Goal: Task Accomplishment & Management: Manage account settings

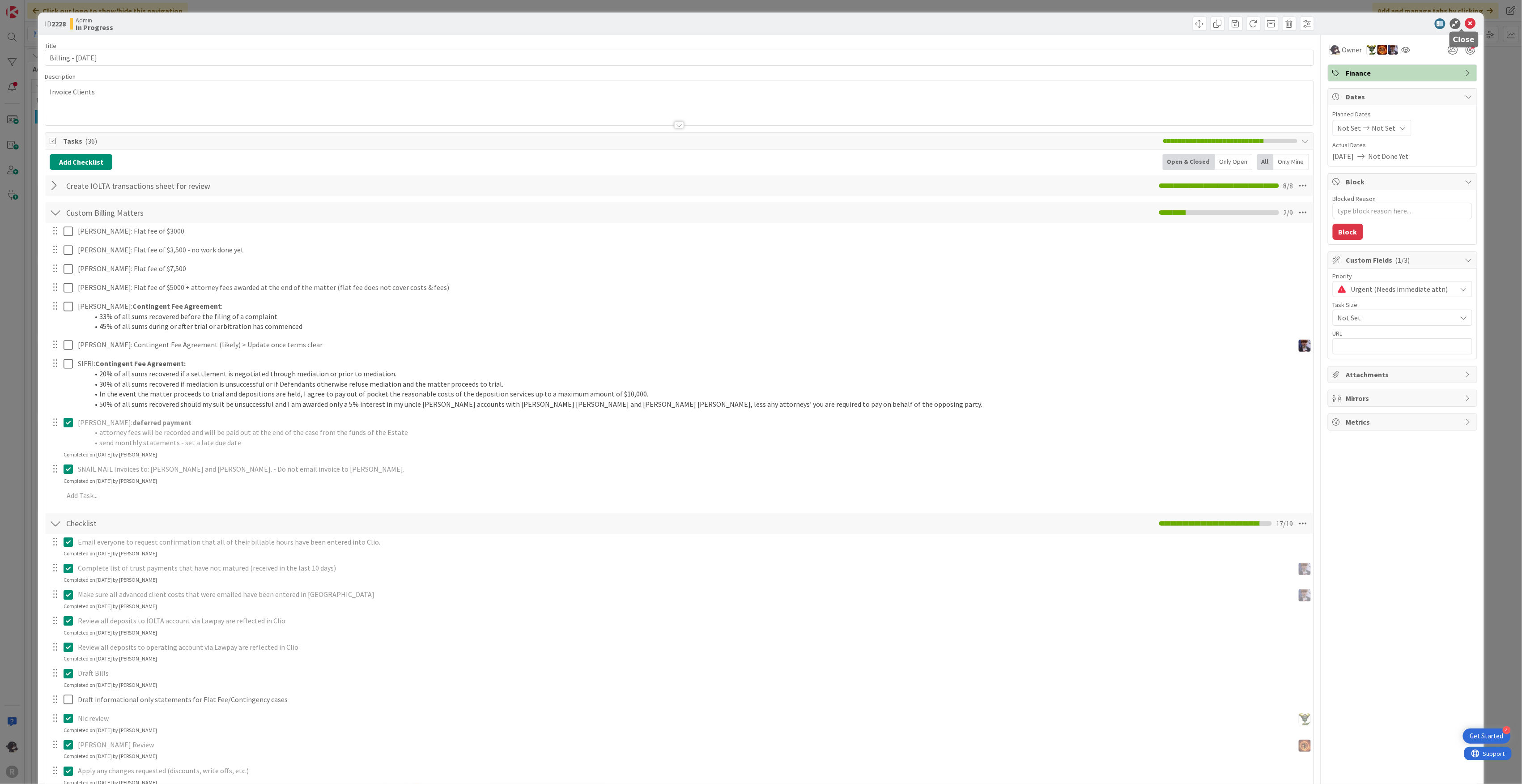
click at [757, 26] on icon at bounding box center [1470, 23] width 11 height 11
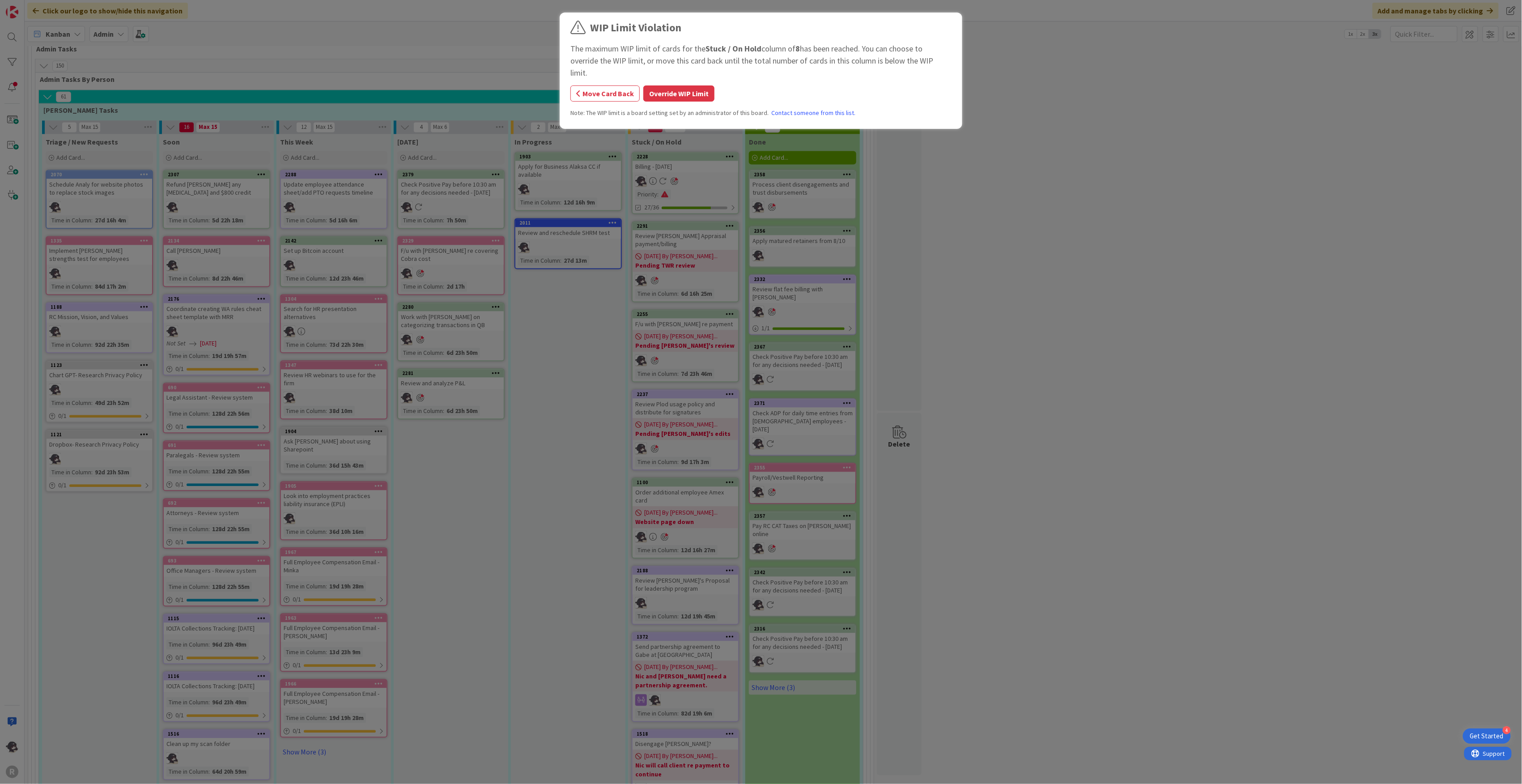
scroll to position [1119, 0]
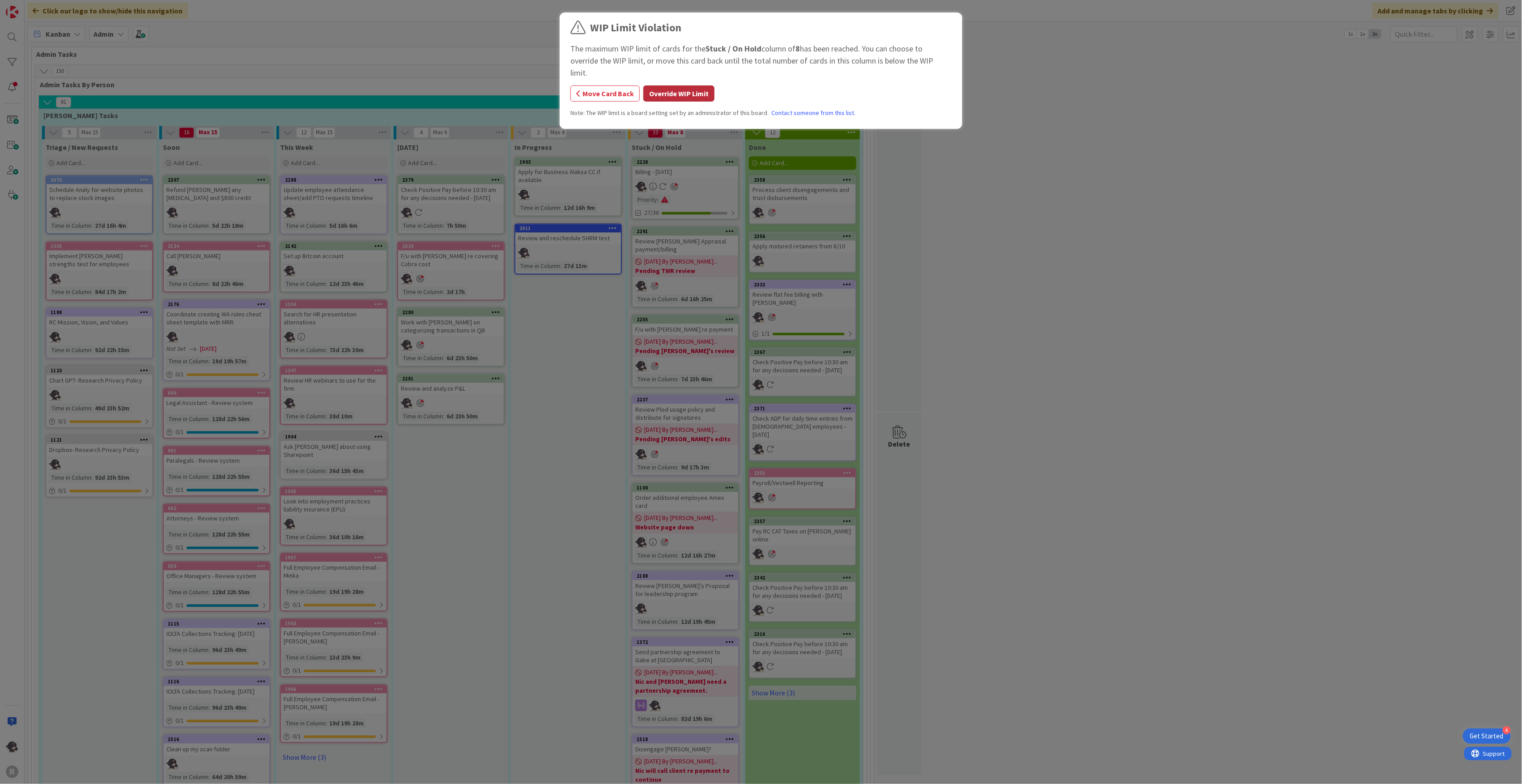
click at [679, 86] on button "Override WIP Limit" at bounding box center [679, 94] width 71 height 16
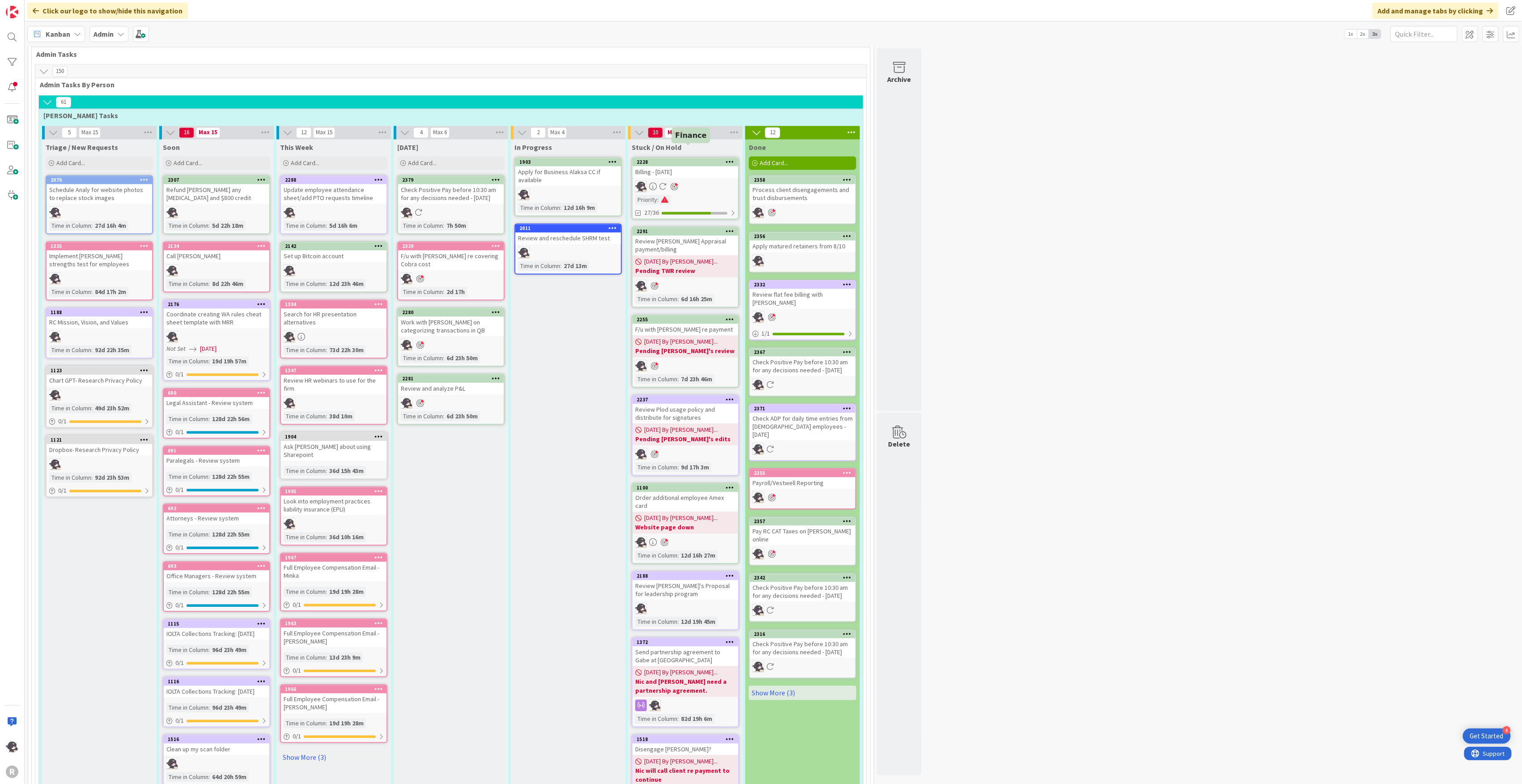
click at [684, 159] on div "2228" at bounding box center [687, 162] width 102 height 6
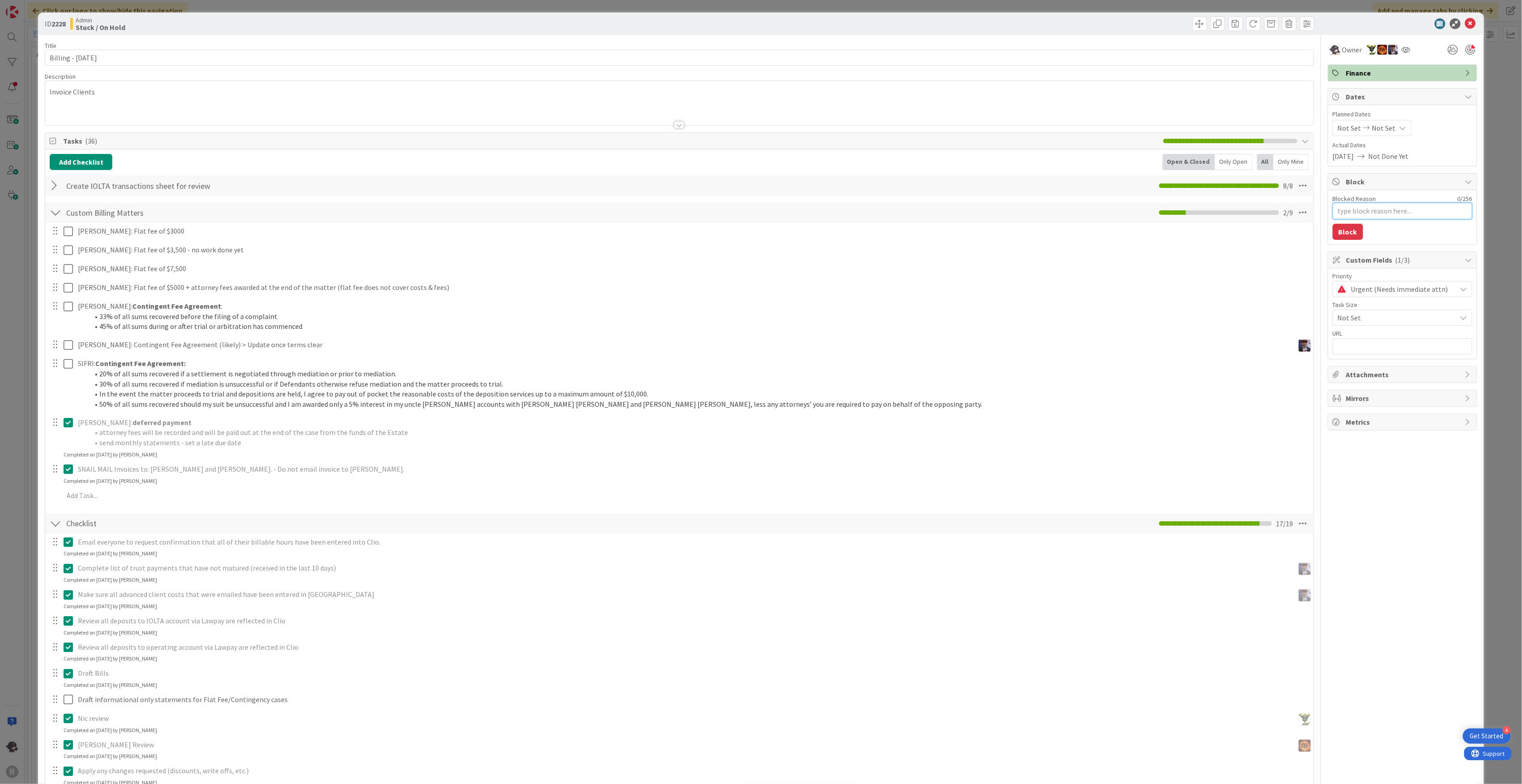
click at [757, 209] on textarea "Blocked Reason" at bounding box center [1403, 211] width 140 height 17
type textarea "x"
type textarea "f"
type textarea "x"
type textarea "fl"
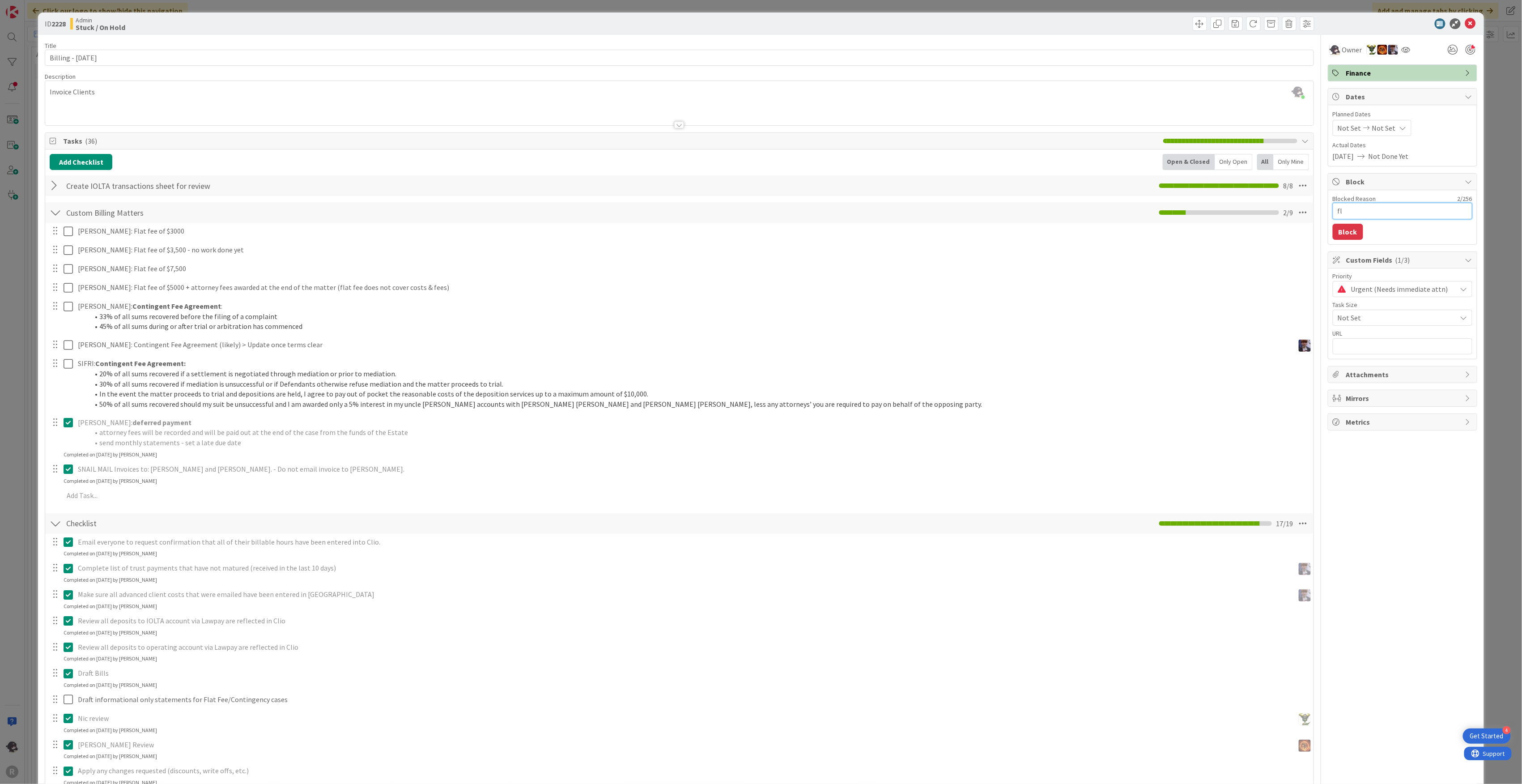
type textarea "x"
type textarea "fla"
type textarea "x"
type textarea "flat"
type textarea "x"
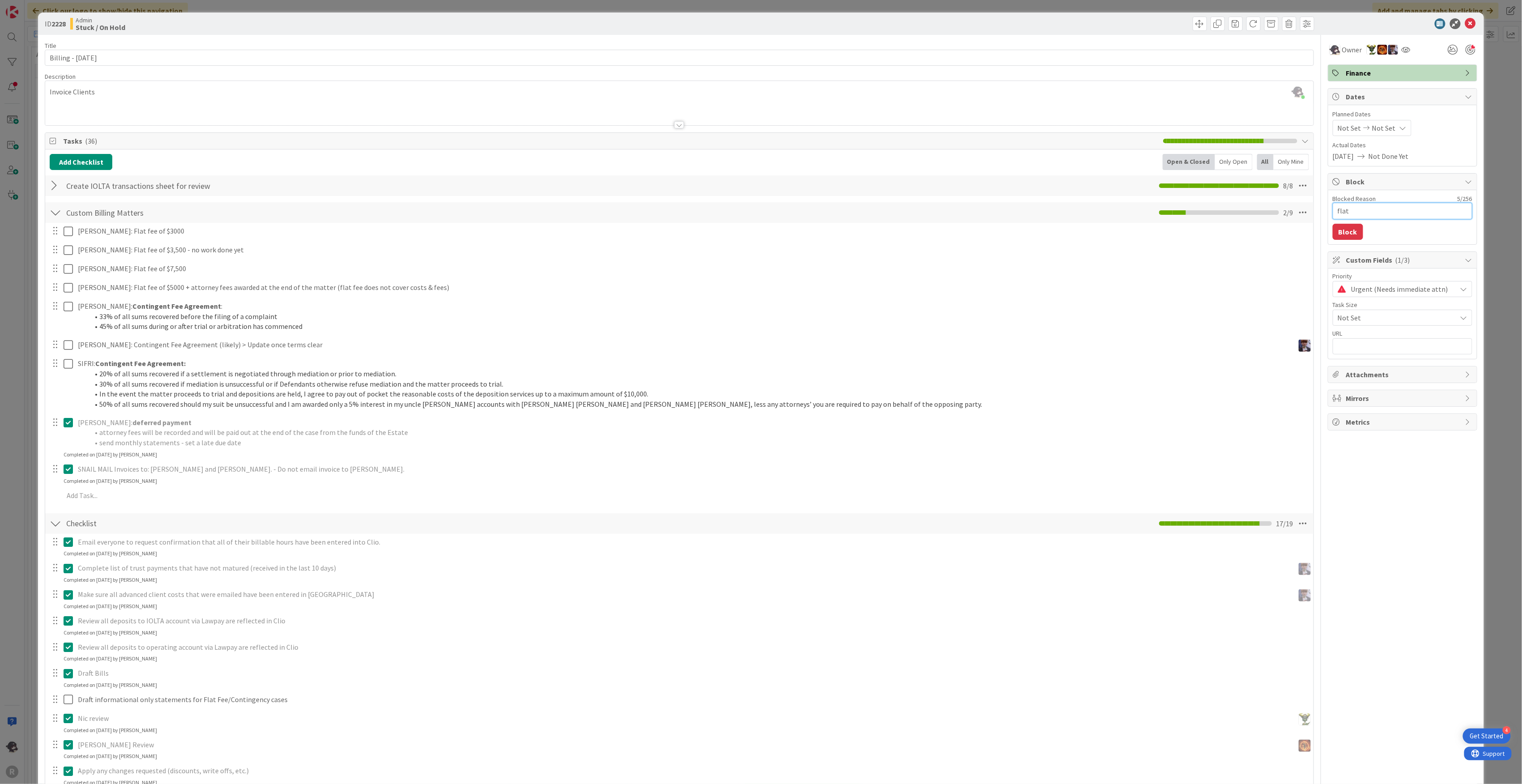
type textarea "flat"
type textarea "x"
type textarea "flat fe"
type textarea "x"
type textarea "flat fee"
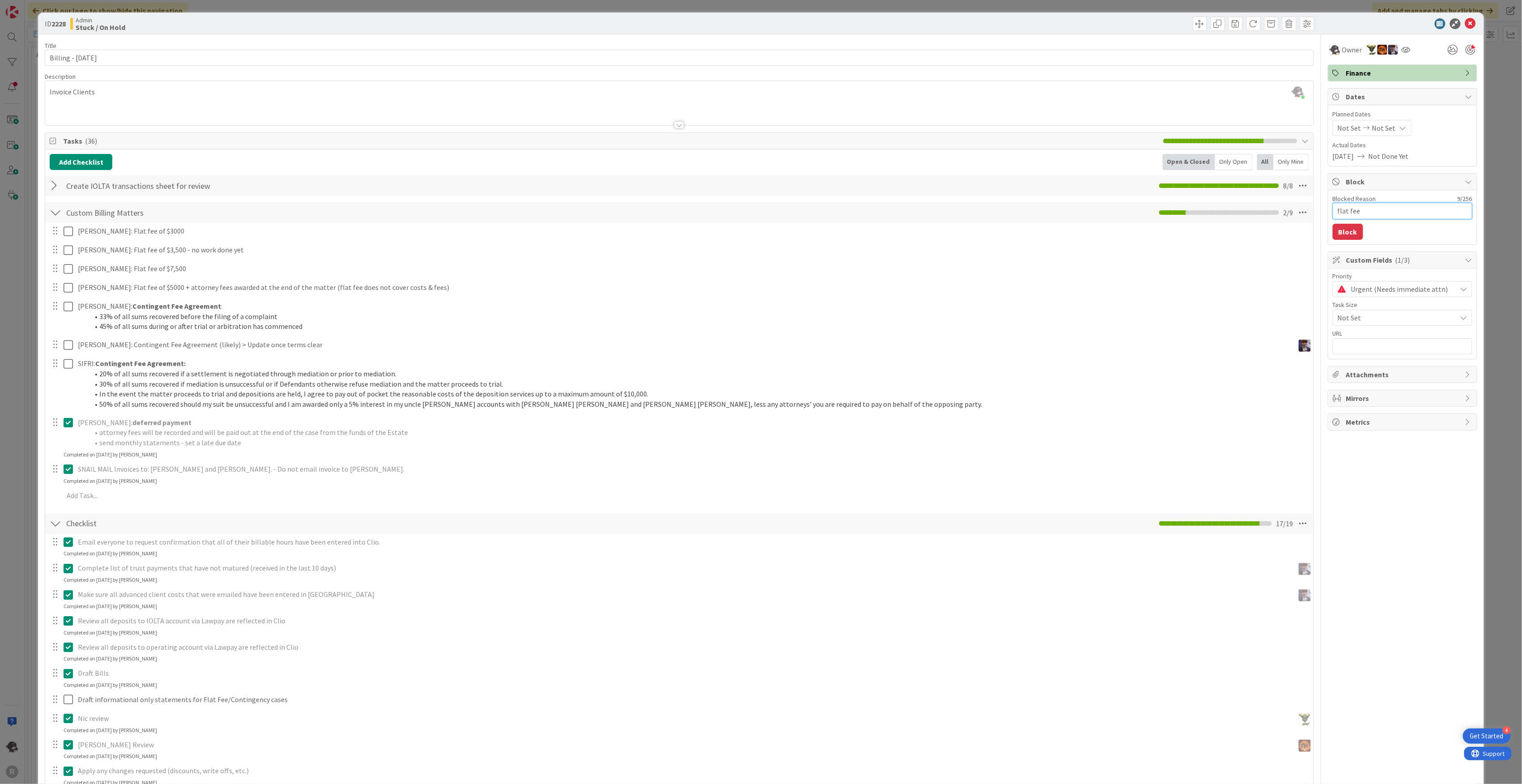
type textarea "x"
type textarea "flat fee s"
type textarea "x"
type textarea "flat fee st"
type textarea "x"
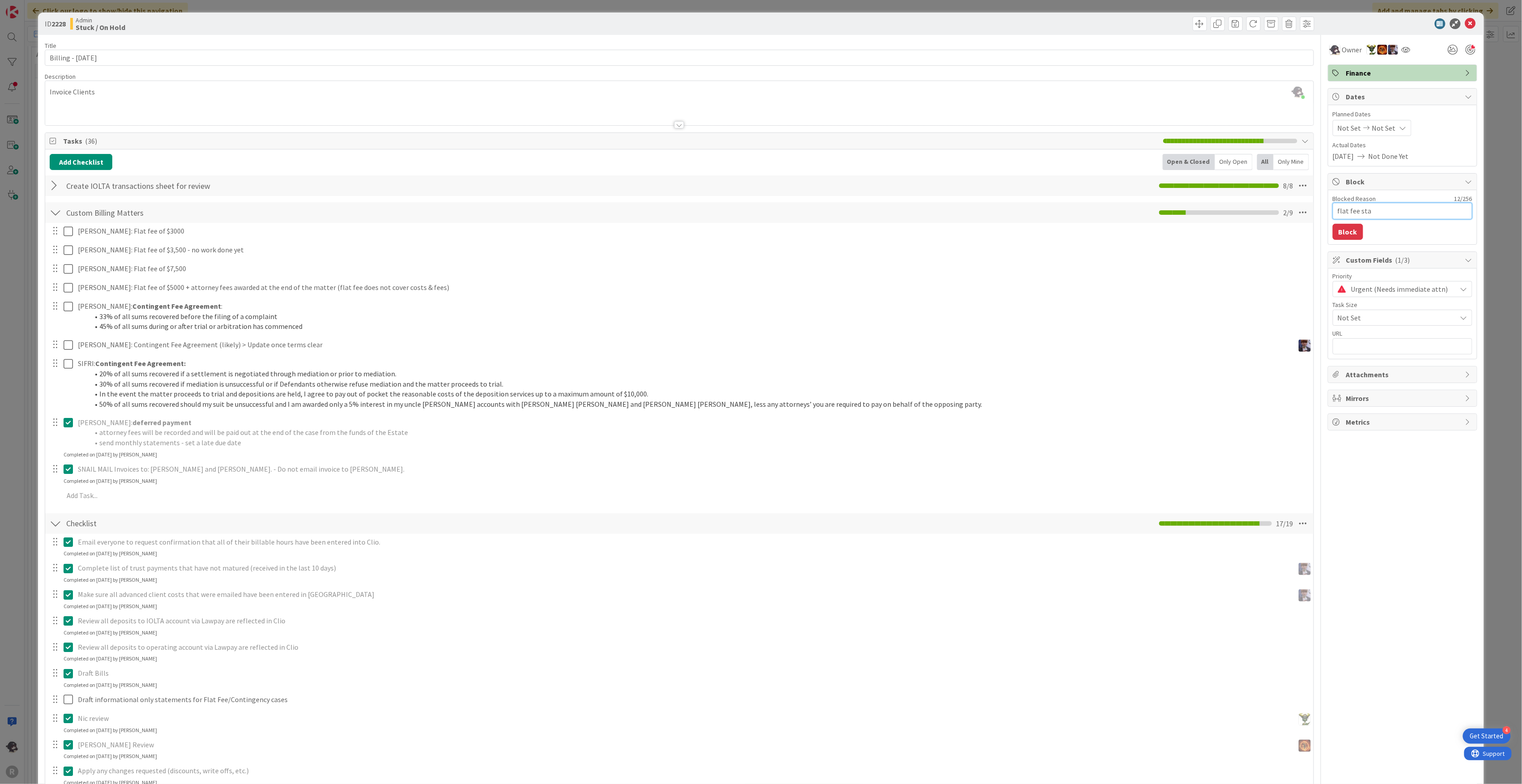
type textarea "flat fee stat"
type textarea "x"
type textarea "flat fee state"
type textarea "x"
type textarea "flat fee stateme"
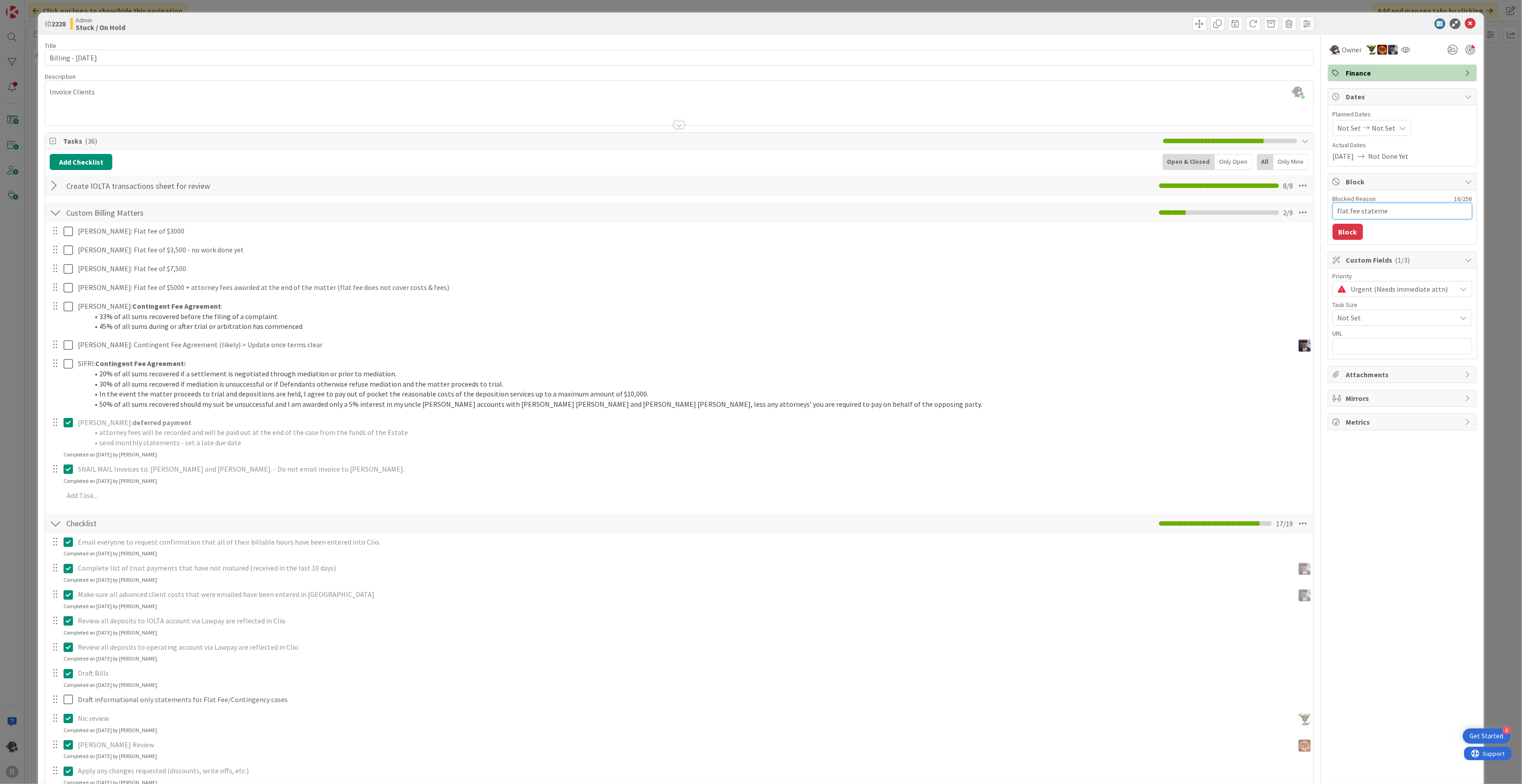
type textarea "x"
type textarea "flat fee statement"
type textarea "x"
type textarea "flat fee statements"
type textarea "x"
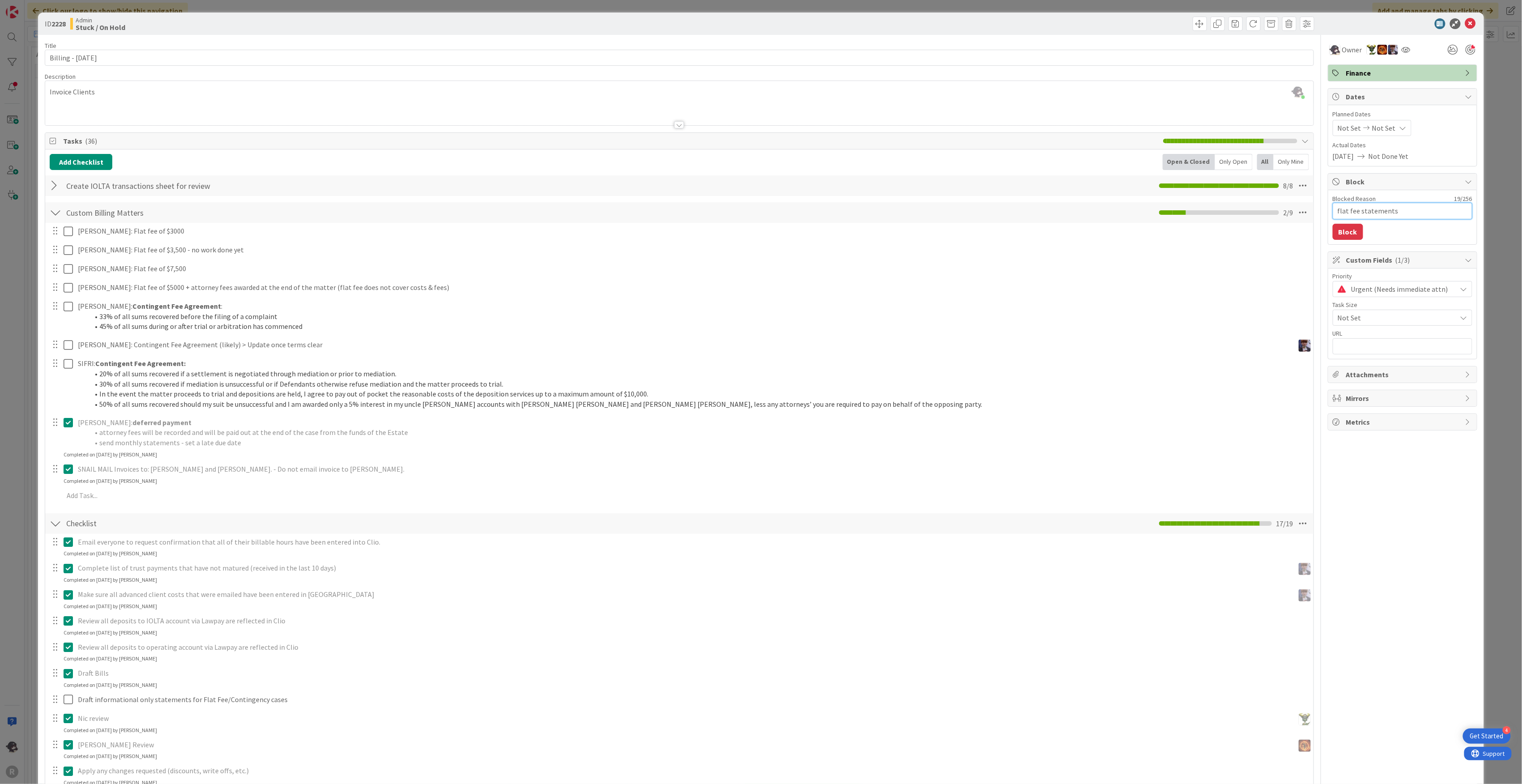
type textarea "flat fee statements"
type textarea "x"
type textarea "flat fee statements a"
type textarea "x"
type textarea "flat fee statements ar"
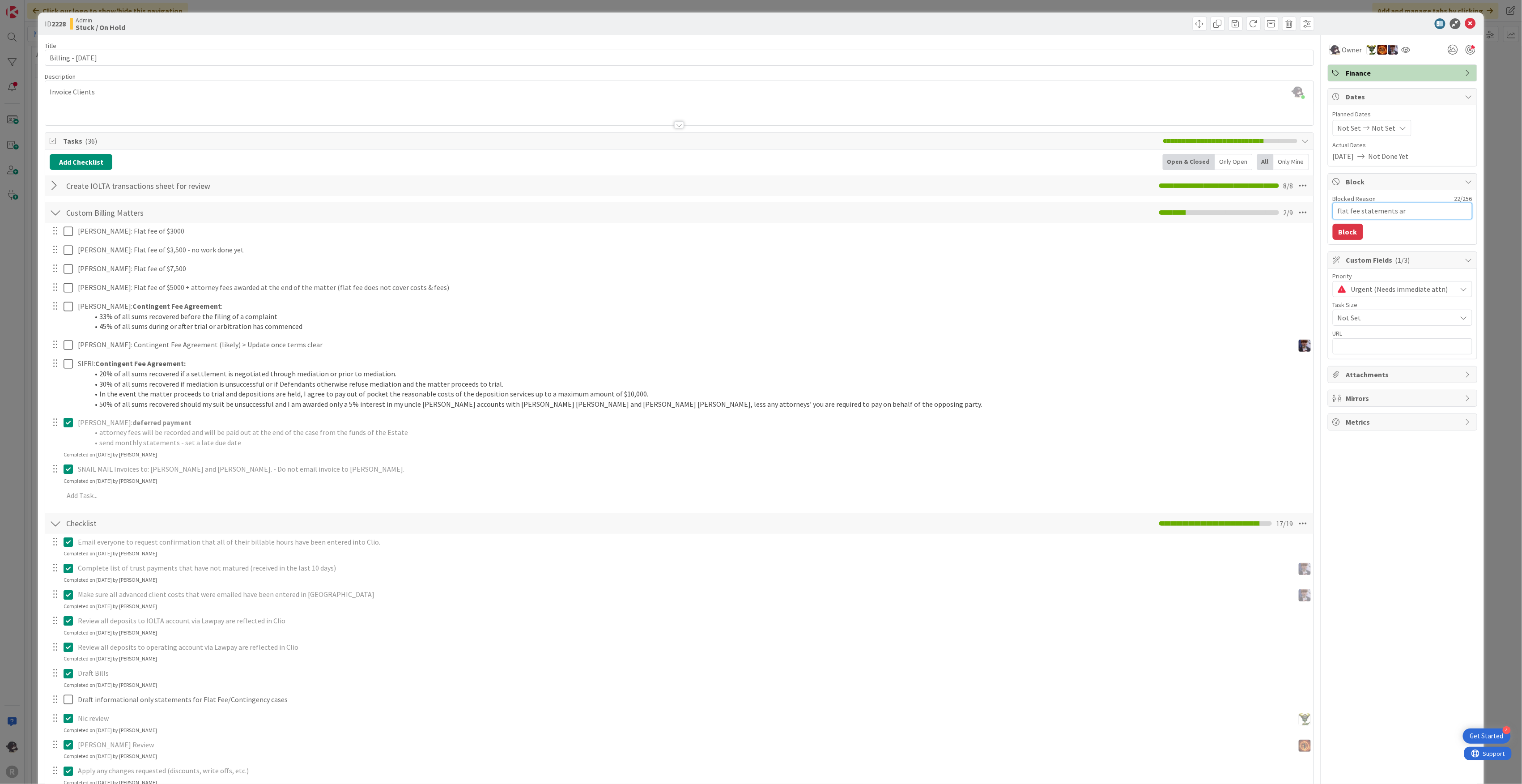
type textarea "x"
type textarea "flat fee statements are"
type textarea "x"
type textarea "flat fee statements are"
type textarea "x"
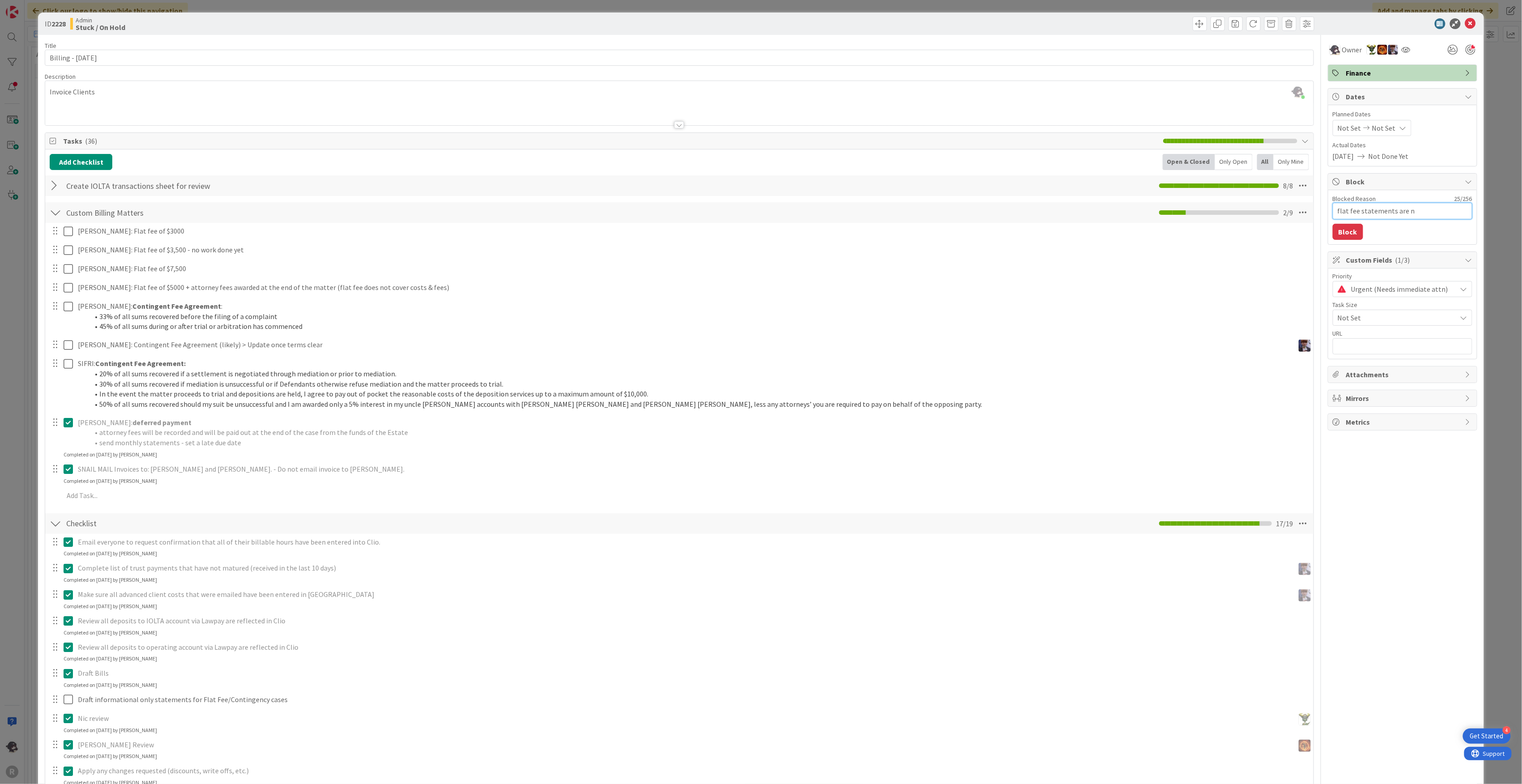
type textarea "flat fee statements are no"
type textarea "x"
type textarea "flat fee statements are not"
type textarea "x"
type textarea "flat fee statements are not"
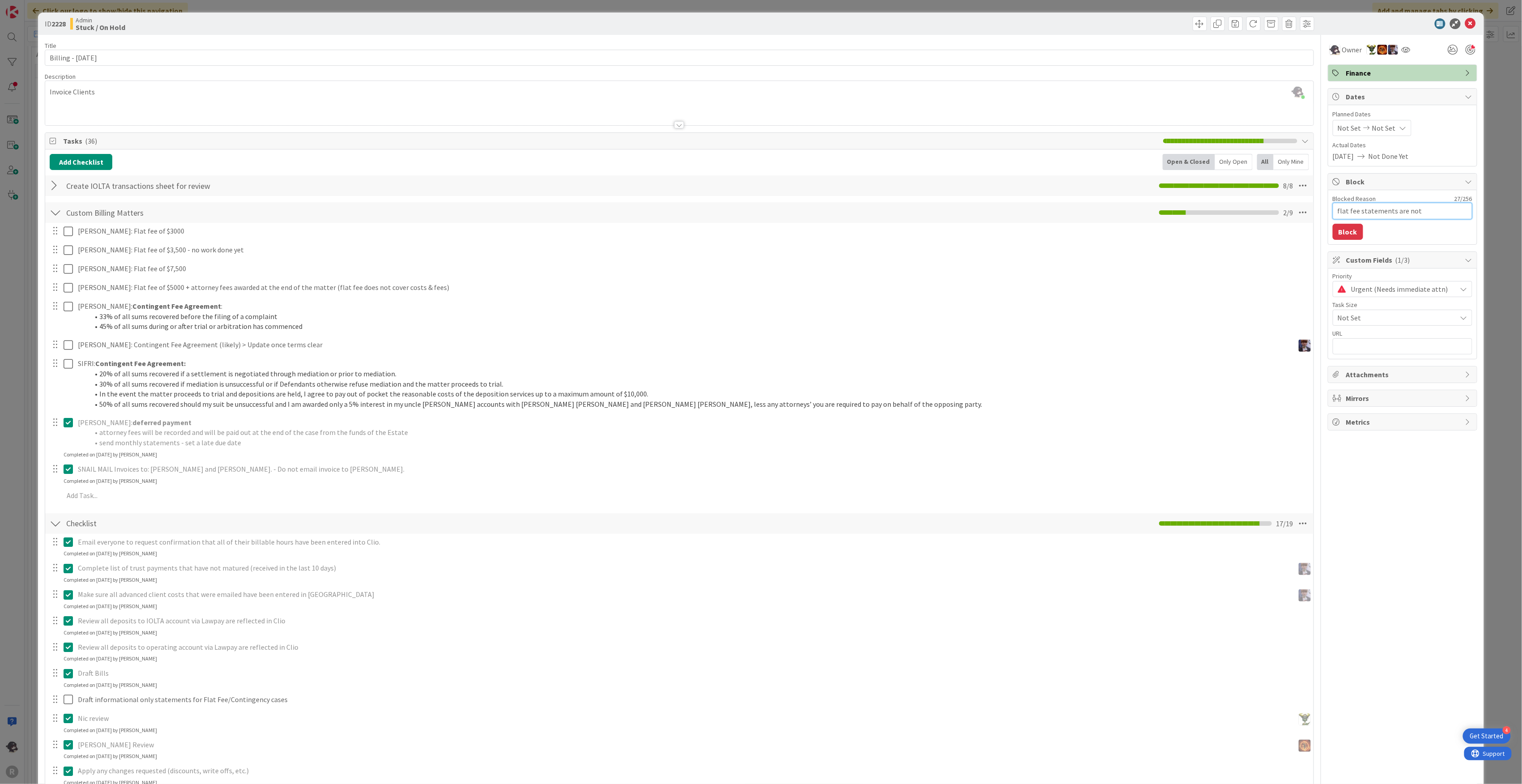
type textarea "x"
type textarea "flat fee statements are no"
type textarea "x"
type textarea "flat fee statements are n"
type textarea "x"
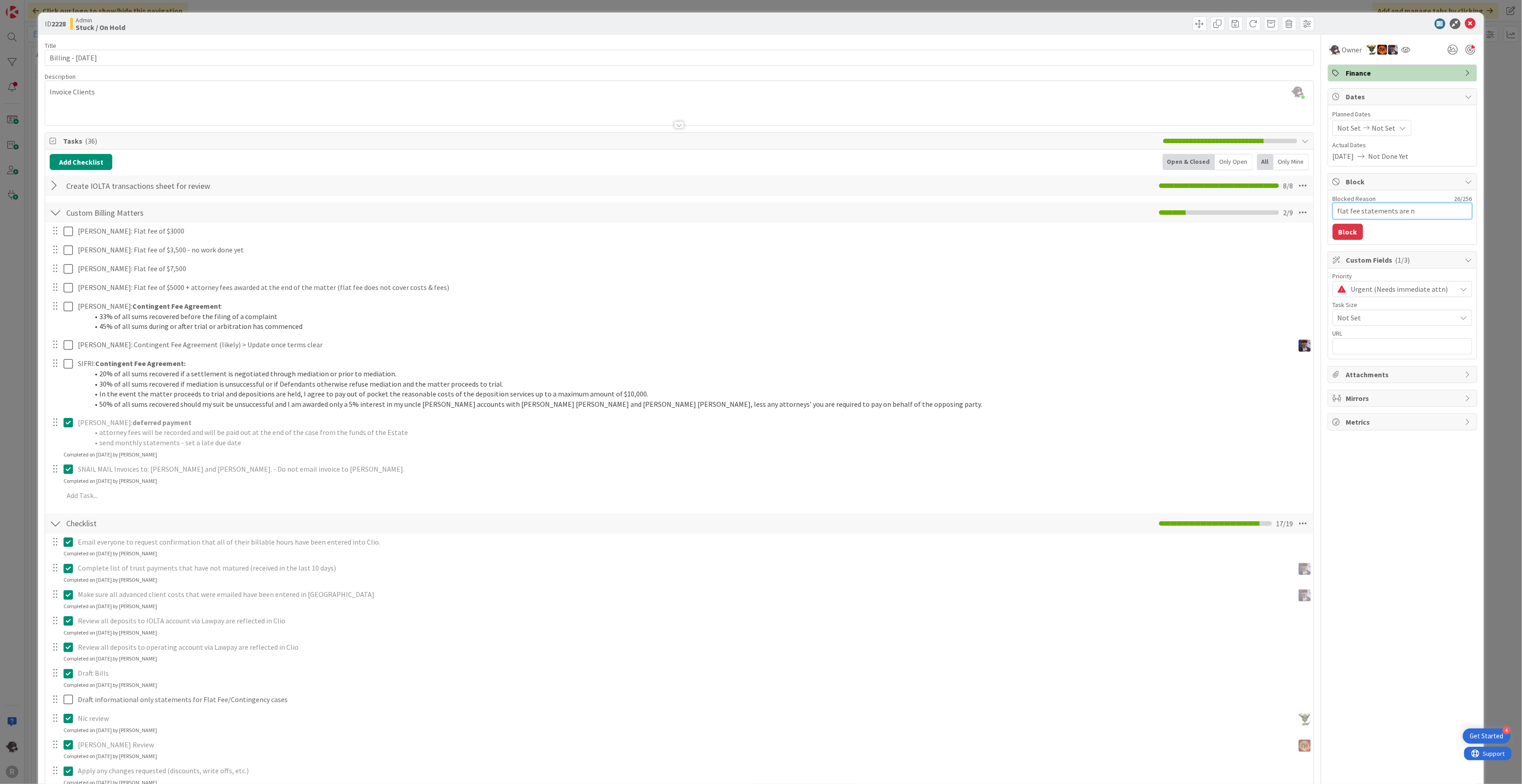
type textarea "flat fee statements are"
type textarea "x"
type textarea "flat fee statements are a"
type textarea "x"
type textarea "flat fee statements are a"
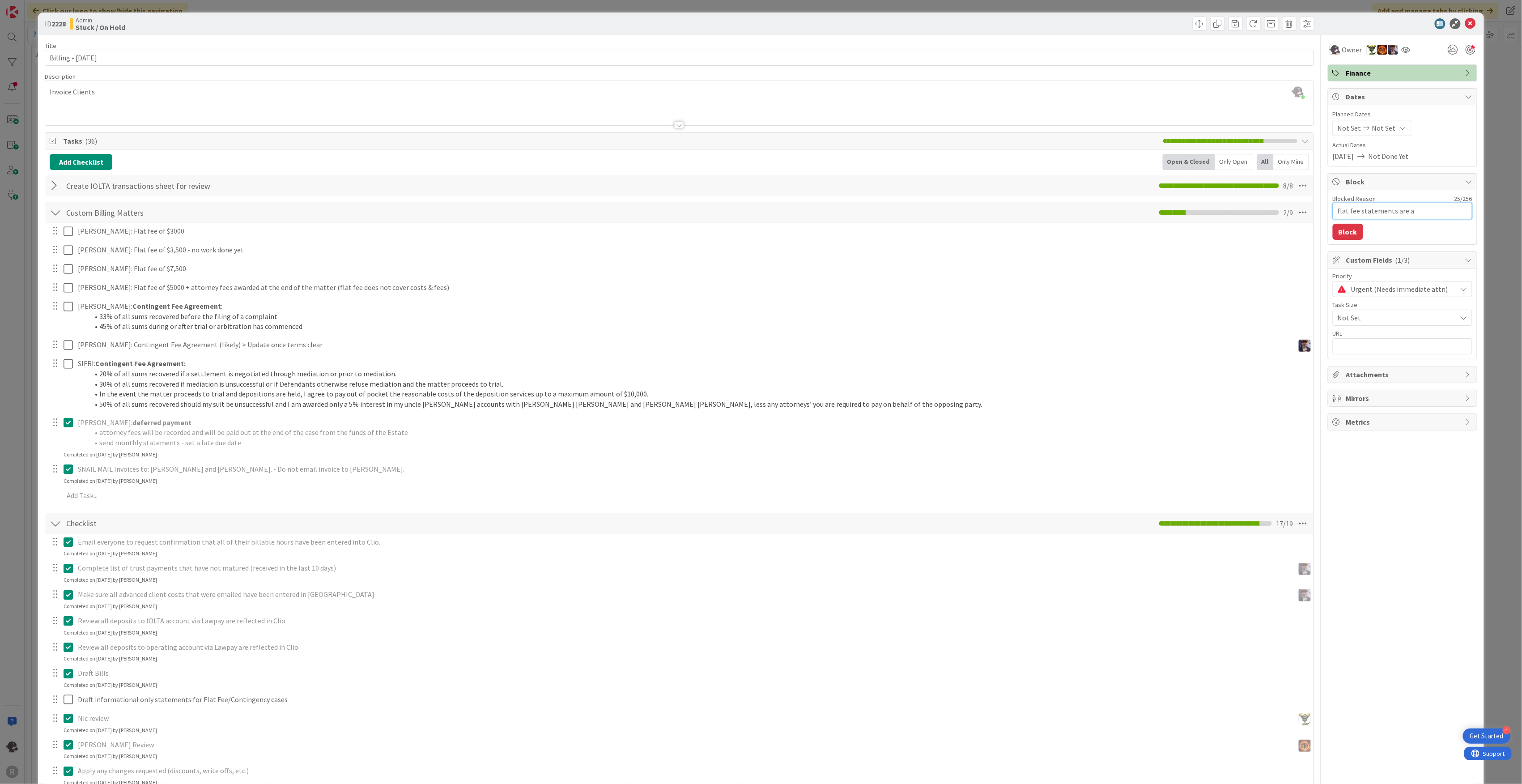
type textarea "x"
type textarea "flat fee statements are a r"
type textarea "x"
type textarea "flat fee statements are a ro"
type textarea "x"
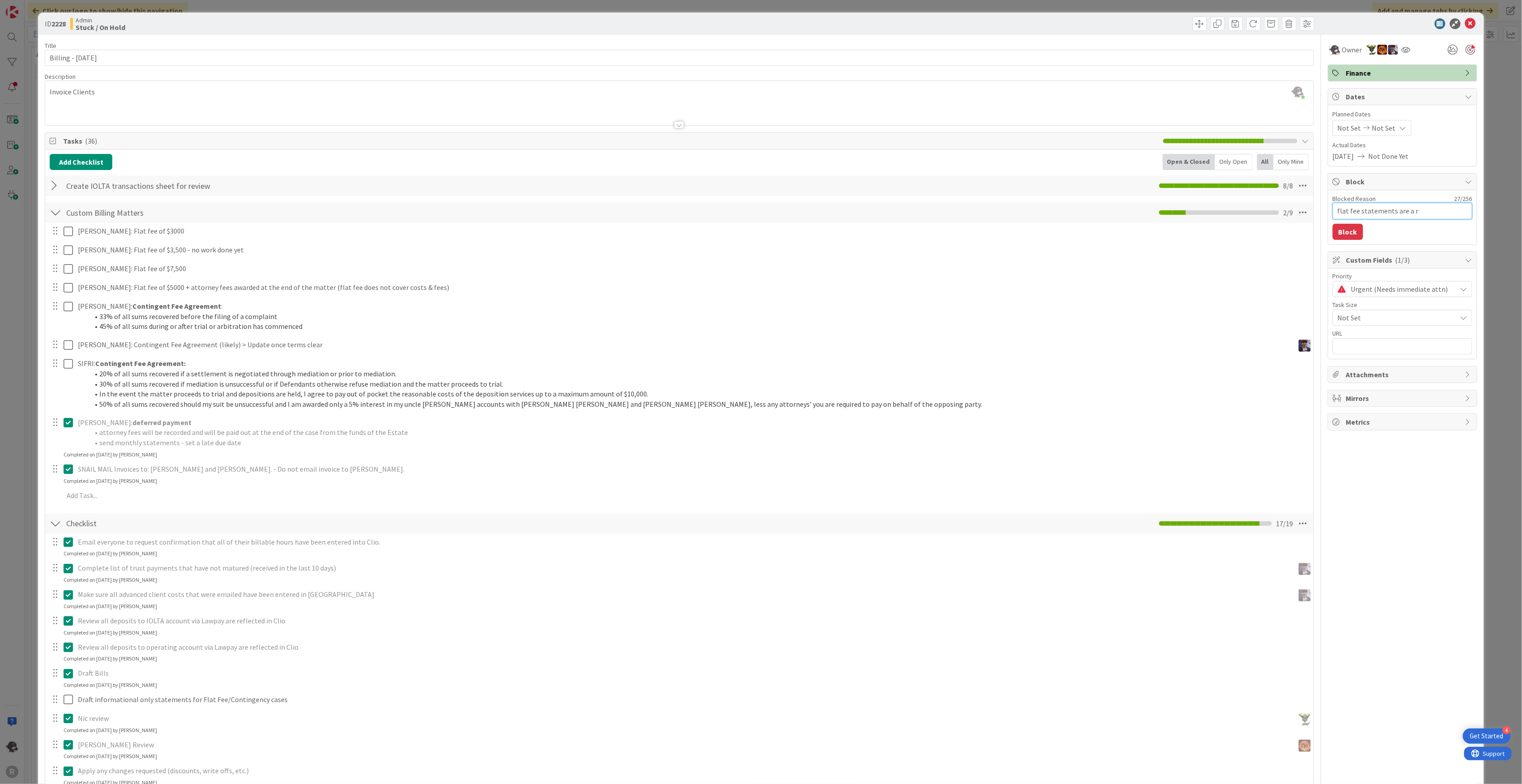
type textarea "flat fee statements are a"
type textarea "x"
type textarea "flat fee statements are a p"
type textarea "x"
type textarea "flat fee statements are a pr"
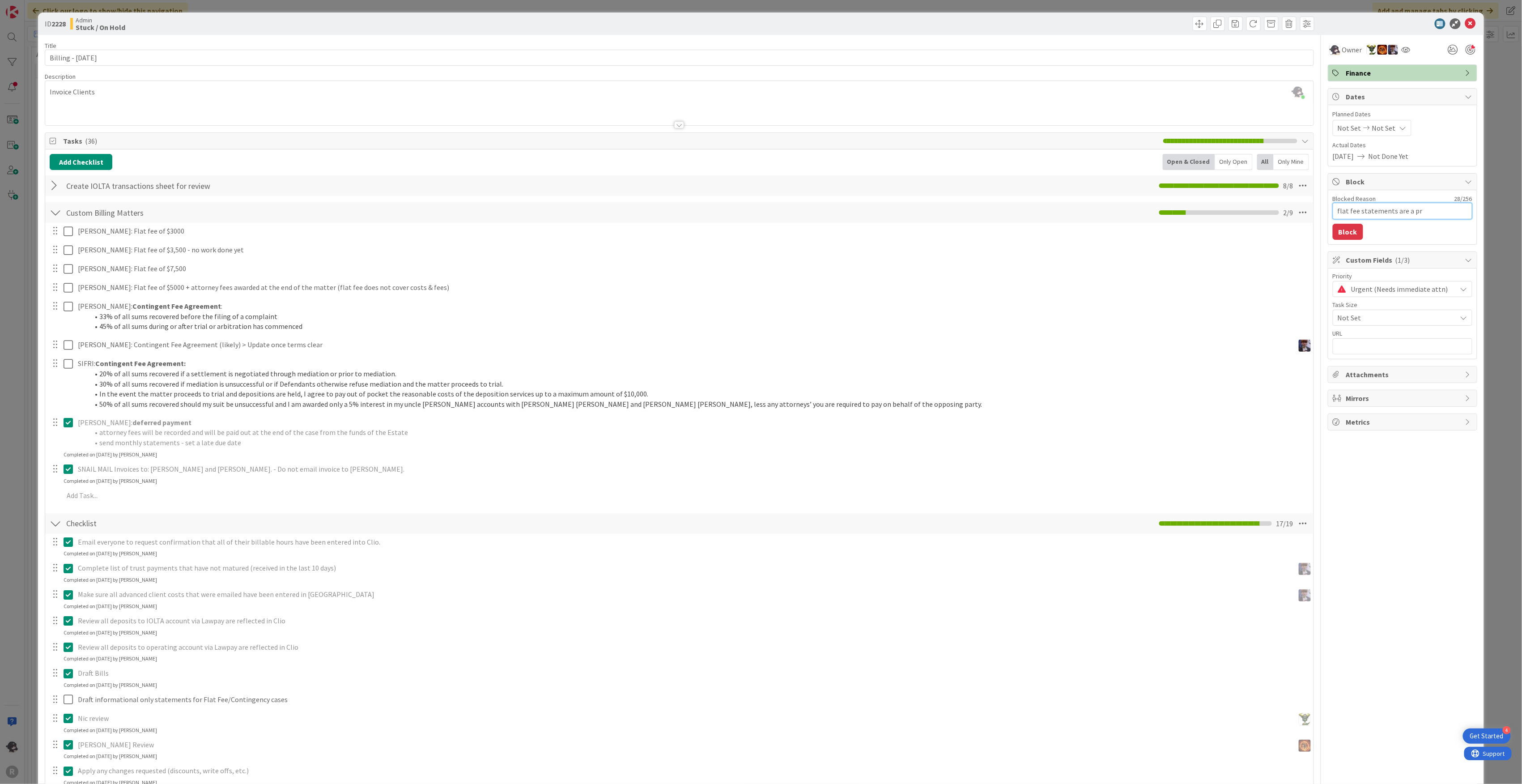
type textarea "x"
type textarea "flat fee statements are a pro"
type textarea "x"
type textarea "flat fee statements are a prob"
type textarea "x"
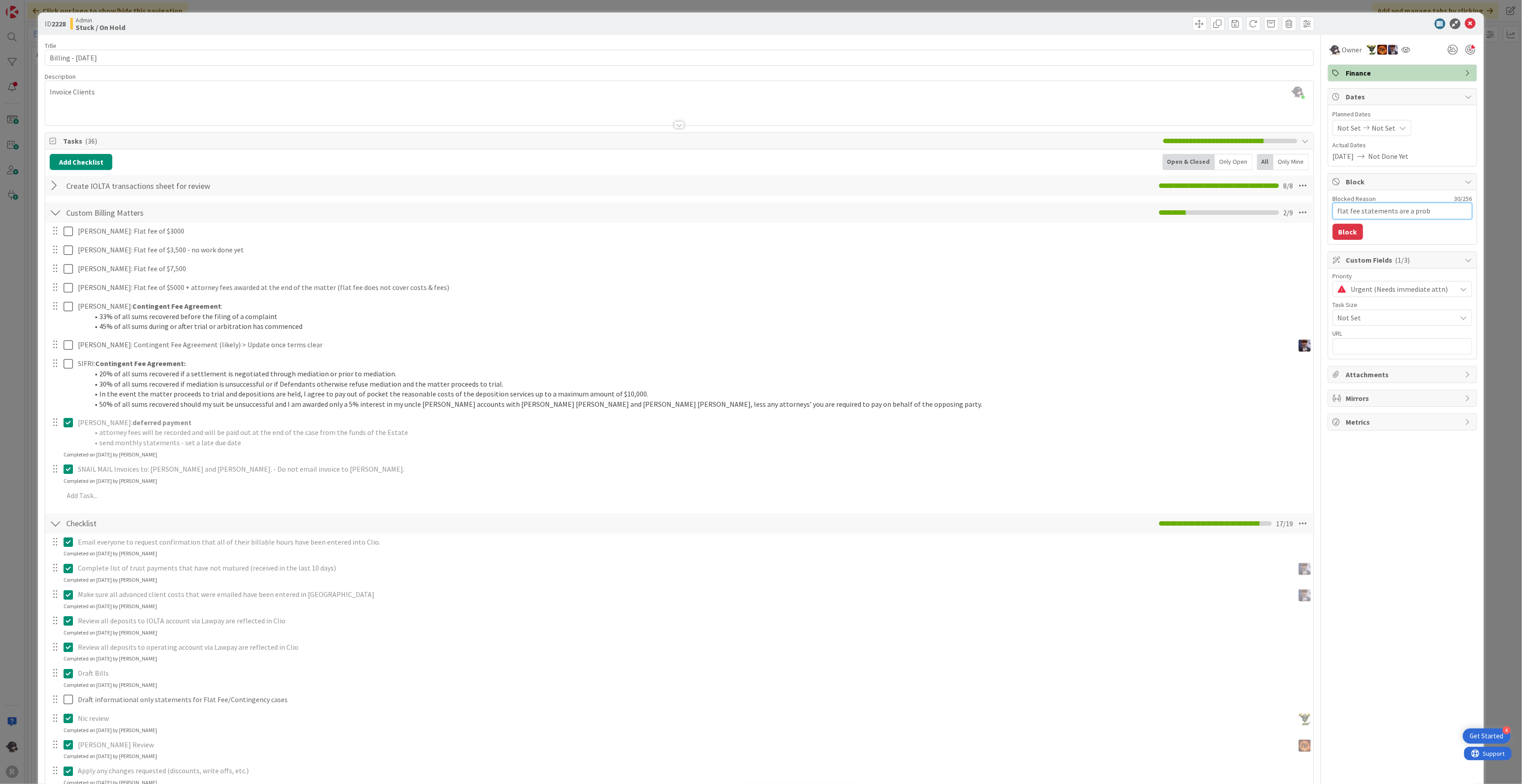
type textarea "flat fee statements are a probl"
type textarea "x"
type textarea "flat fee statements are a proble"
type textarea "x"
type textarea "flat fee statements are a problem"
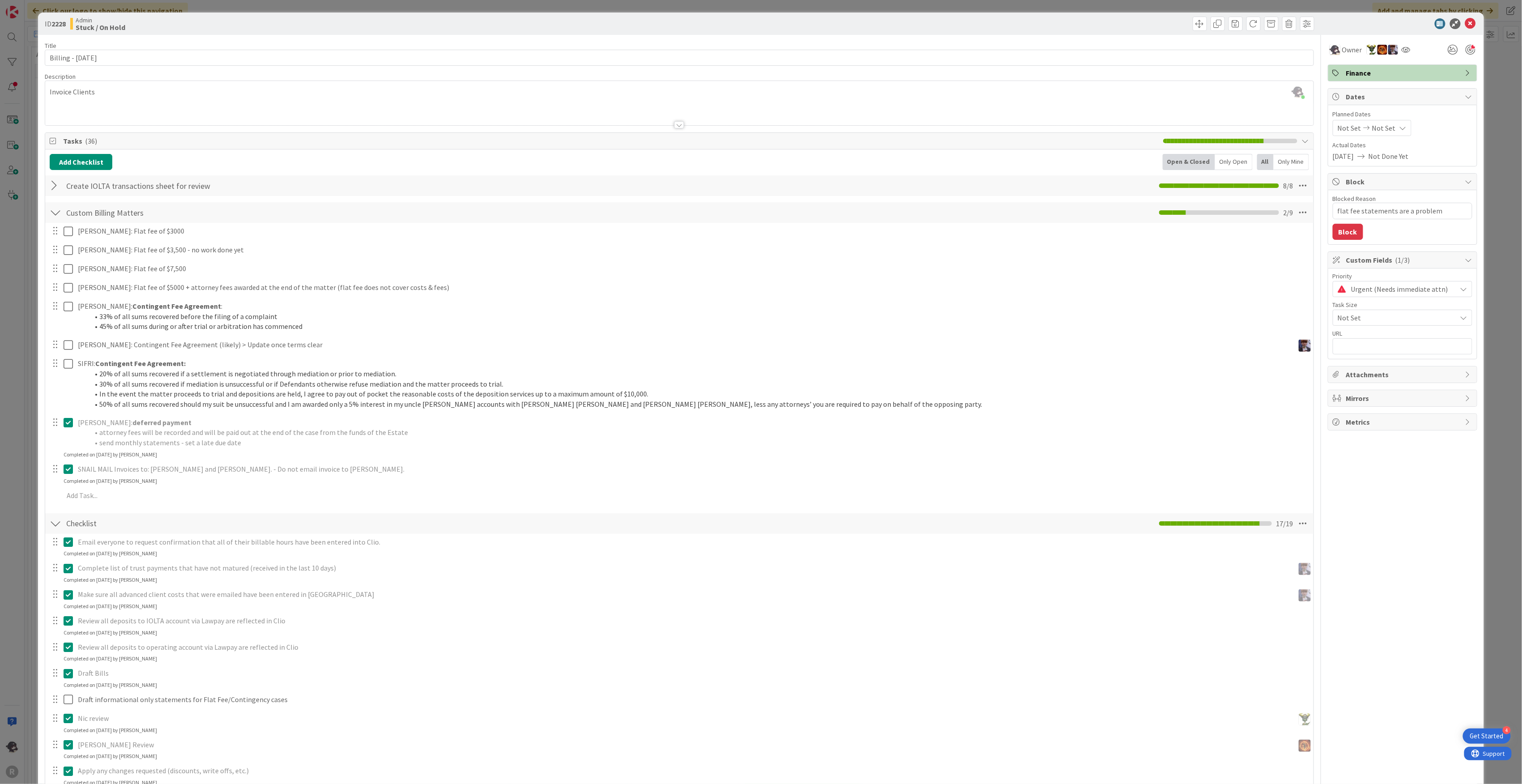
click at [757, 223] on div "Blocked Reason 33 / 256 flat fee statements are a problem Block" at bounding box center [1403, 217] width 149 height 54
click at [757, 232] on button "Block" at bounding box center [1348, 232] width 31 height 16
click at [757, 23] on icon at bounding box center [1470, 23] width 11 height 11
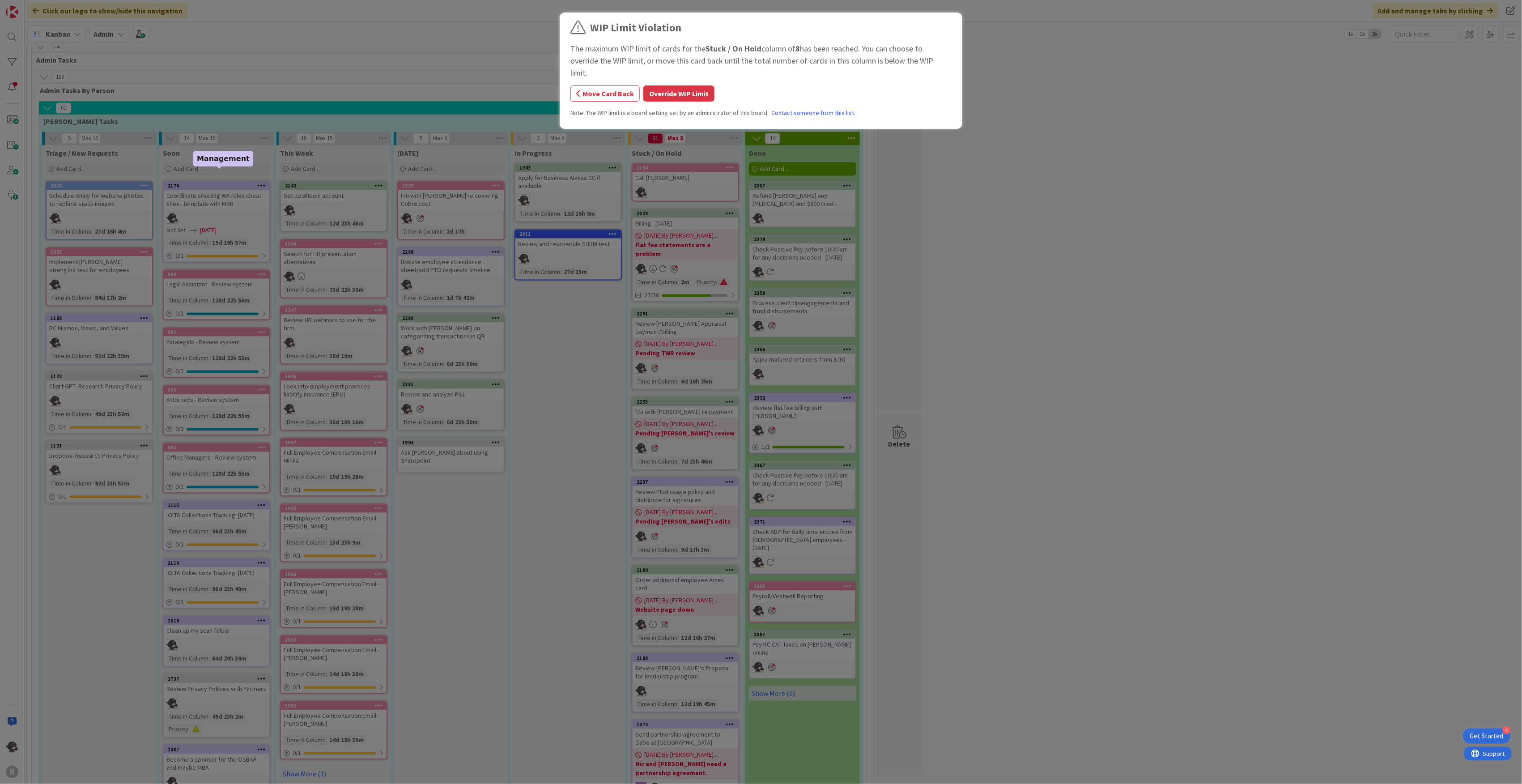
scroll to position [1111, 0]
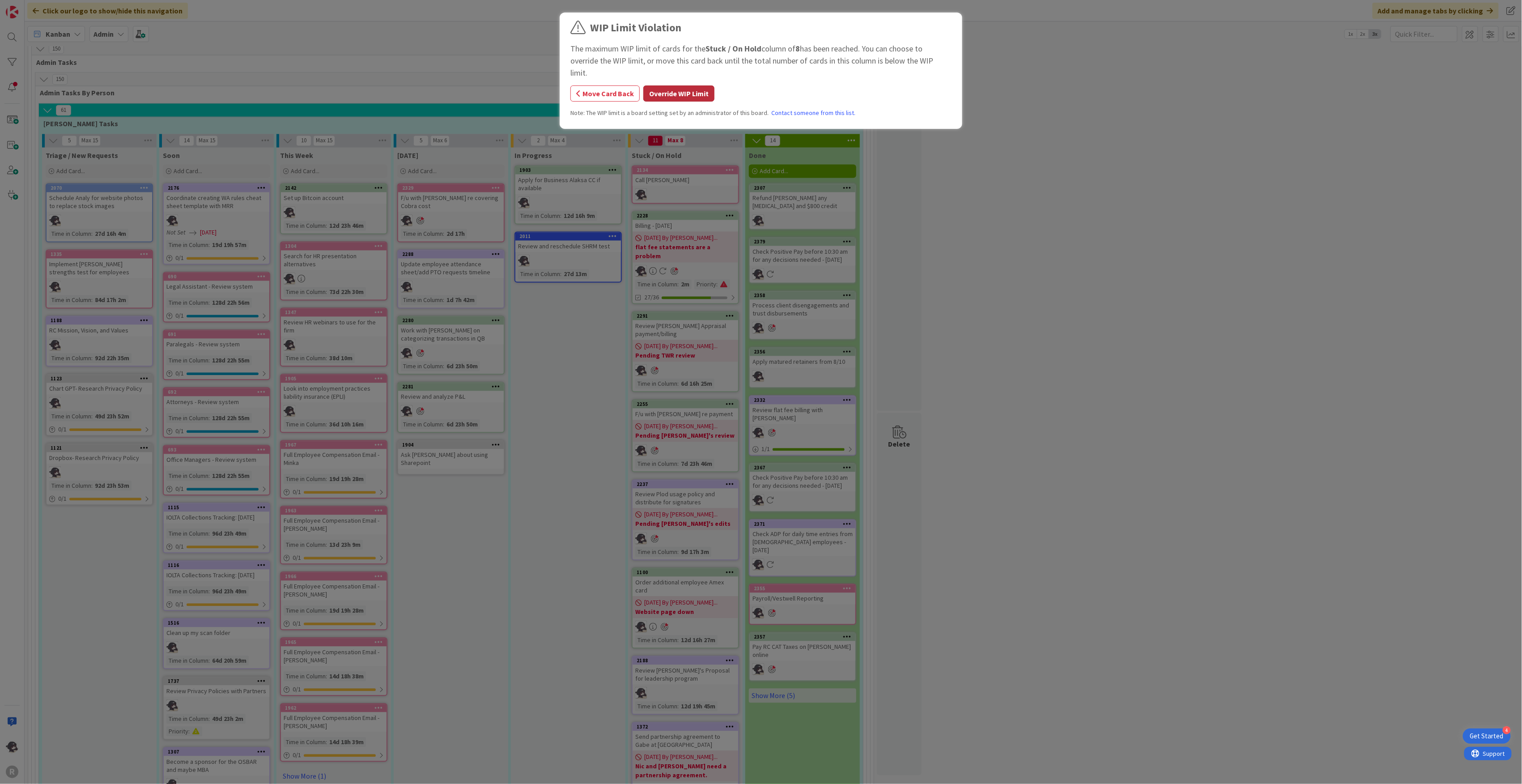
click at [695, 86] on button "Override WIP Limit" at bounding box center [679, 94] width 71 height 16
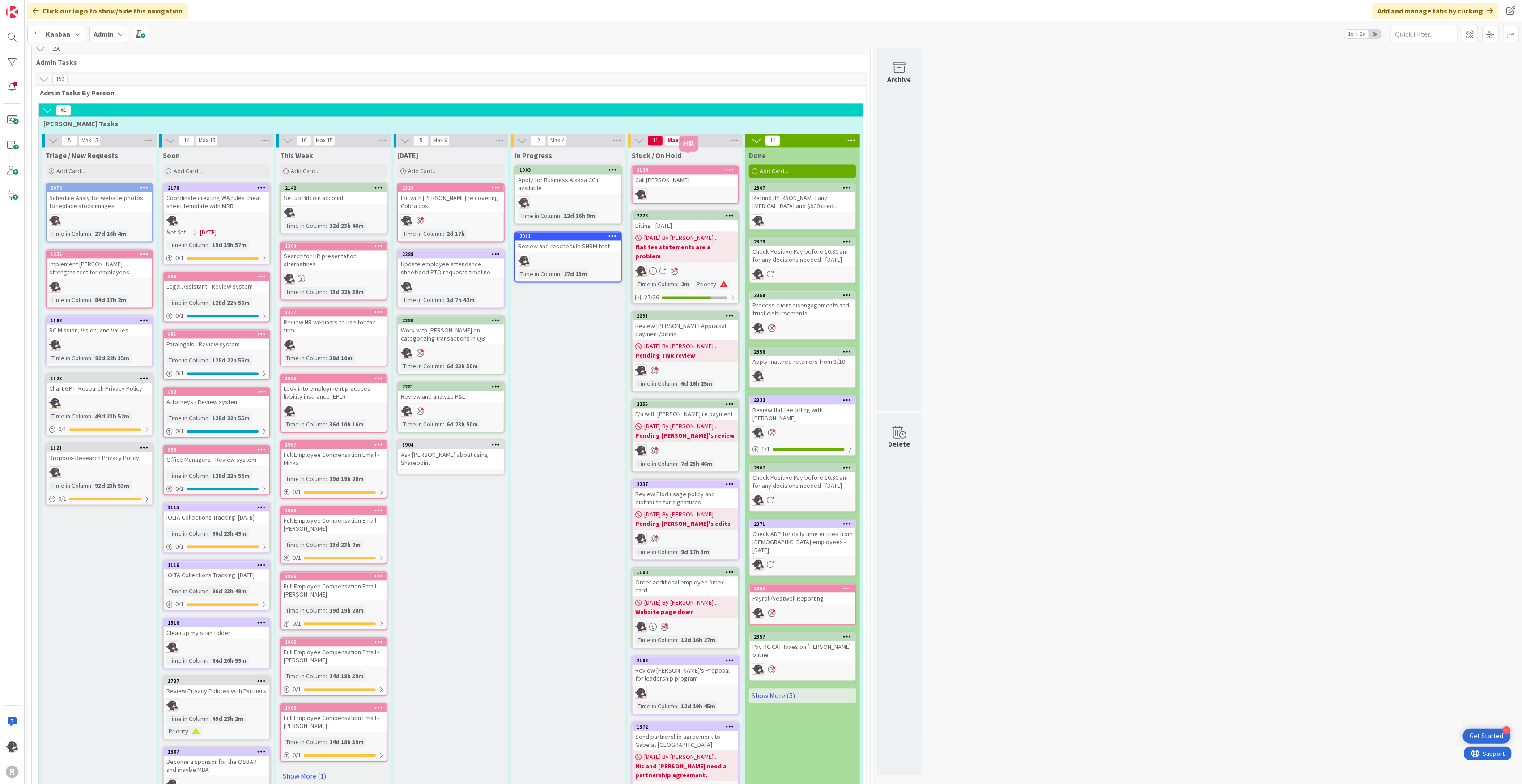
click at [689, 167] on div "2134" at bounding box center [687, 170] width 102 height 6
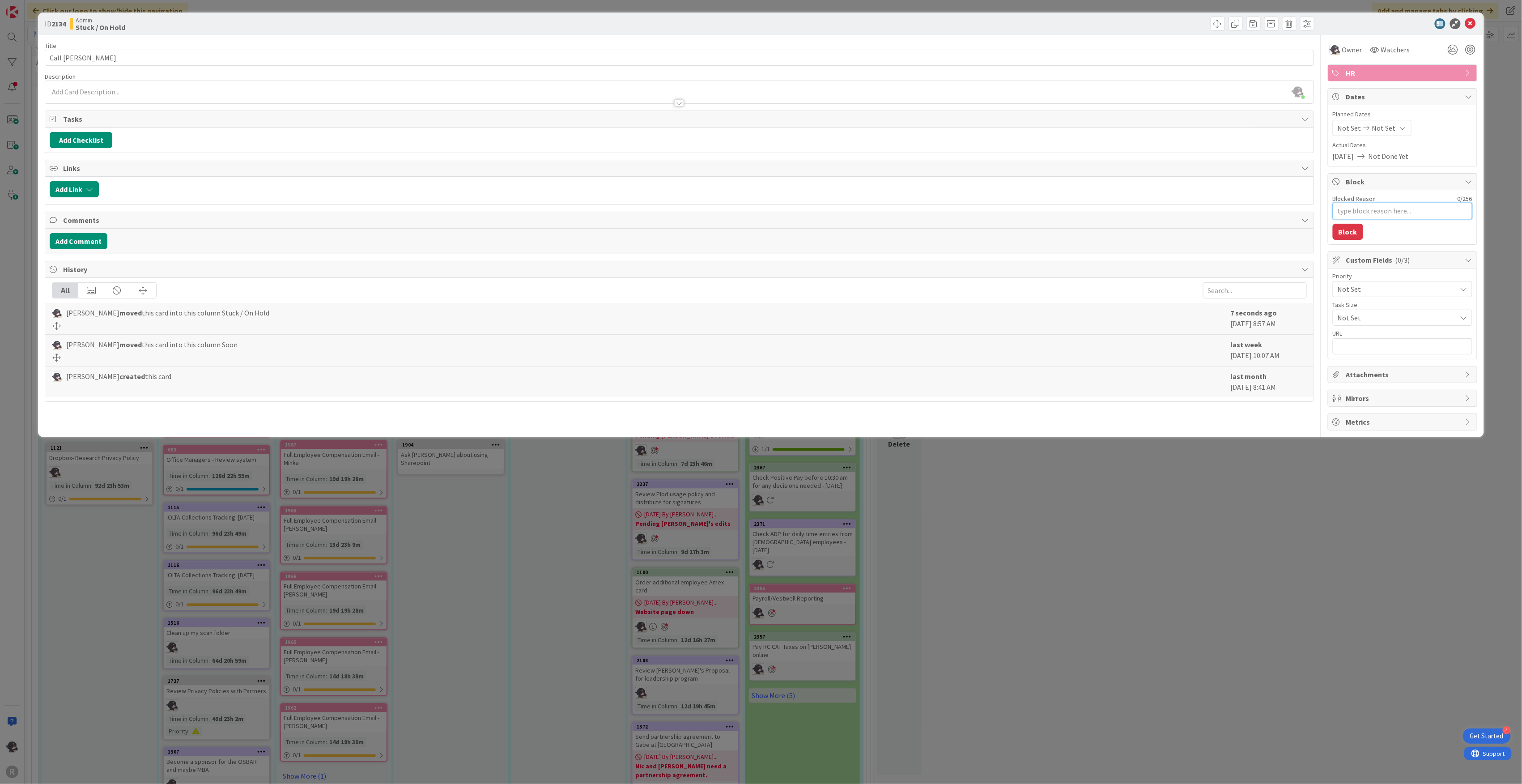
click at [757, 213] on textarea "Blocked Reason" at bounding box center [1403, 211] width 140 height 17
type textarea "x"
type textarea "N"
type textarea "x"
type textarea "No"
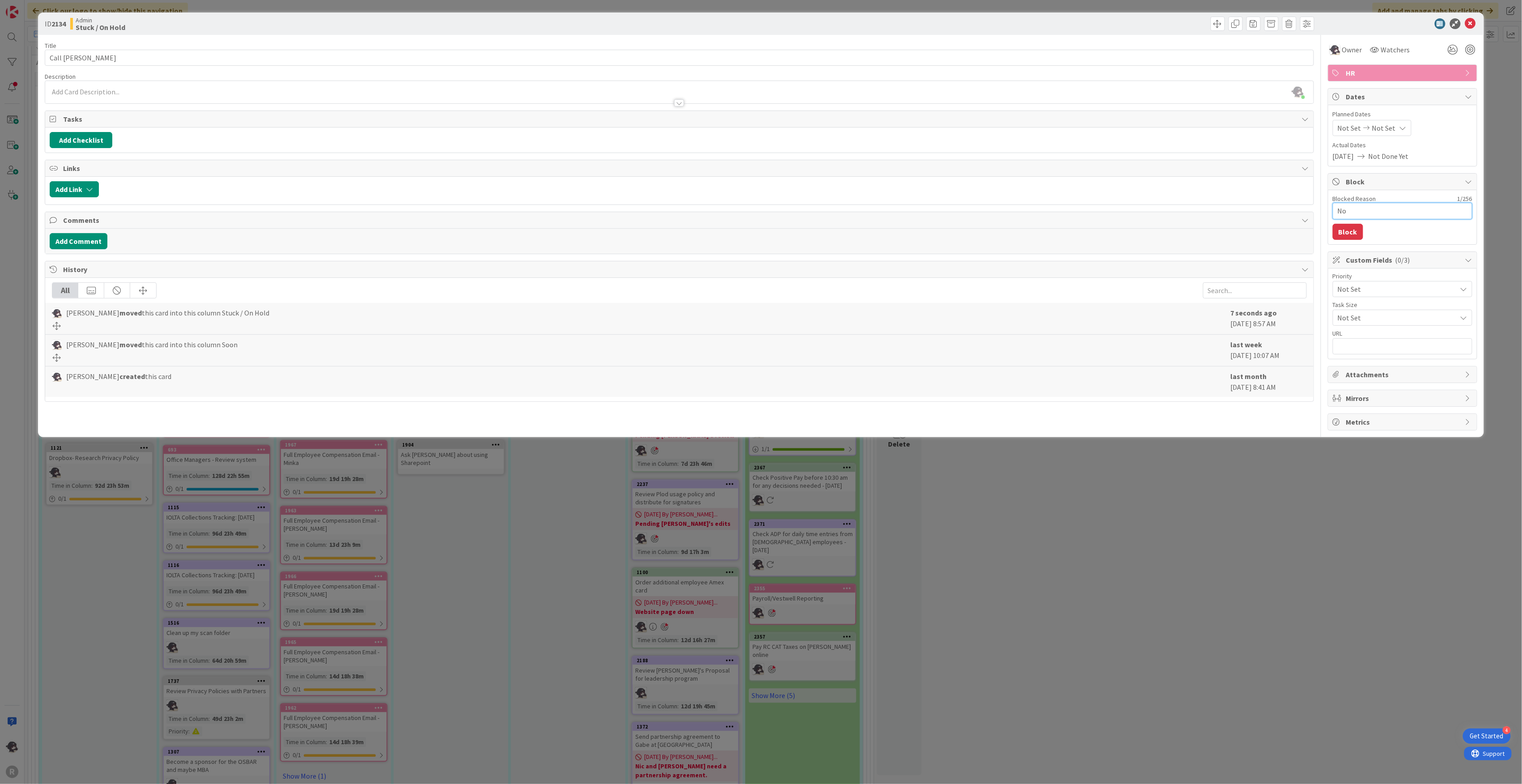
type textarea "x"
type textarea "No"
type textarea "x"
type textarea "No n"
type textarea "x"
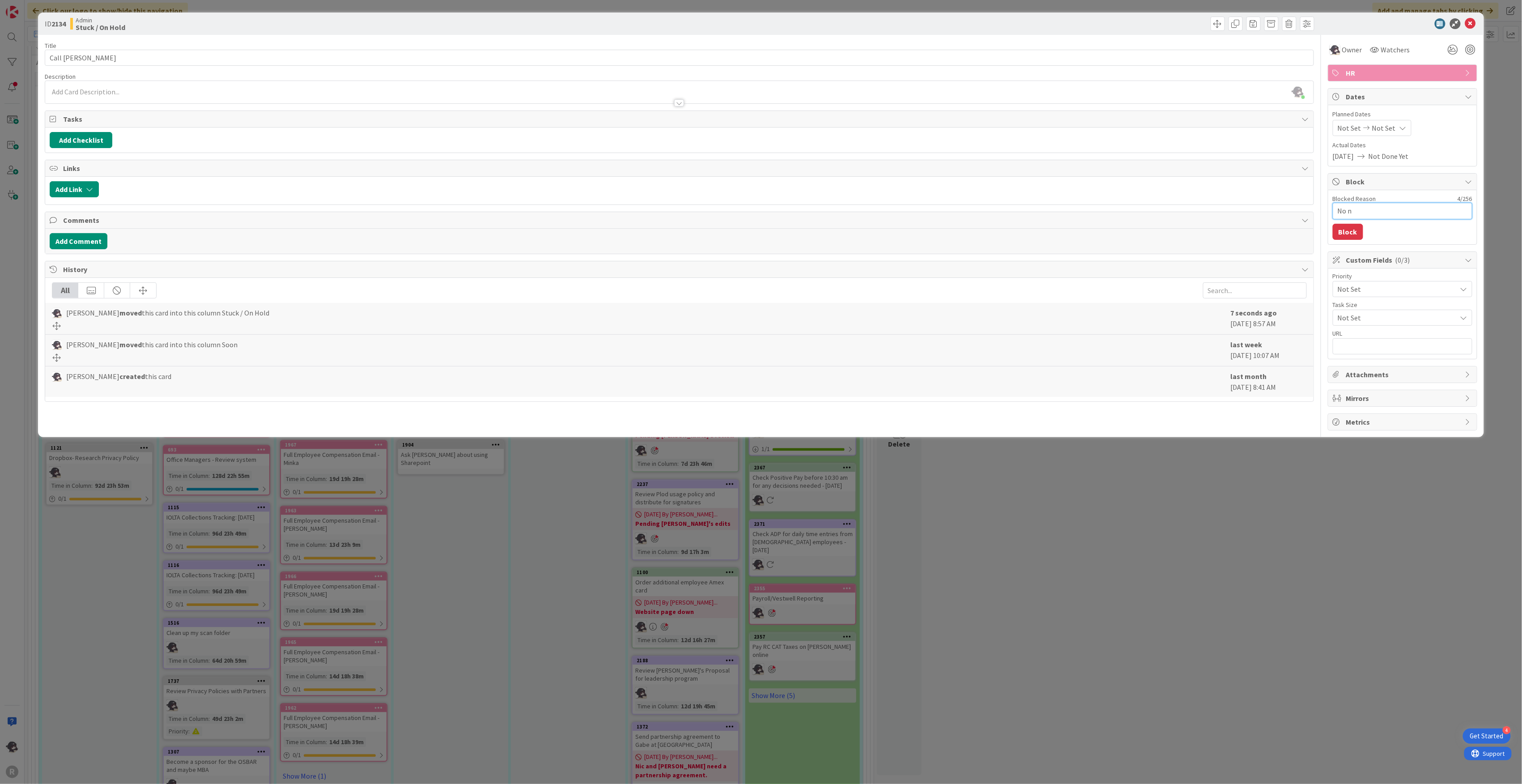
type textarea "No ne"
type textarea "x"
type textarea "No new"
type textarea "x"
type textarea "No news"
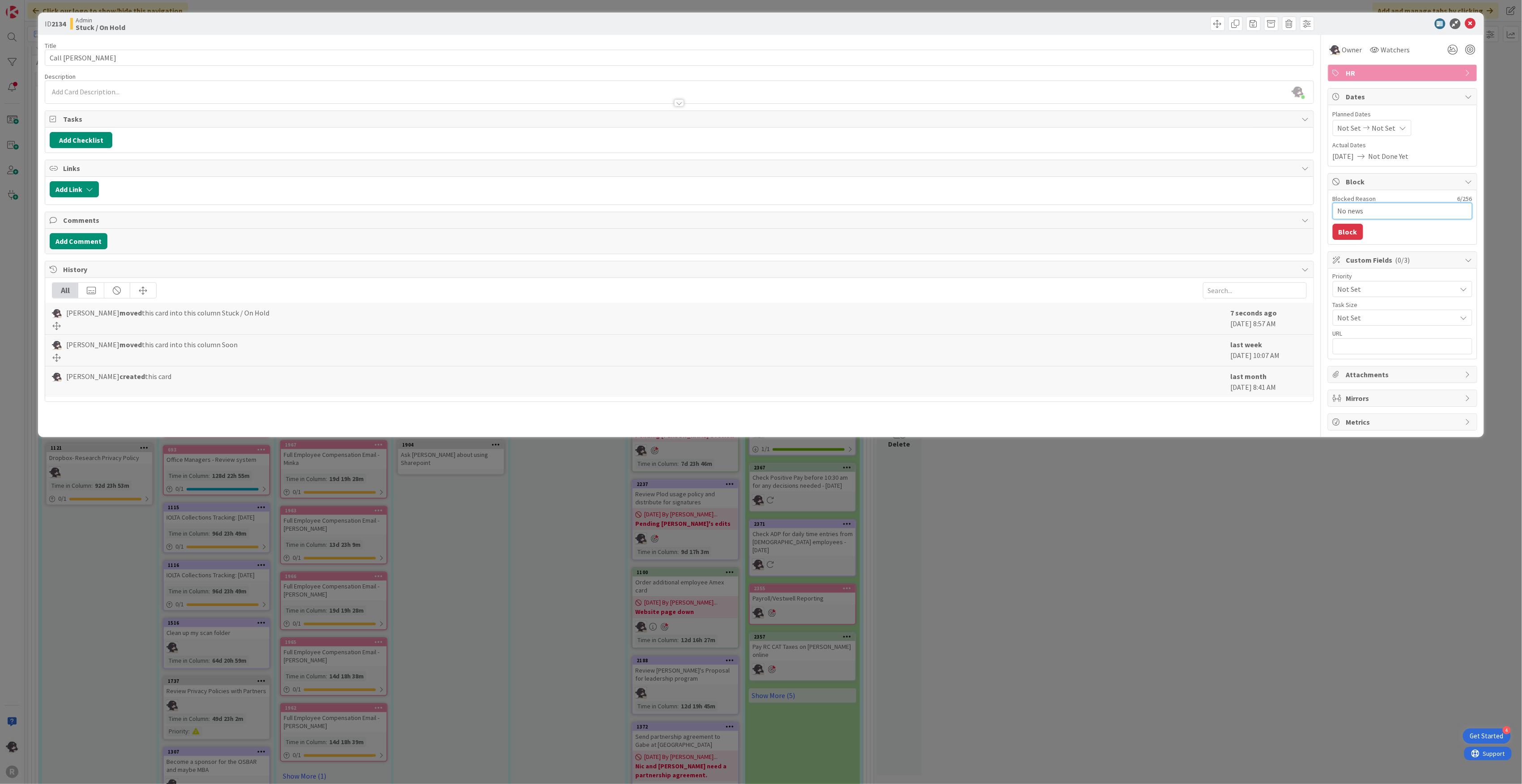
type textarea "x"
type textarea "No news"
type textarea "x"
type textarea "No news f"
type textarea "x"
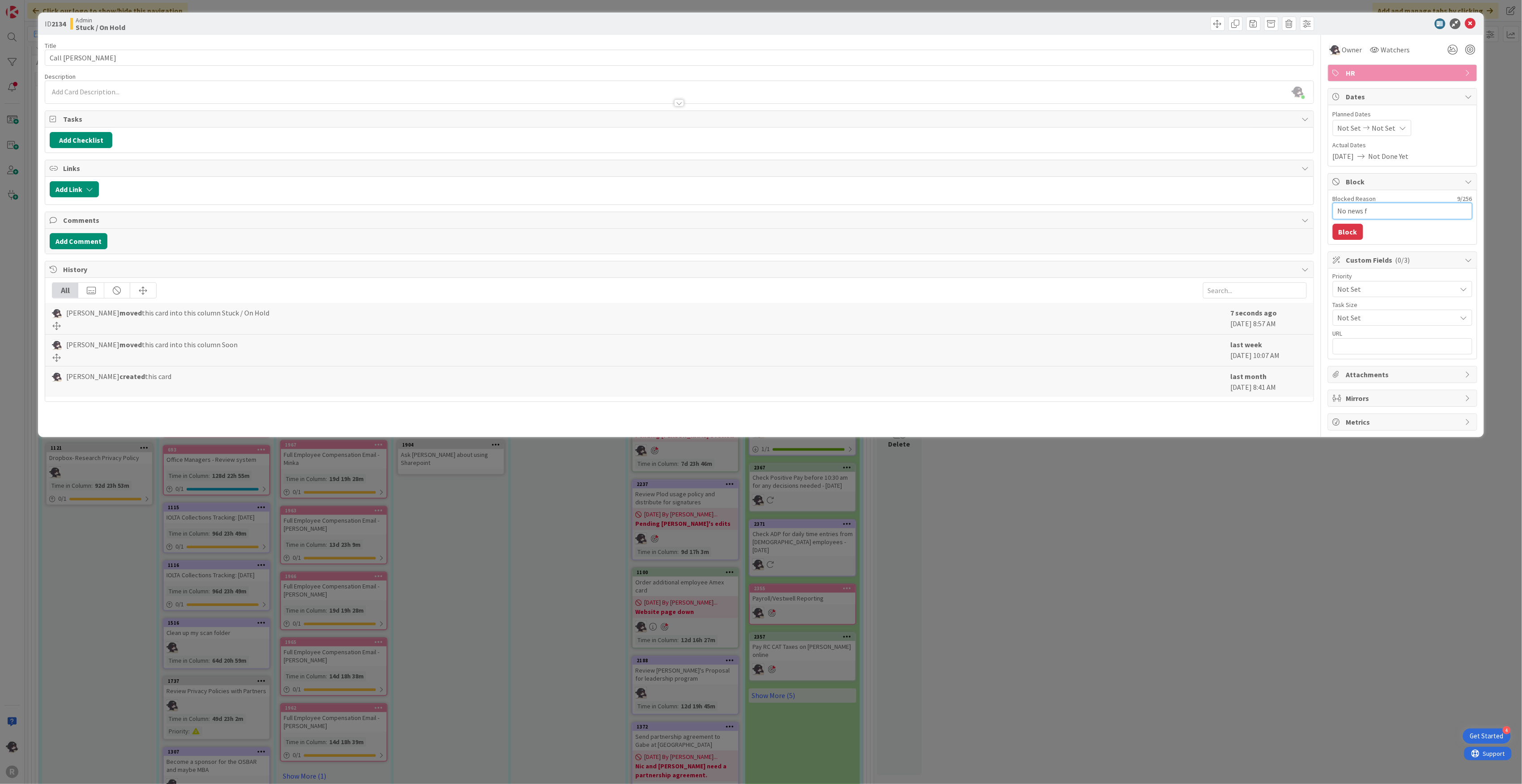
type textarea "No news fr"
type textarea "x"
type textarea "No news fro"
type textarea "x"
type textarea "No news from"
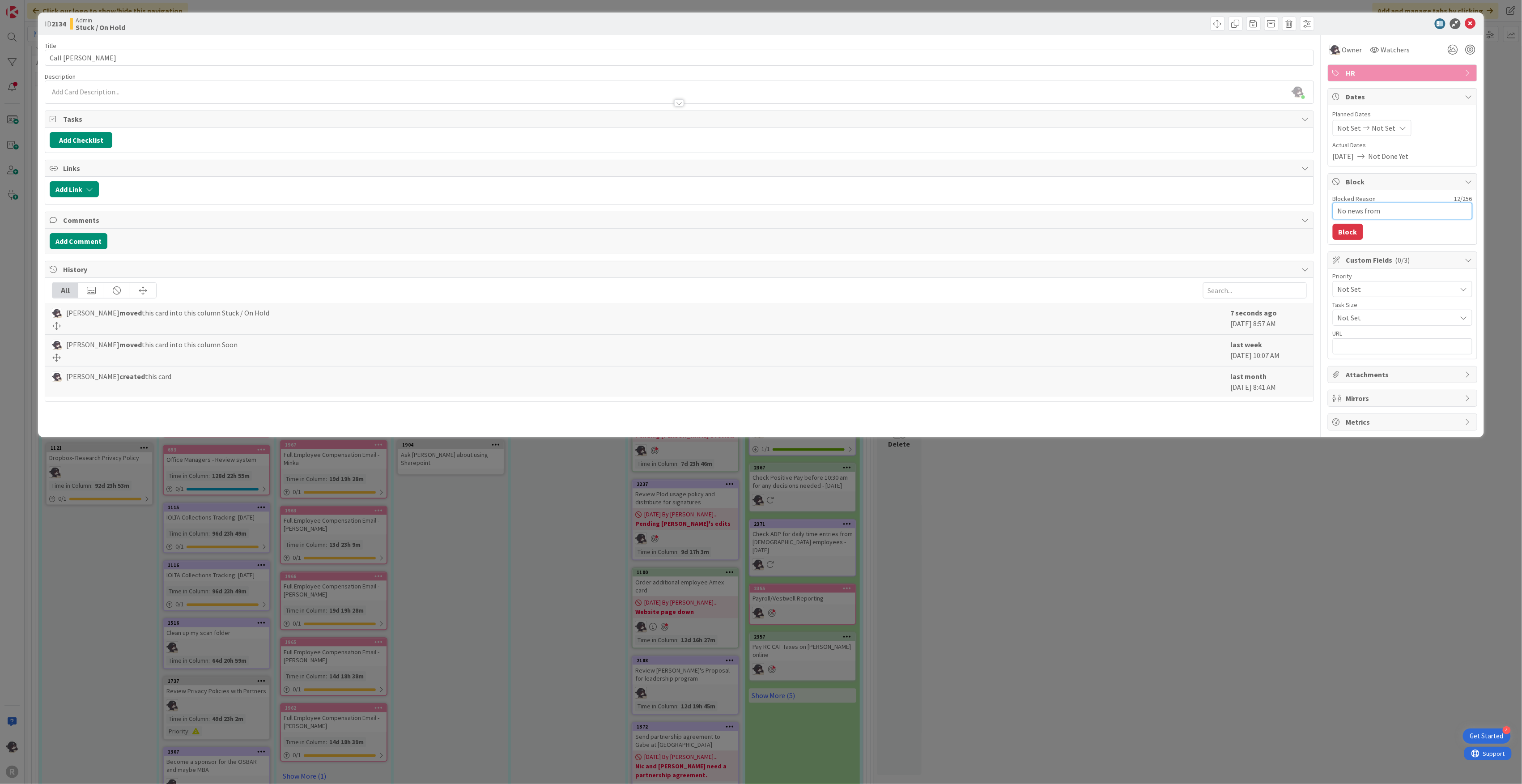
type textarea "x"
type textarea "No news from"
type textarea "x"
type textarea "No news from OP"
type textarea "x"
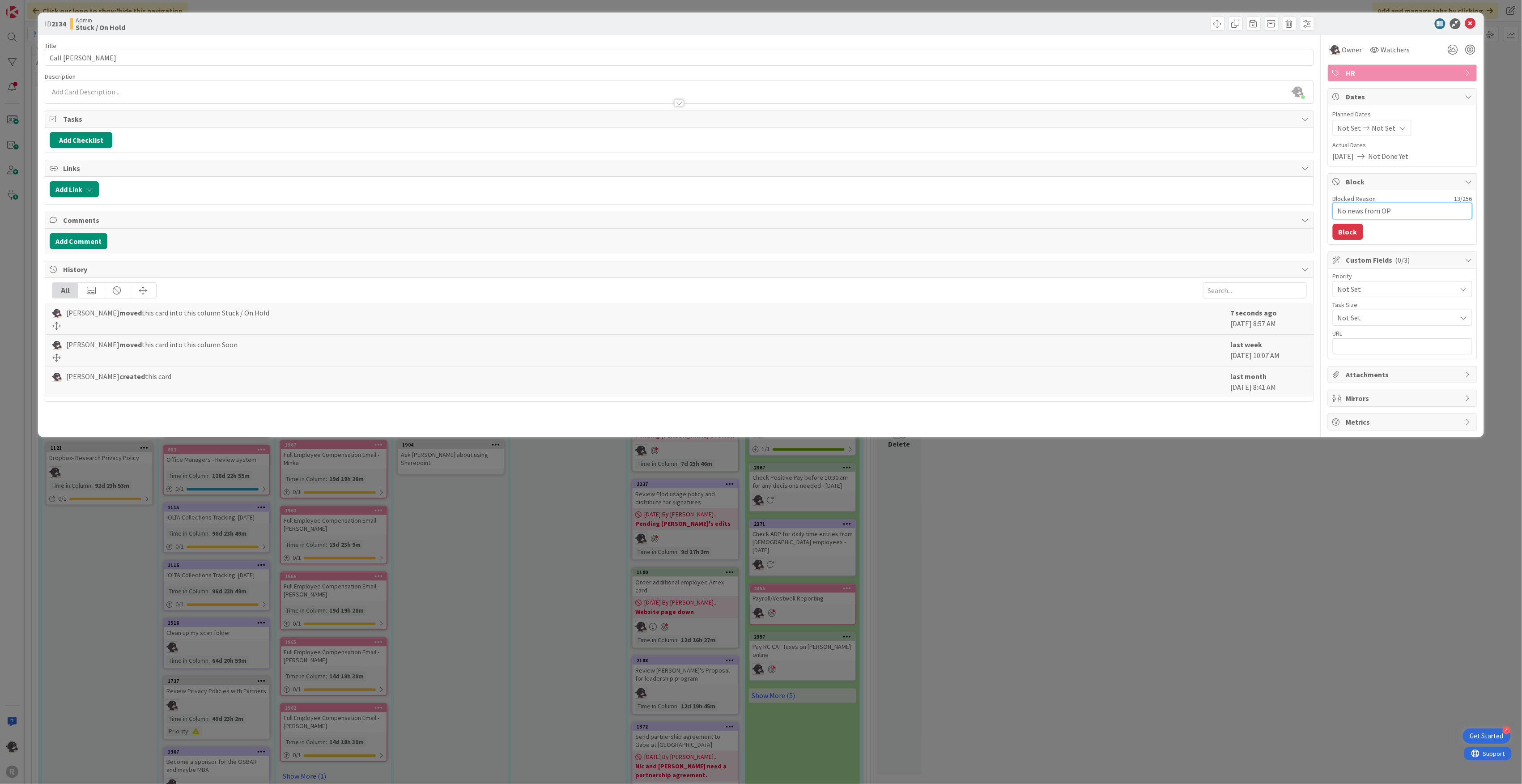
type textarea "No news from OPr"
type textarea "x"
type textarea "No news from OPro"
type textarea "x"
type textarea "No news from OProb"
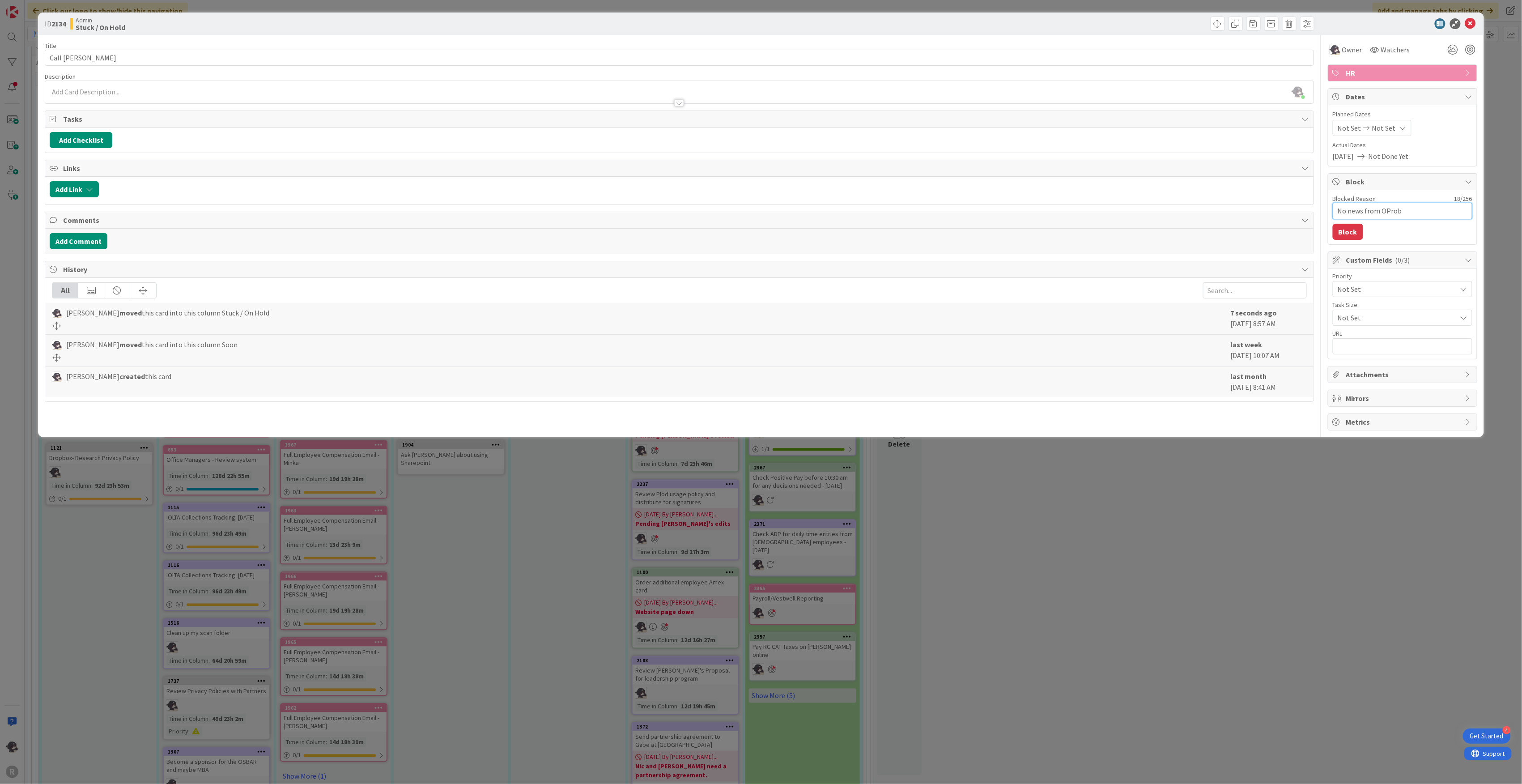
type textarea "x"
type textarea "No news from OPro"
type textarea "x"
type textarea "No news from OPr"
type textarea "x"
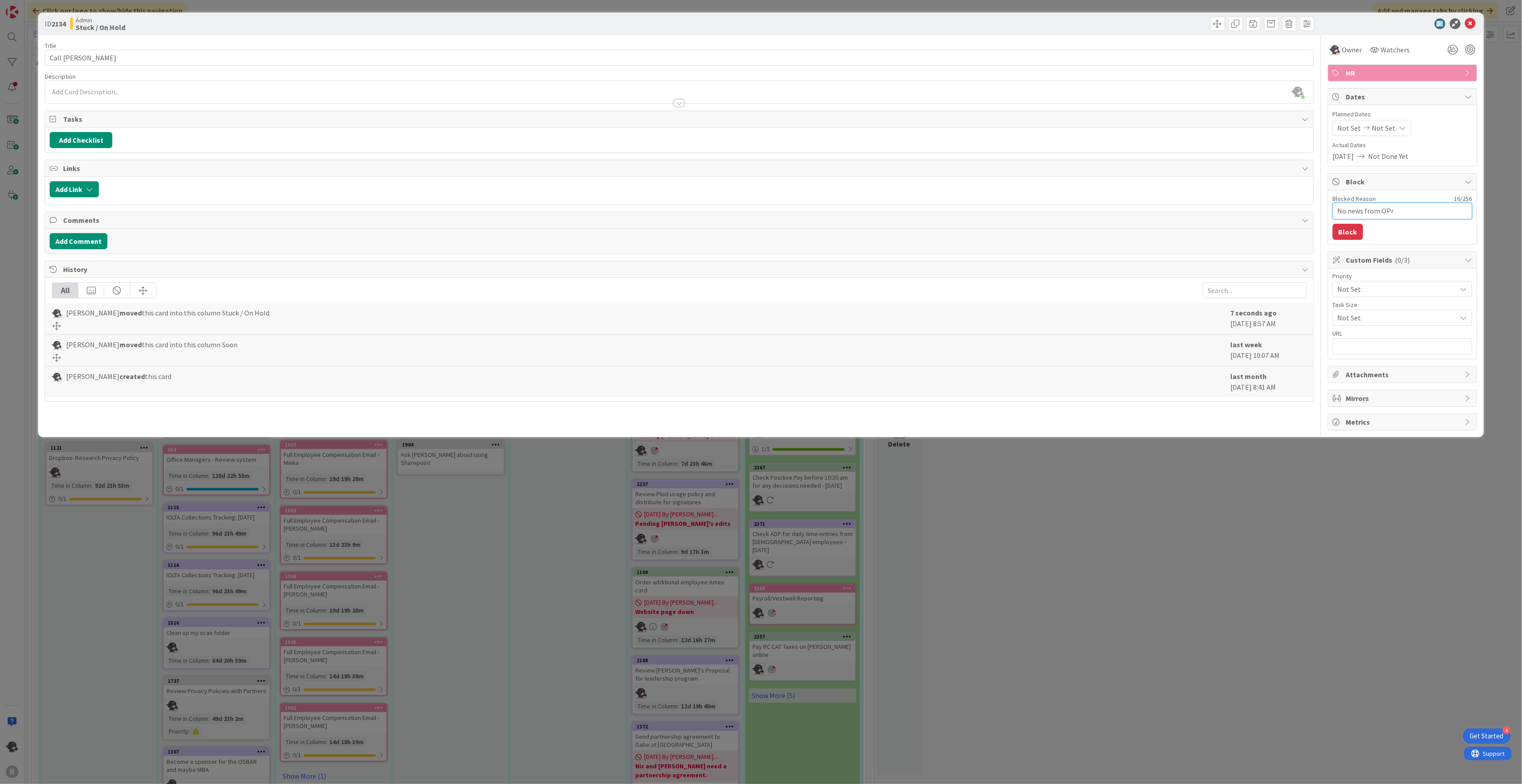
type textarea "No news from OP"
type textarea "x"
type textarea "No news from O"
type textarea "x"
type textarea "No news from"
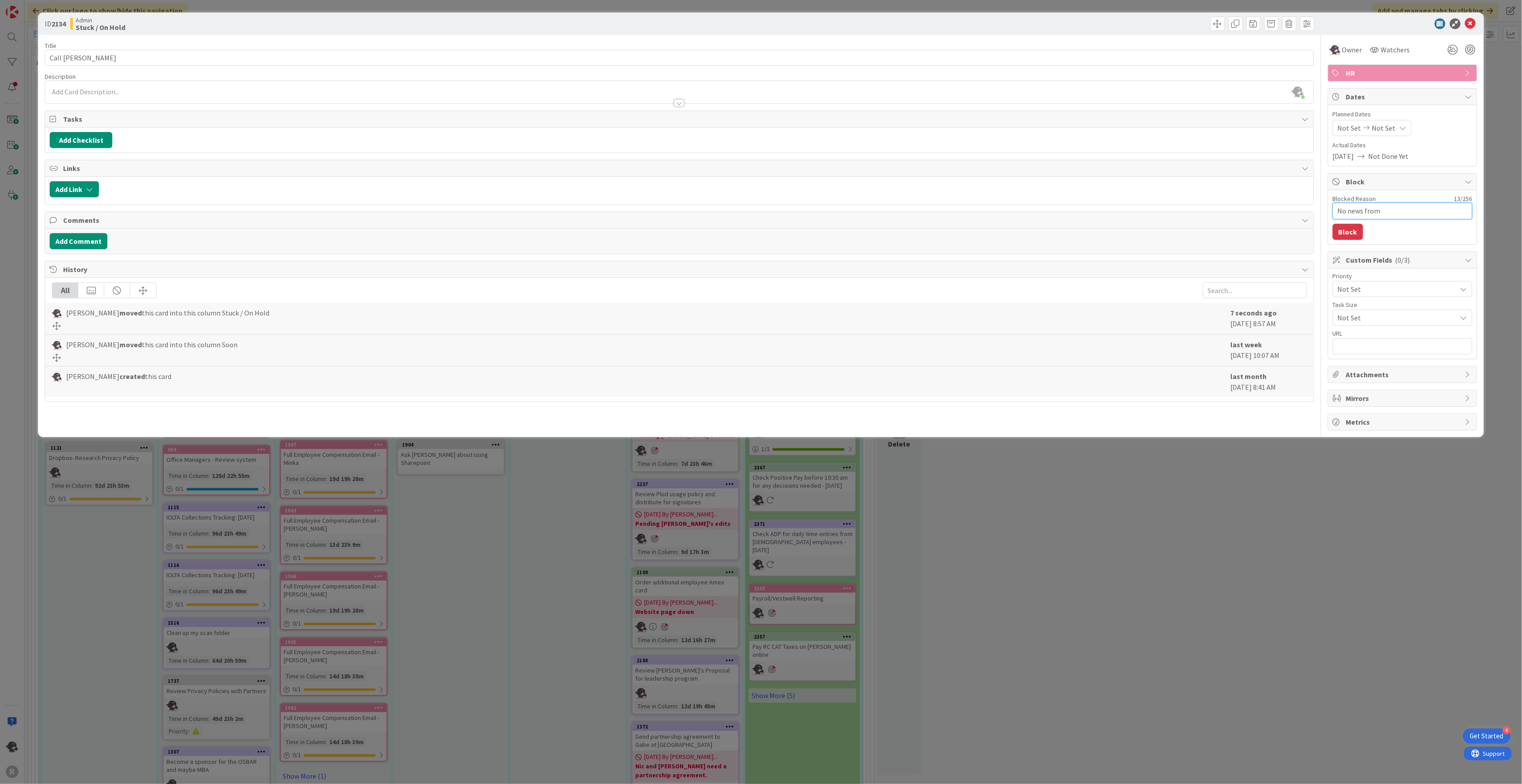
type textarea "x"
type textarea "No news from P"
type textarea "x"
type textarea "No news from Pr"
type textarea "x"
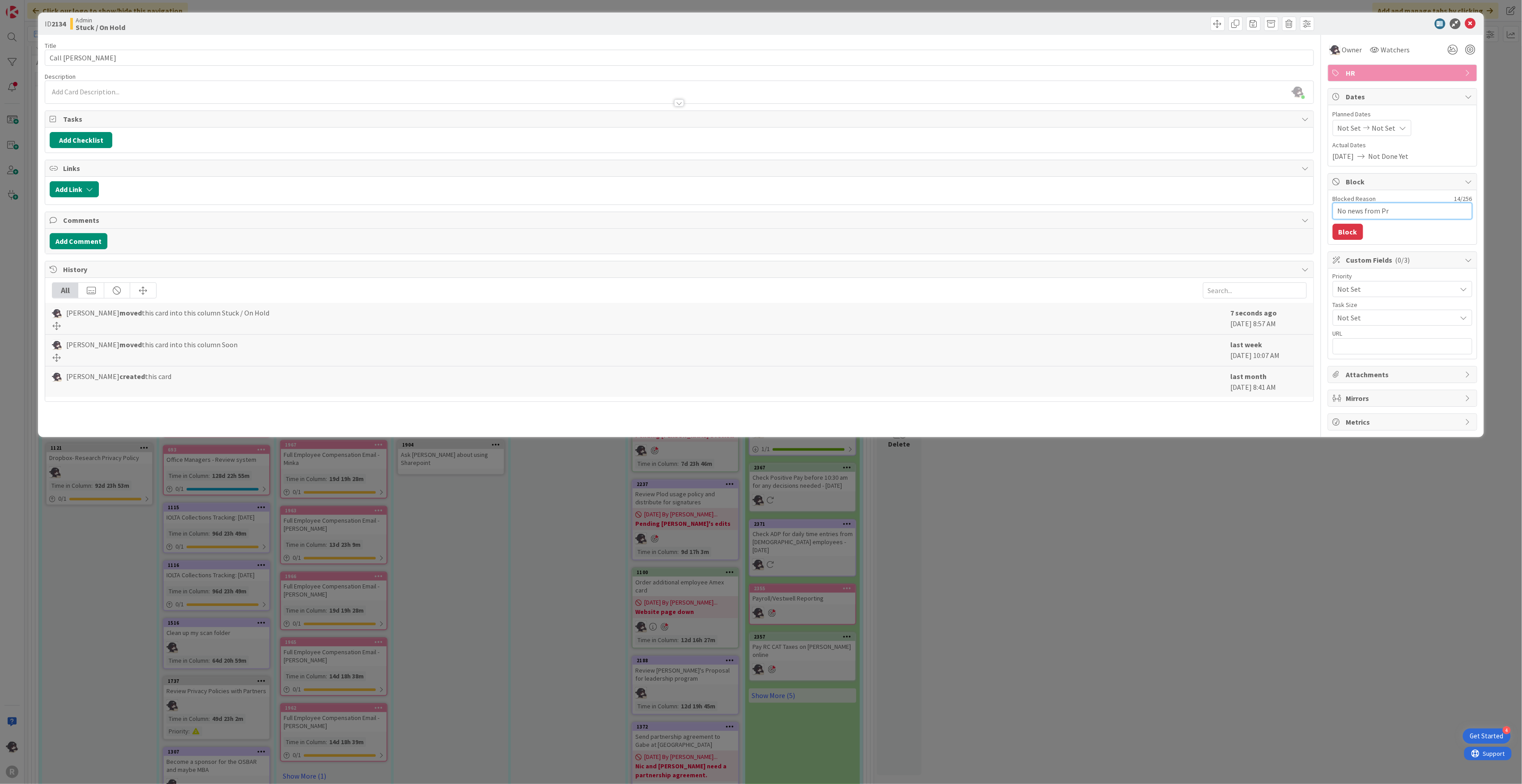
type textarea "No news from Pro"
type textarea "x"
type textarea "No news from Prob"
type textarea "x"
type textarea "No news from Proba"
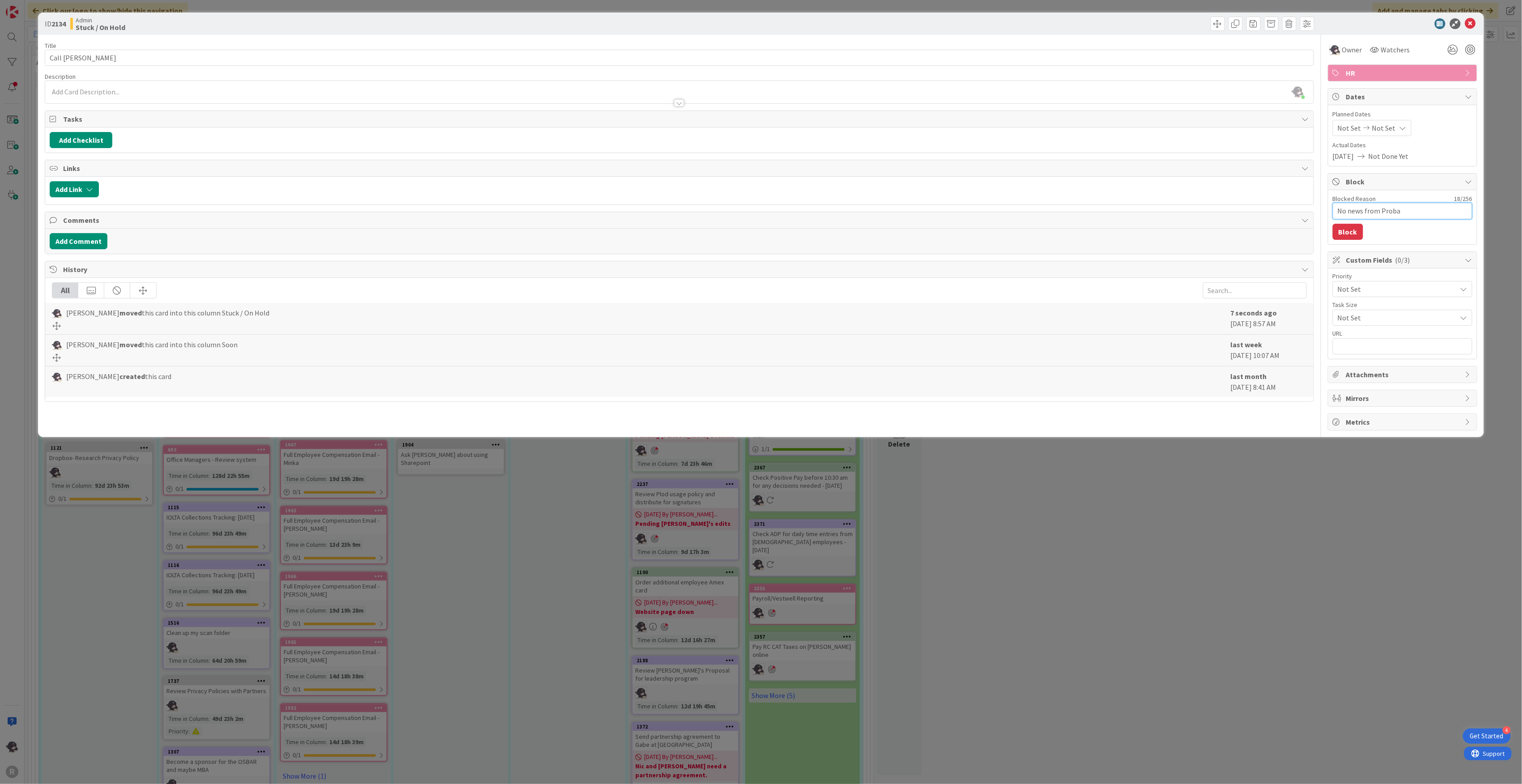
type textarea "x"
type textarea "No news from Probat"
type textarea "x"
type textarea "No news from Probate"
type textarea "x"
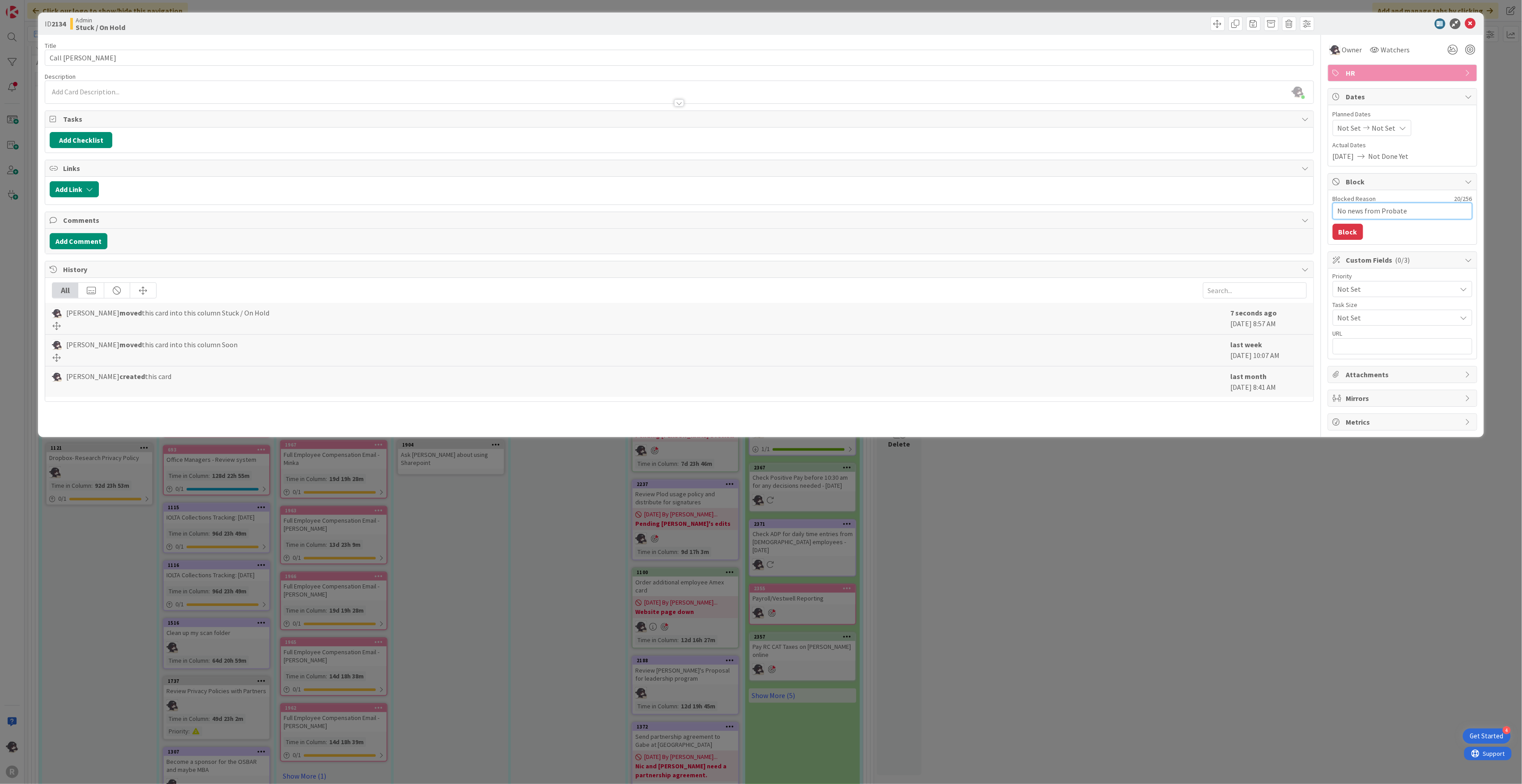
type textarea "No news from Probate"
type textarea "x"
type textarea "No news from Probate c"
type textarea "x"
type textarea "No news from Probate cl"
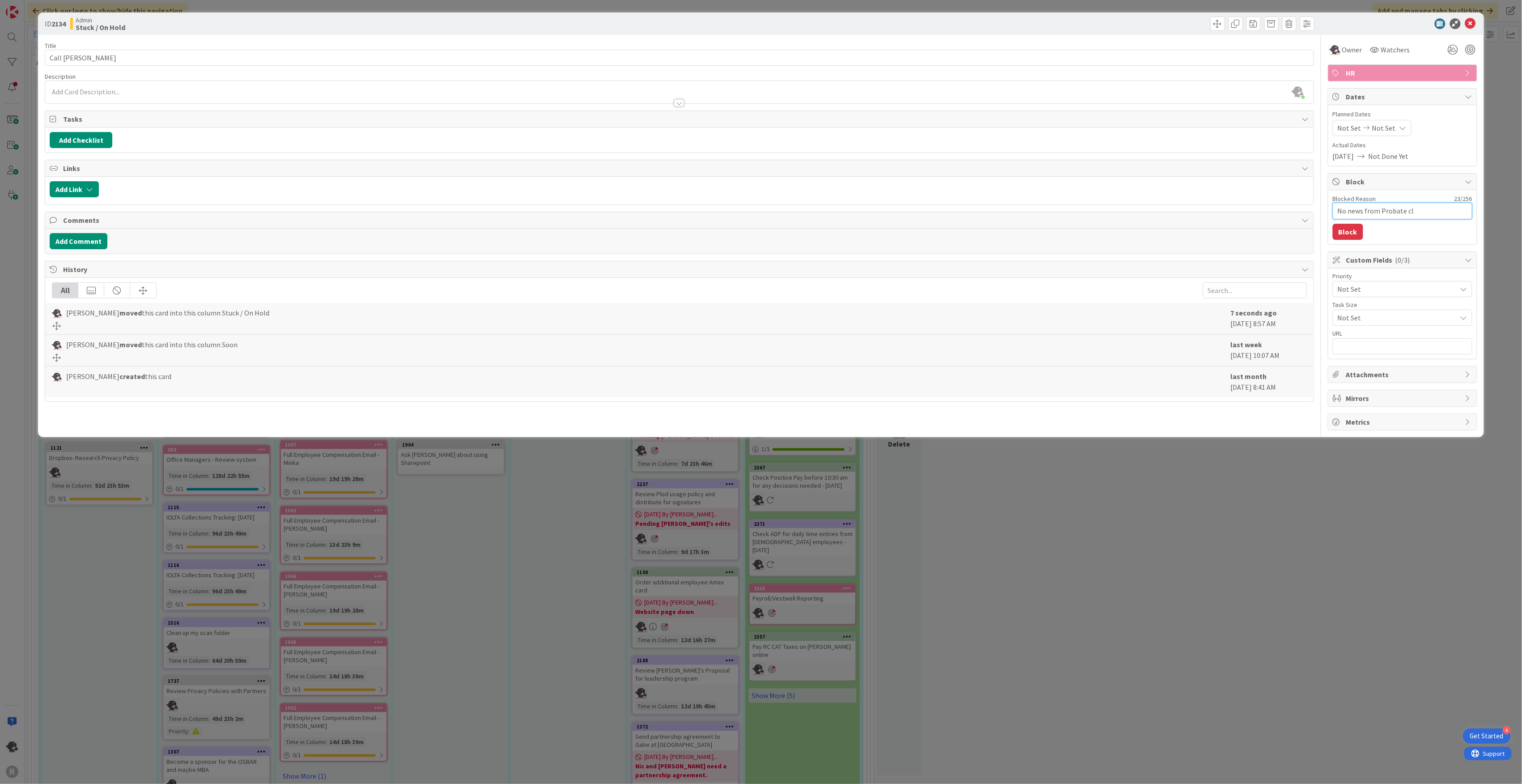
type textarea "x"
type textarea "No news from Probate cli"
type textarea "x"
type textarea "No news from Probate clie"
type textarea "x"
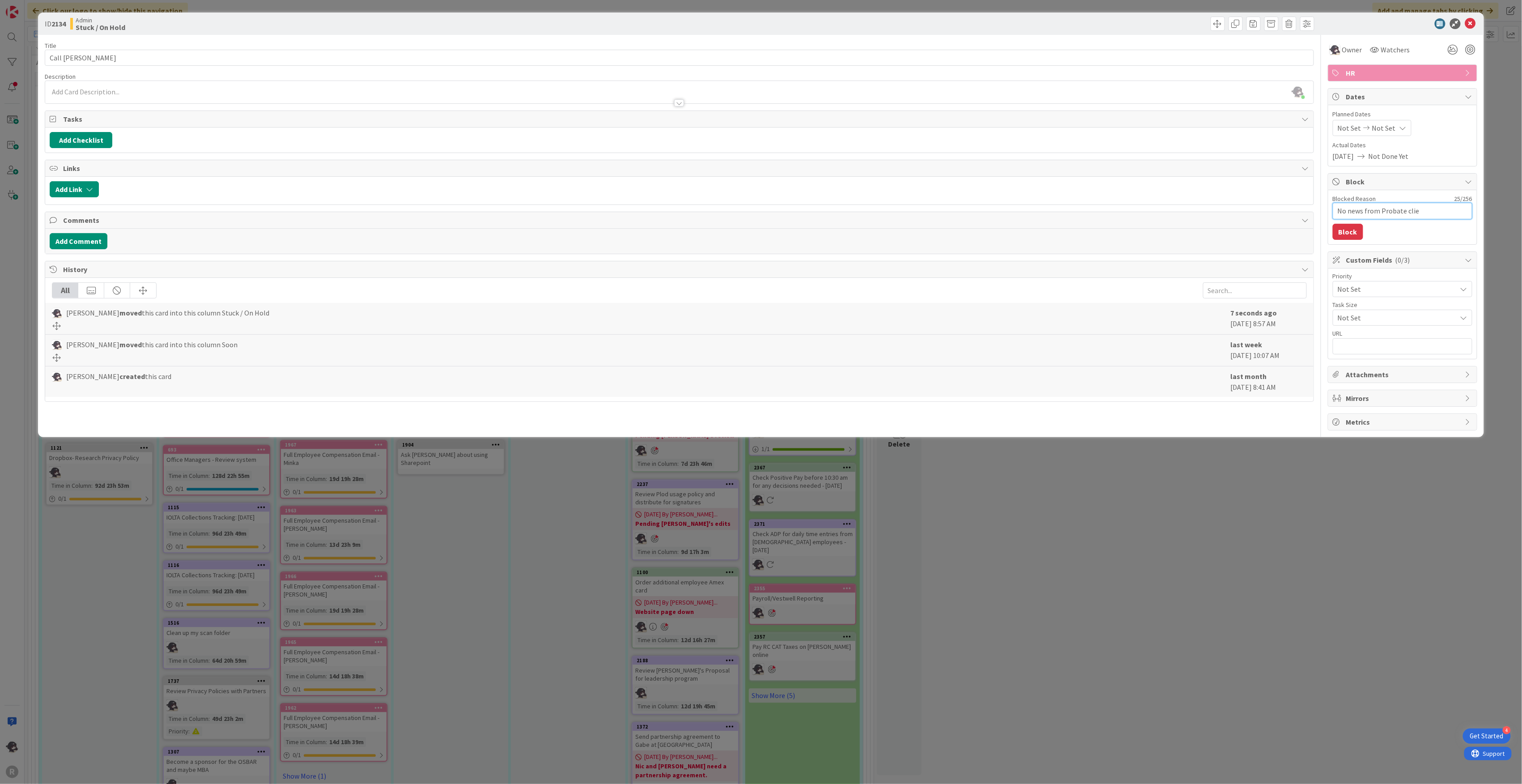
type textarea "No news from Probate clien"
type textarea "x"
type textarea "No news from Probate client"
type textarea "x"
type textarea "No news from Probate client"
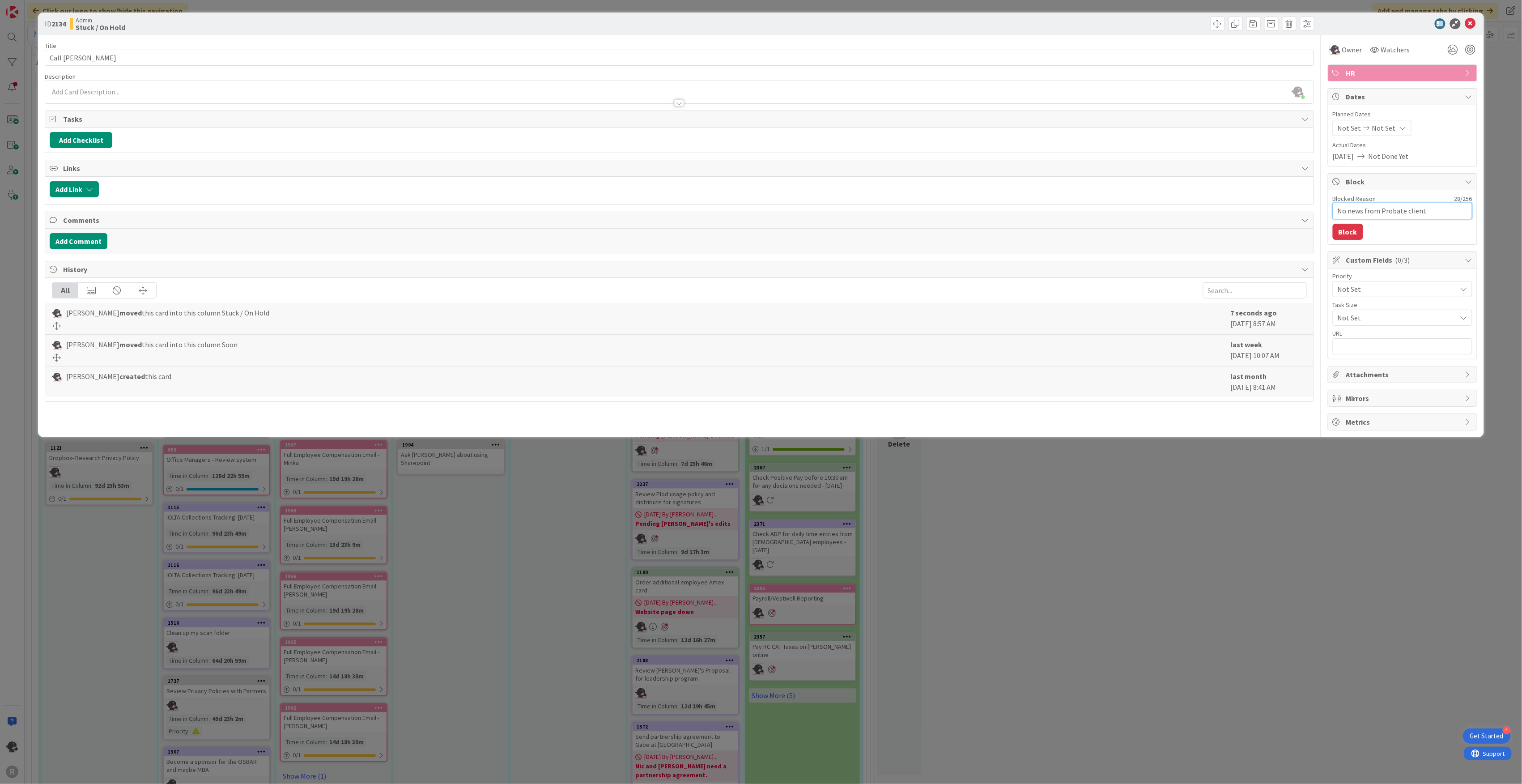
type textarea "x"
type textarea "No news from Probate client y"
type textarea "x"
type textarea "No news from Probate client ye"
type textarea "x"
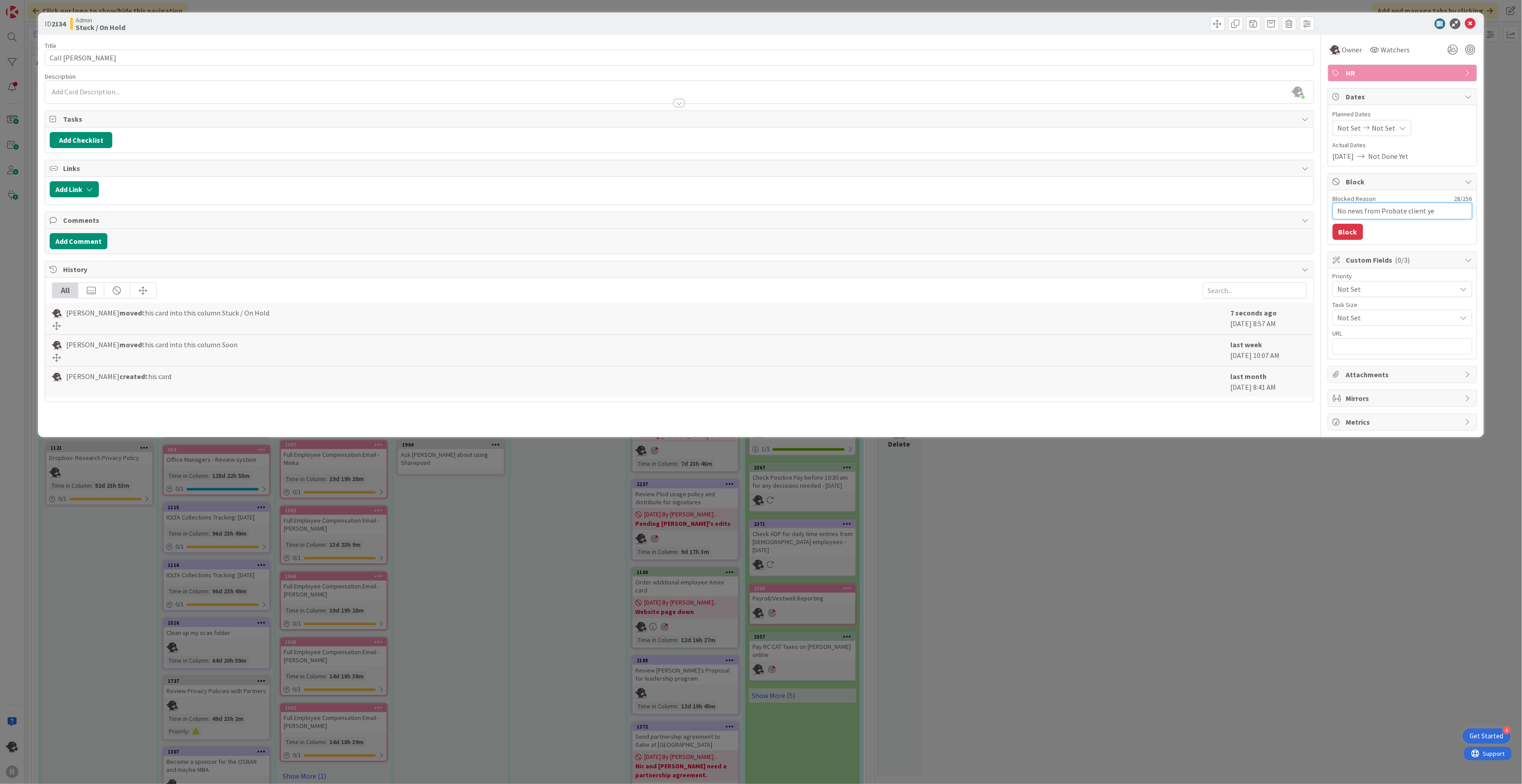
type textarea "No news from Probate client yet"
click at [757, 210] on textarea "No news from Probate client yet" at bounding box center [1403, 211] width 140 height 17
type textarea "x"
type textarea "No wfrom Probate client yet"
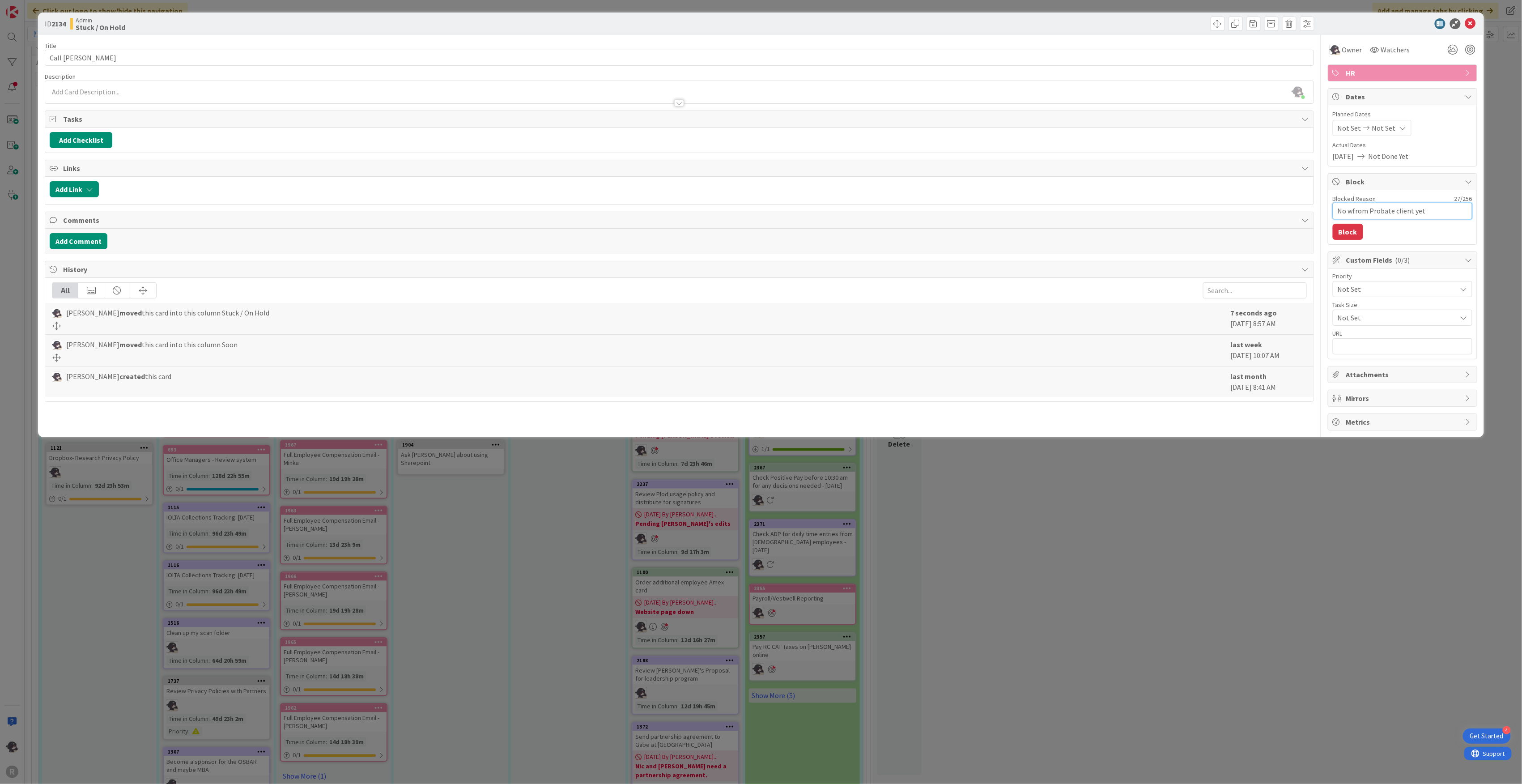
type textarea "x"
type textarea "No wofrom Probate client yet"
type textarea "x"
type textarea "No worfrom Probate client yet"
type textarea "x"
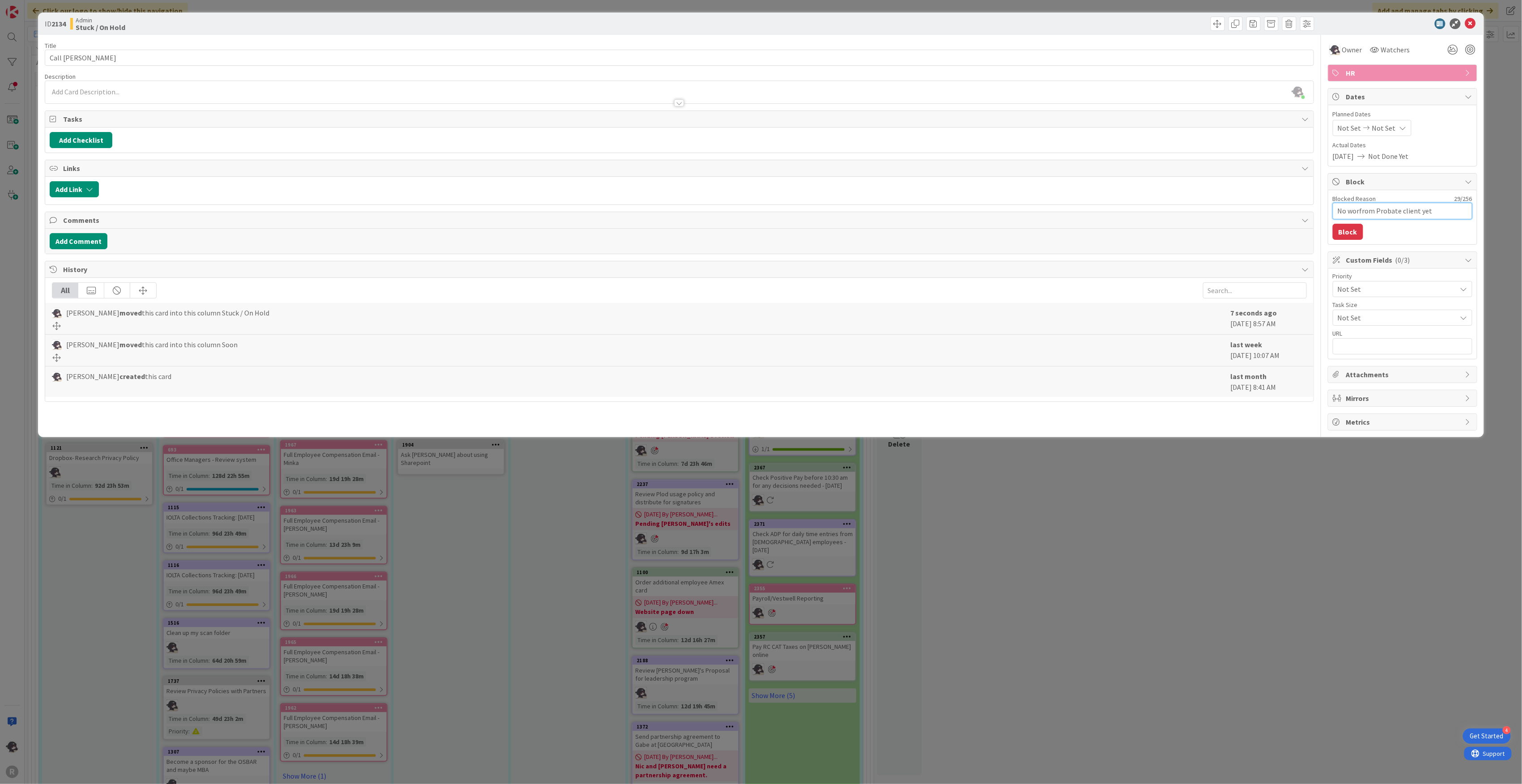
type textarea "No workfrom Probate client yet"
type textarea "x"
type textarea "No work from Probate client yet"
click at [757, 233] on button "Block" at bounding box center [1348, 232] width 31 height 16
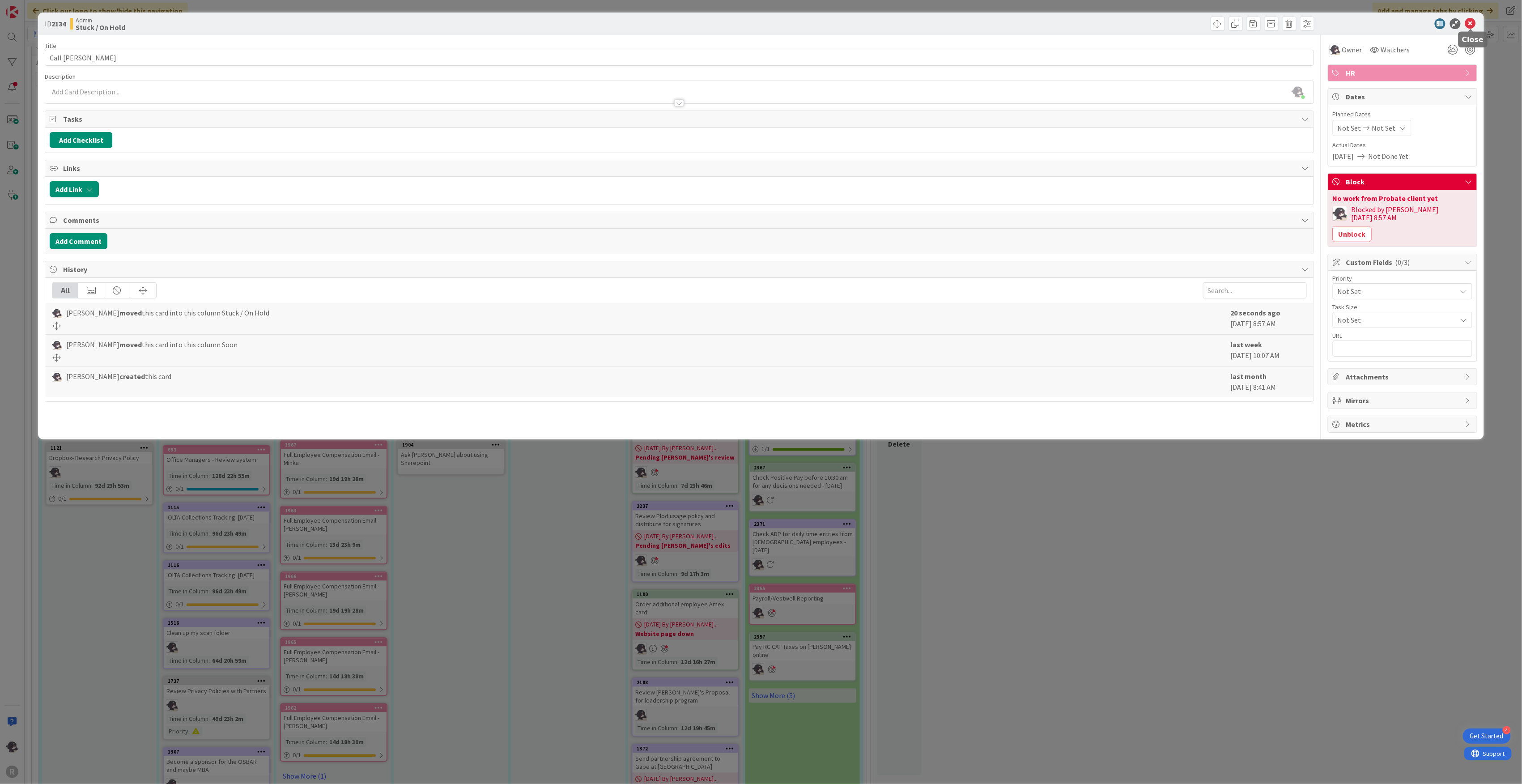
click at [757, 18] on icon at bounding box center [1470, 23] width 11 height 11
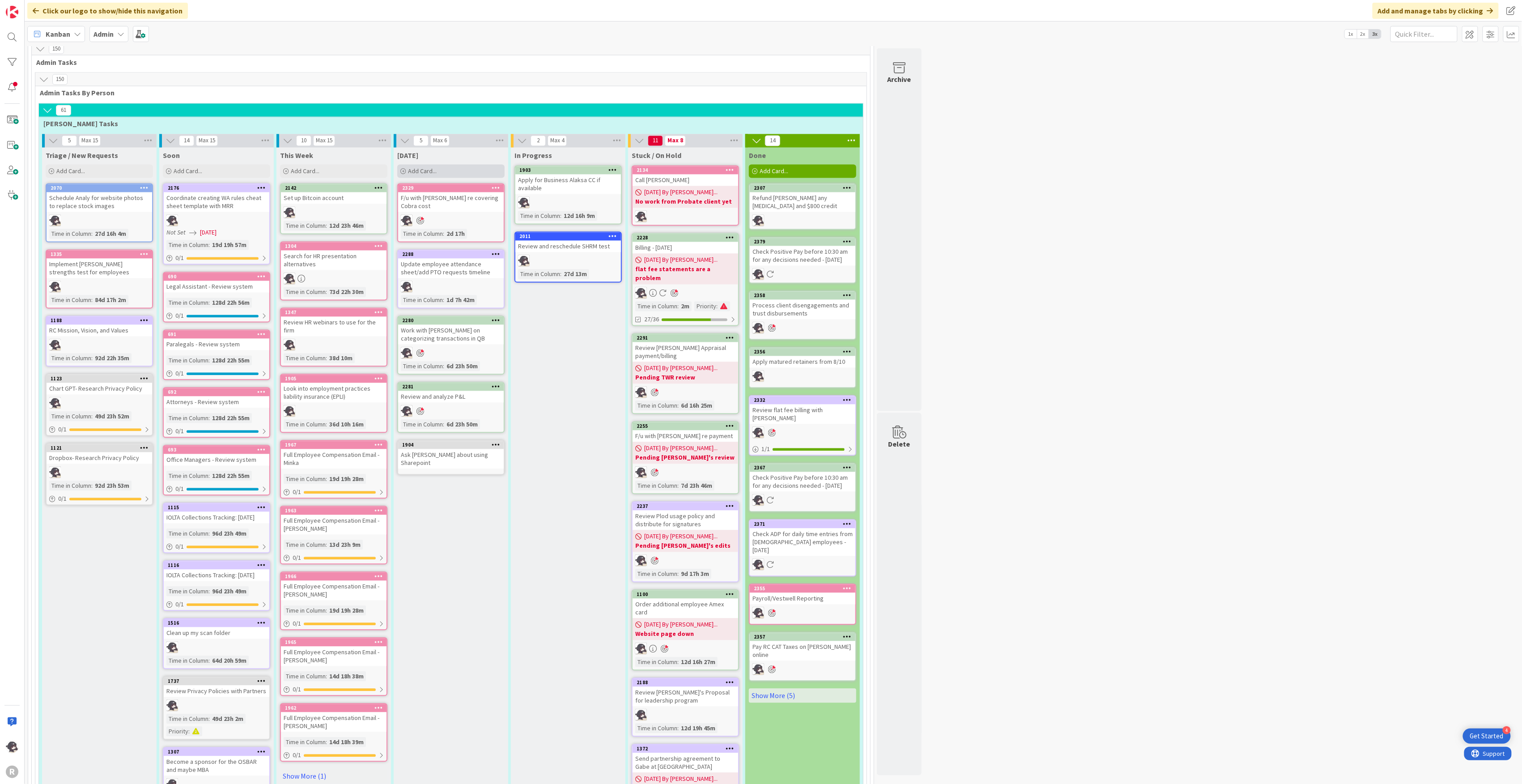
click at [435, 167] on span "Add Card..." at bounding box center [423, 171] width 29 height 8
type textarea "x"
type textarea "R"
type textarea "x"
type textarea "Re"
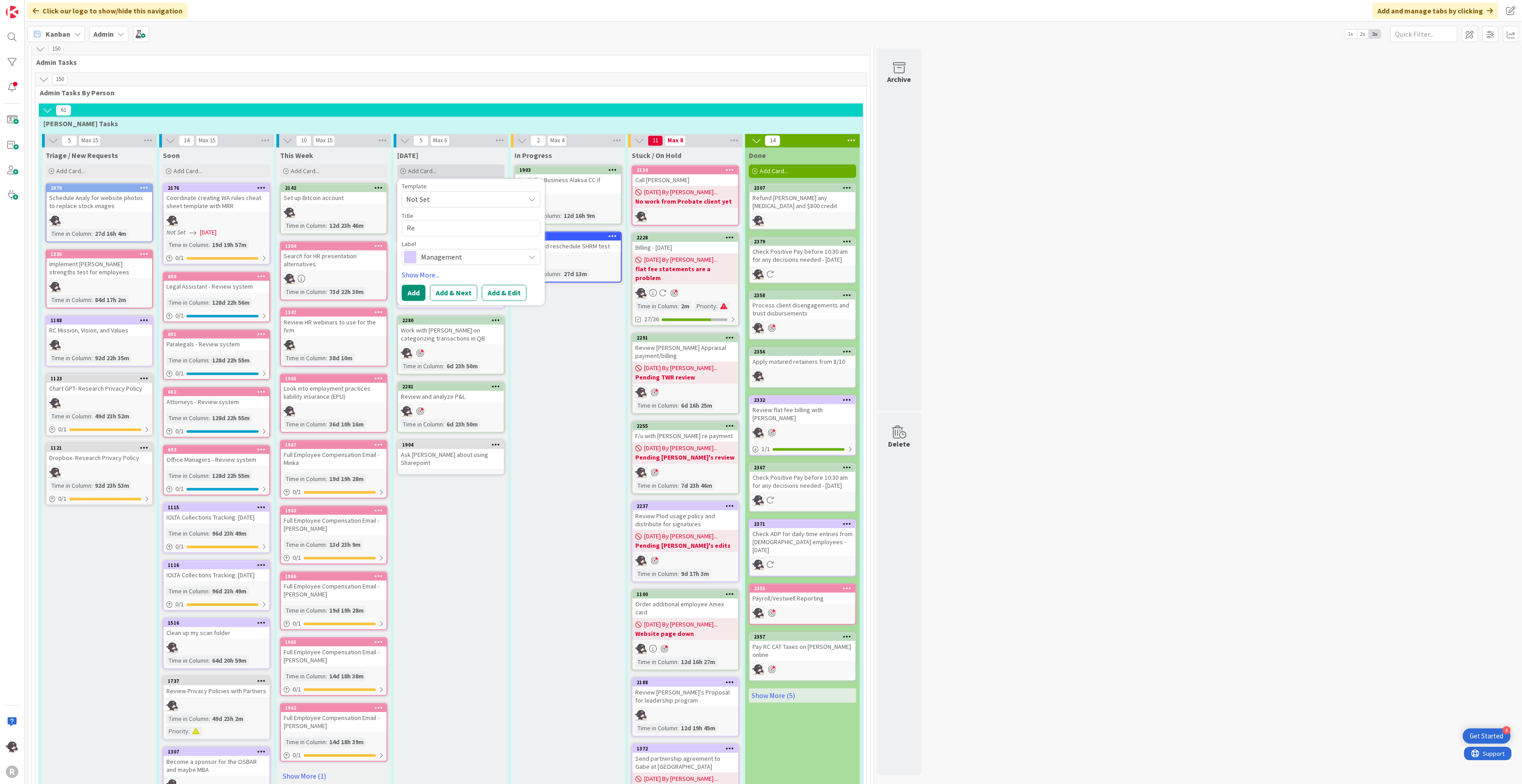
type textarea "x"
type textarea "Rev"
type textarea "x"
type textarea "Revi"
type textarea "x"
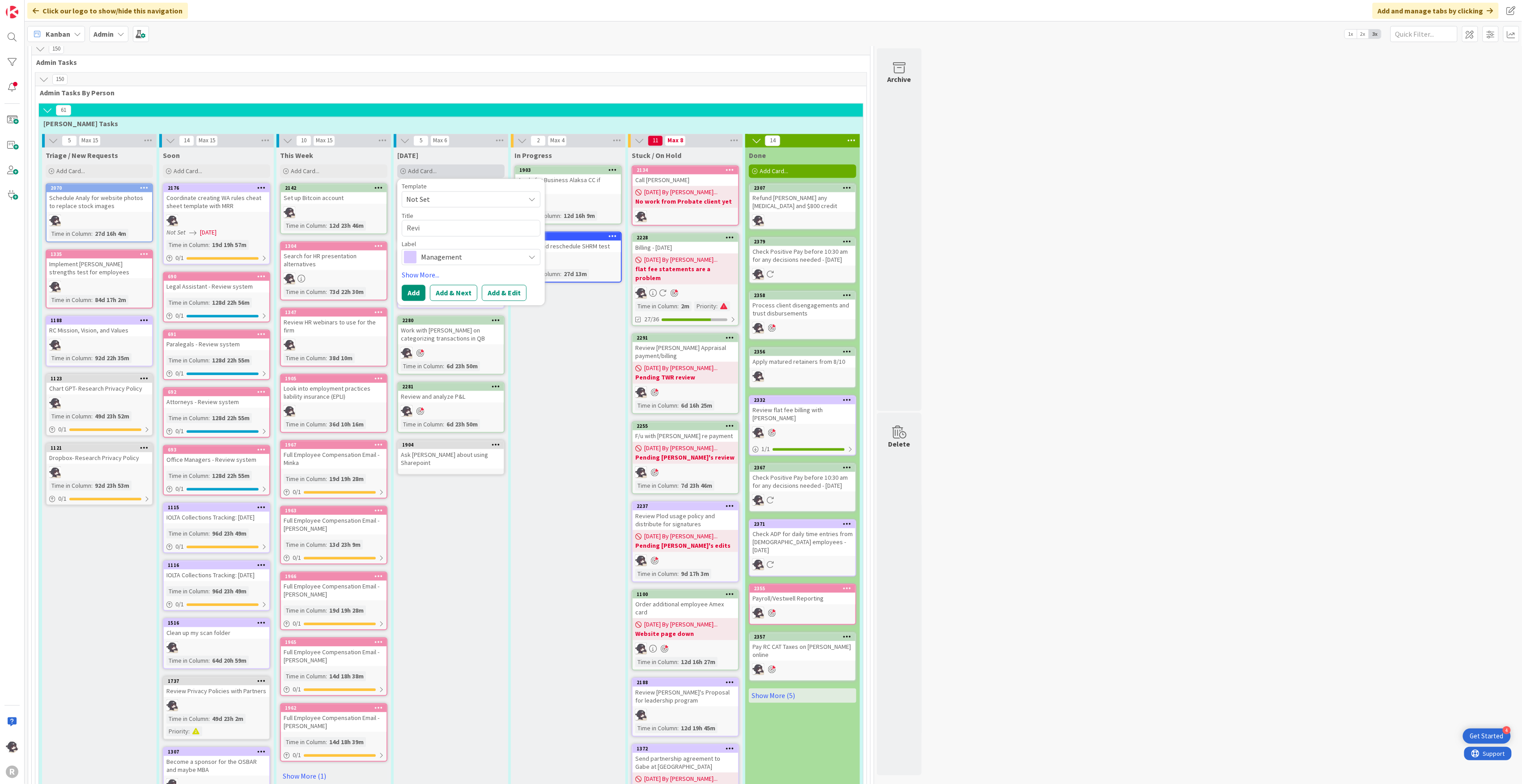
type textarea "Revie"
type textarea "x"
type textarea "Review"
type textarea "x"
type textarea "Review"
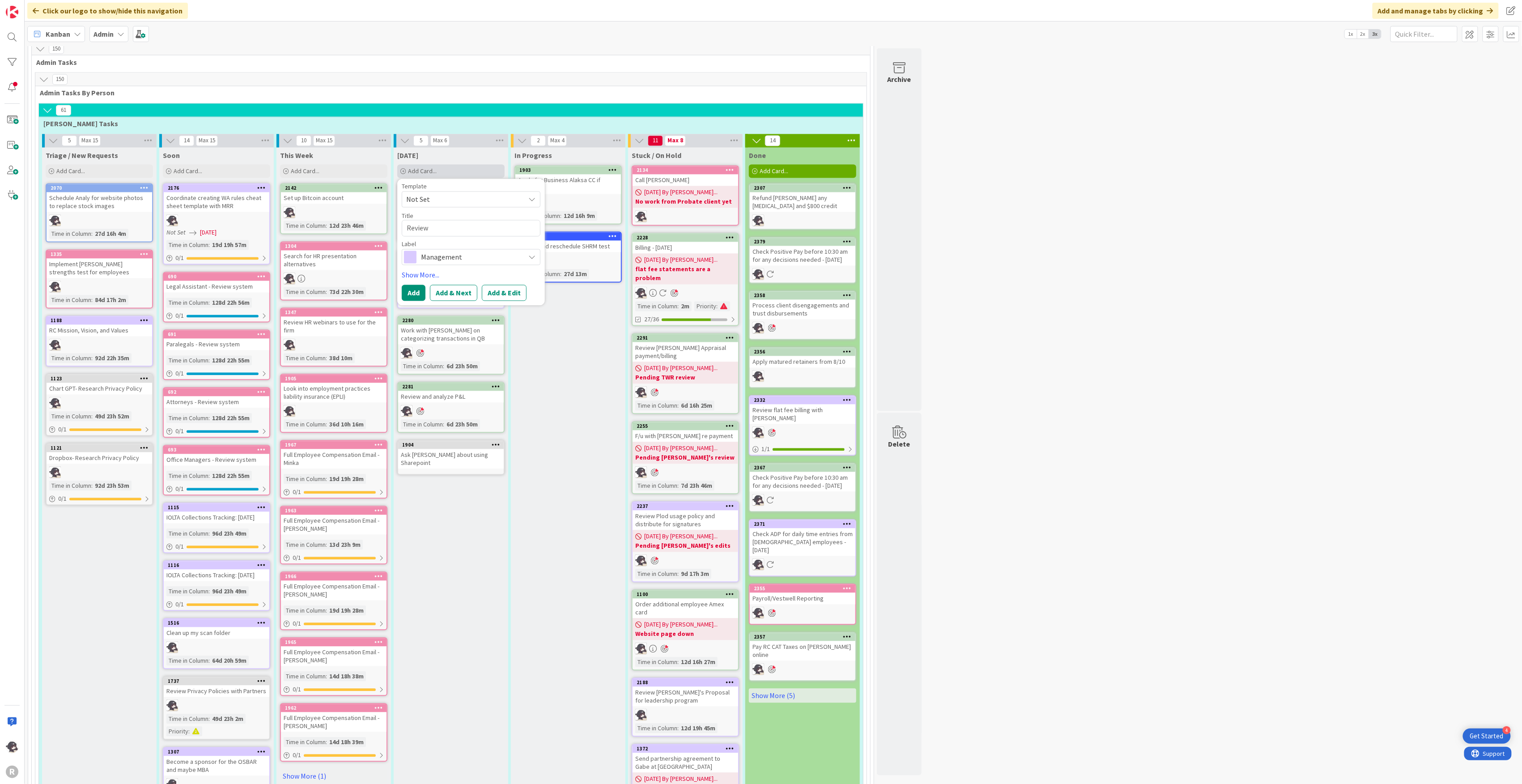
type textarea "x"
type textarea "Review J"
type textarea "x"
type textarea "Review [PERSON_NAME]"
type textarea "x"
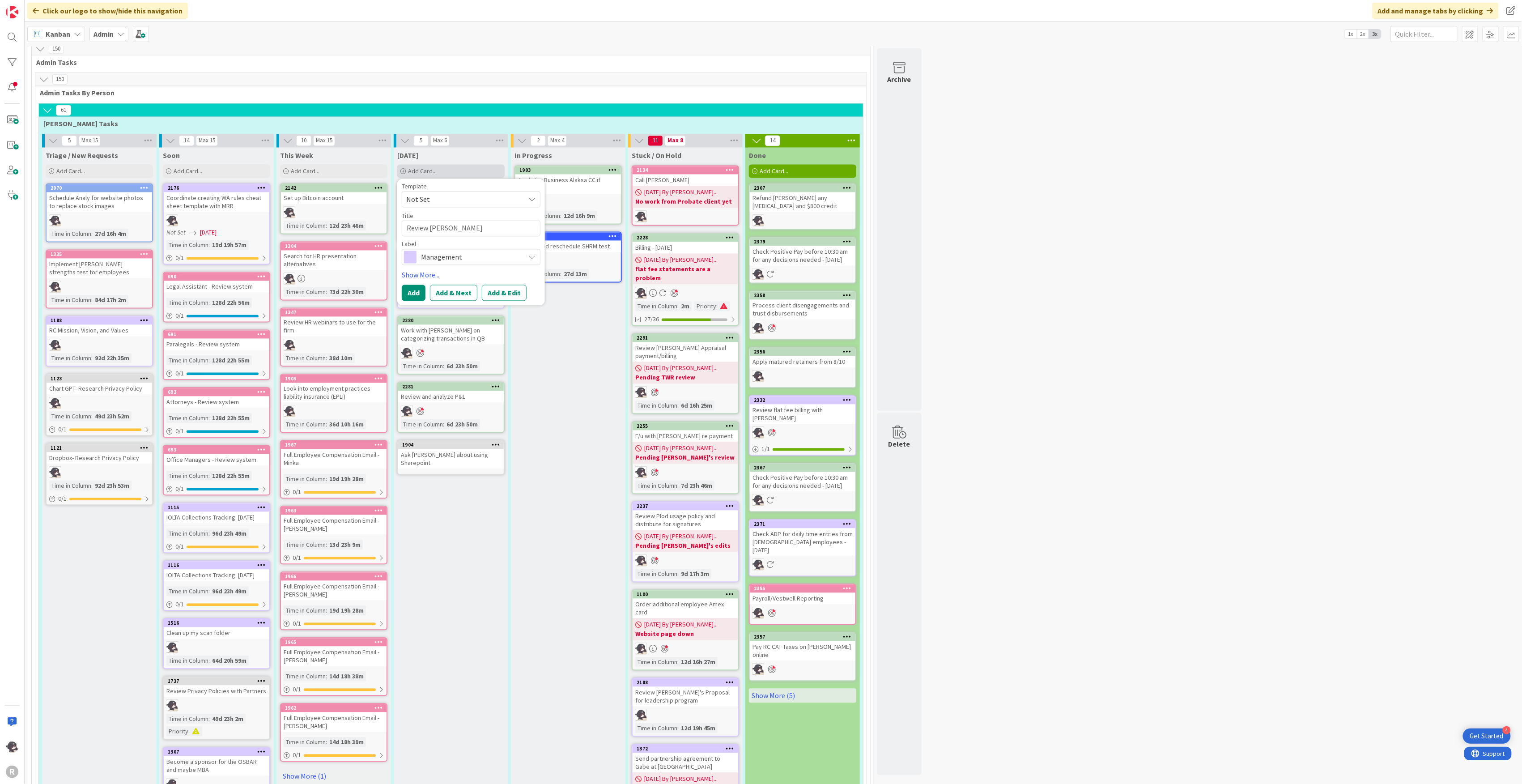
type textarea "Review Joh"
type textarea "x"
type textarea "Review [PERSON_NAME]"
type textarea "x"
type textarea "Review J"
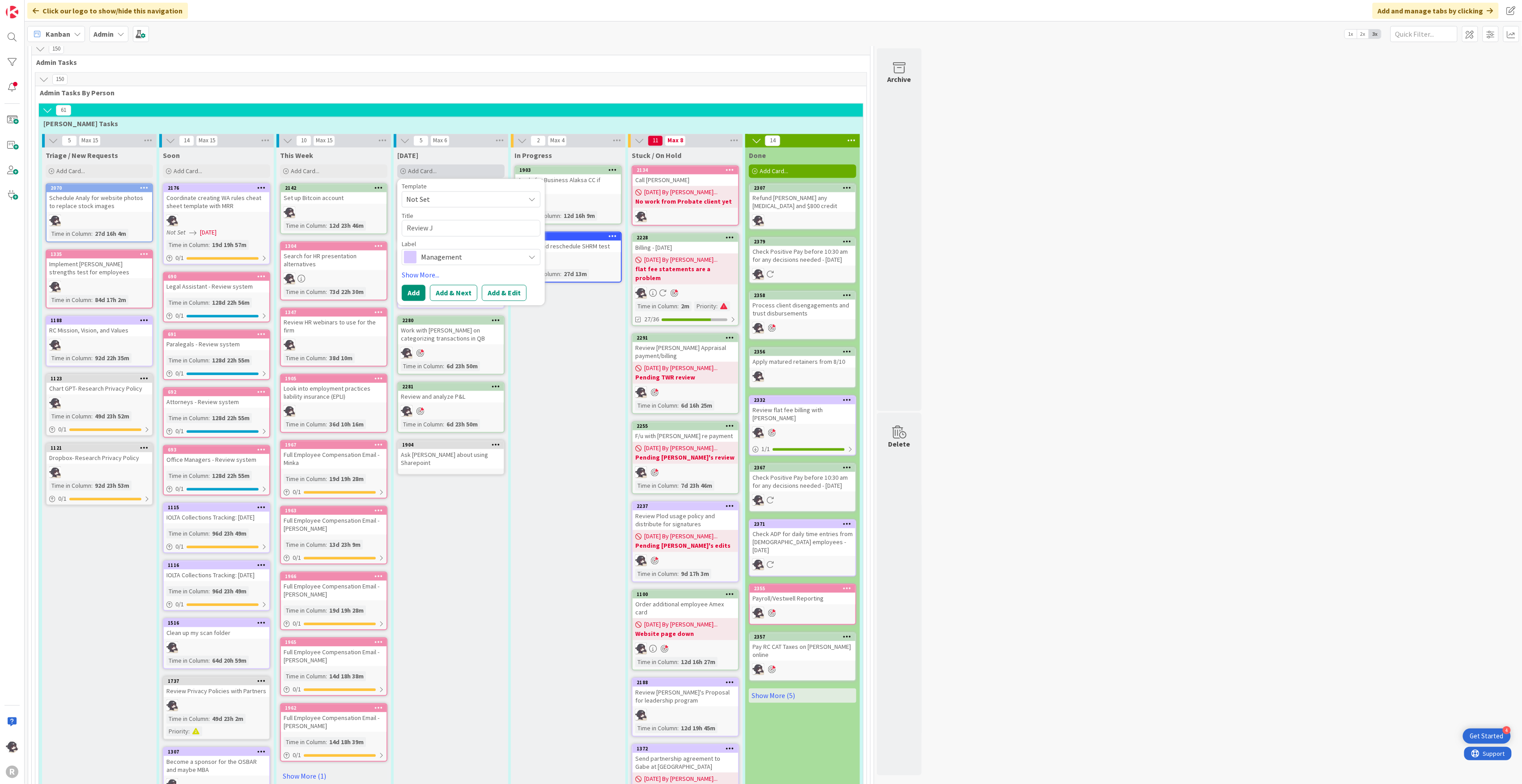
type textarea "x"
type textarea "Review"
type textarea "x"
type textarea "Review S"
type textarea "x"
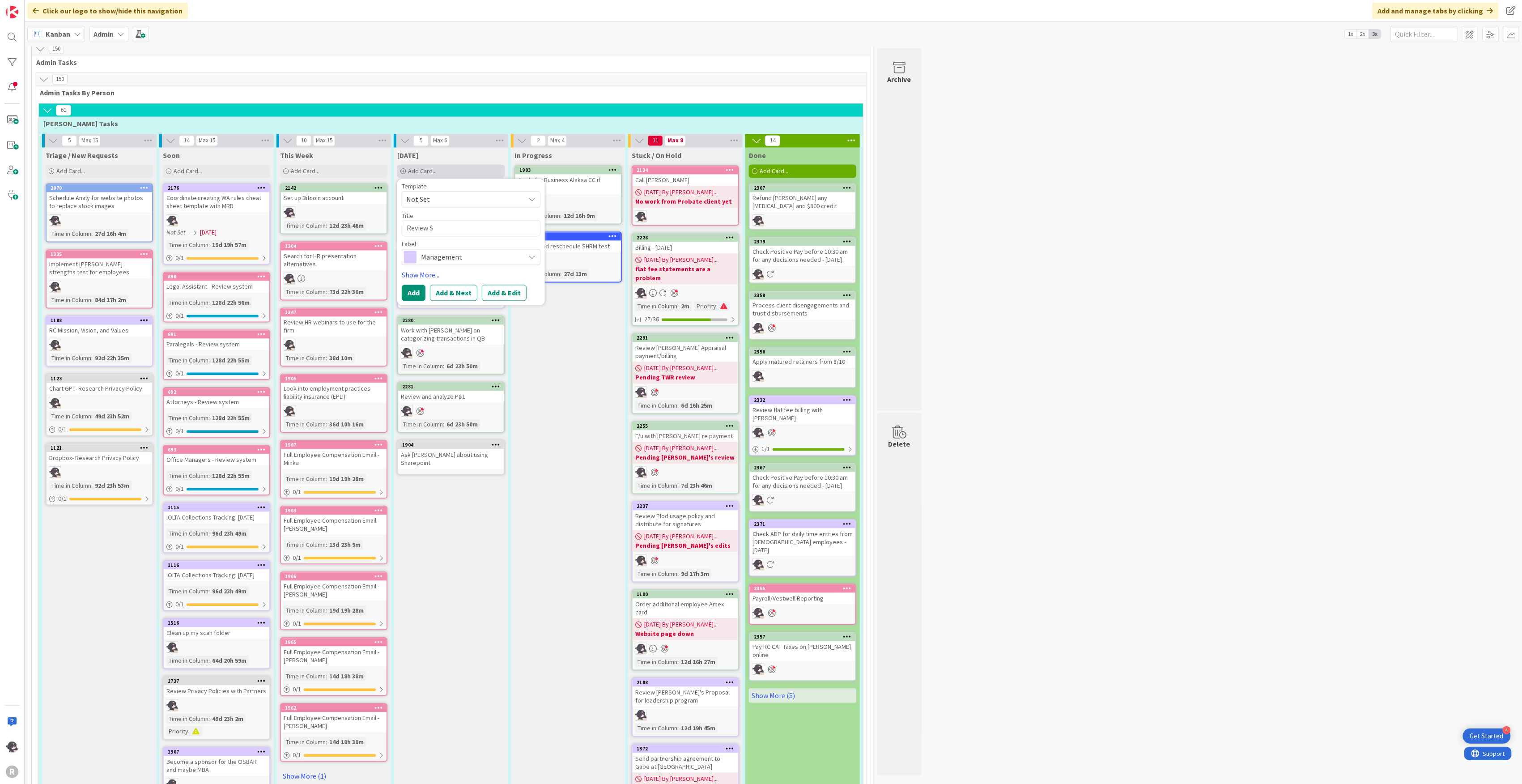
type textarea "Review St"
type textarea "x"
type textarea "Review Sto"
type textarea "x"
type textarea "Review Stoc"
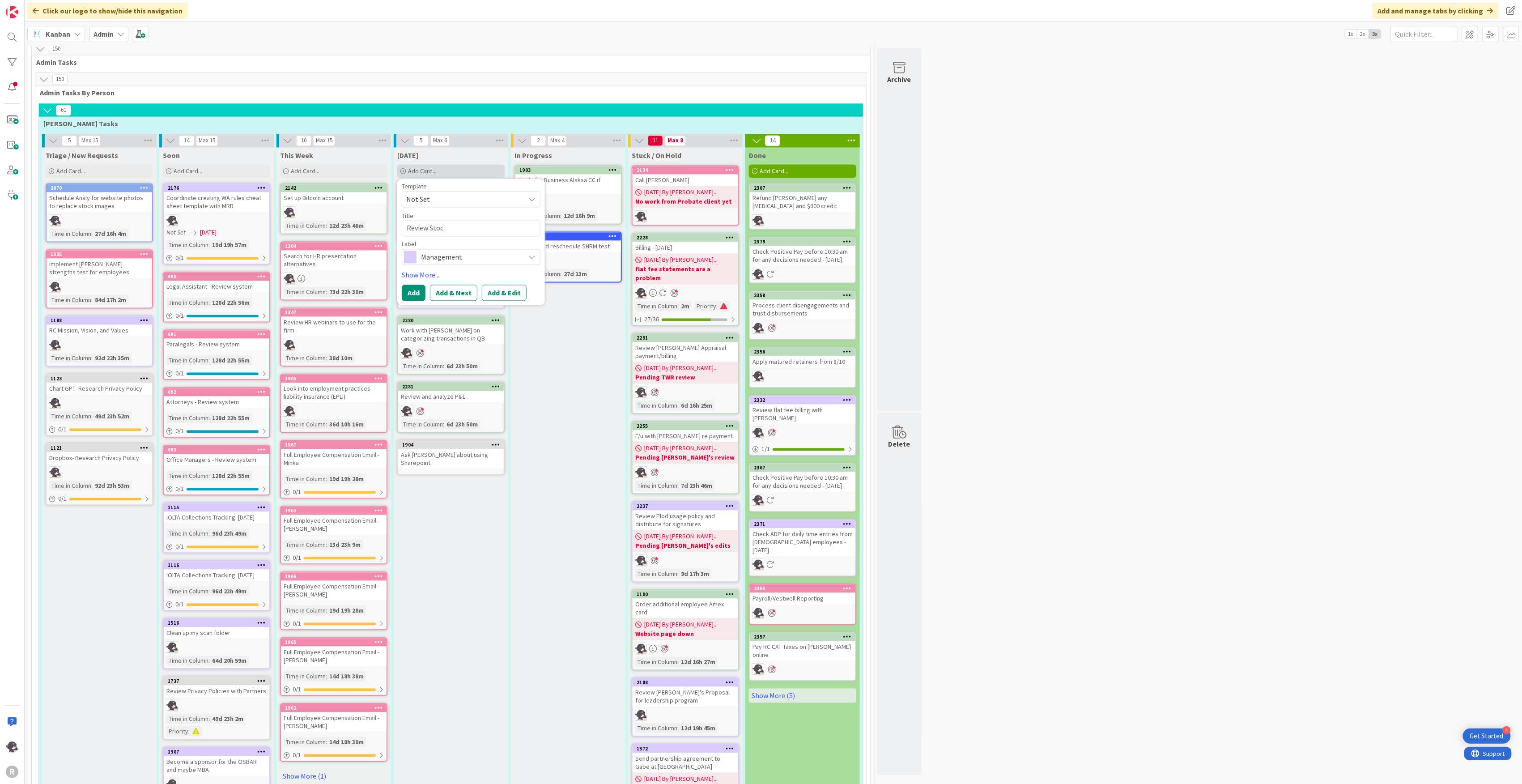
type textarea "x"
type textarea "Review Stock"
click at [471, 262] on span "Management" at bounding box center [470, 268] width 99 height 12
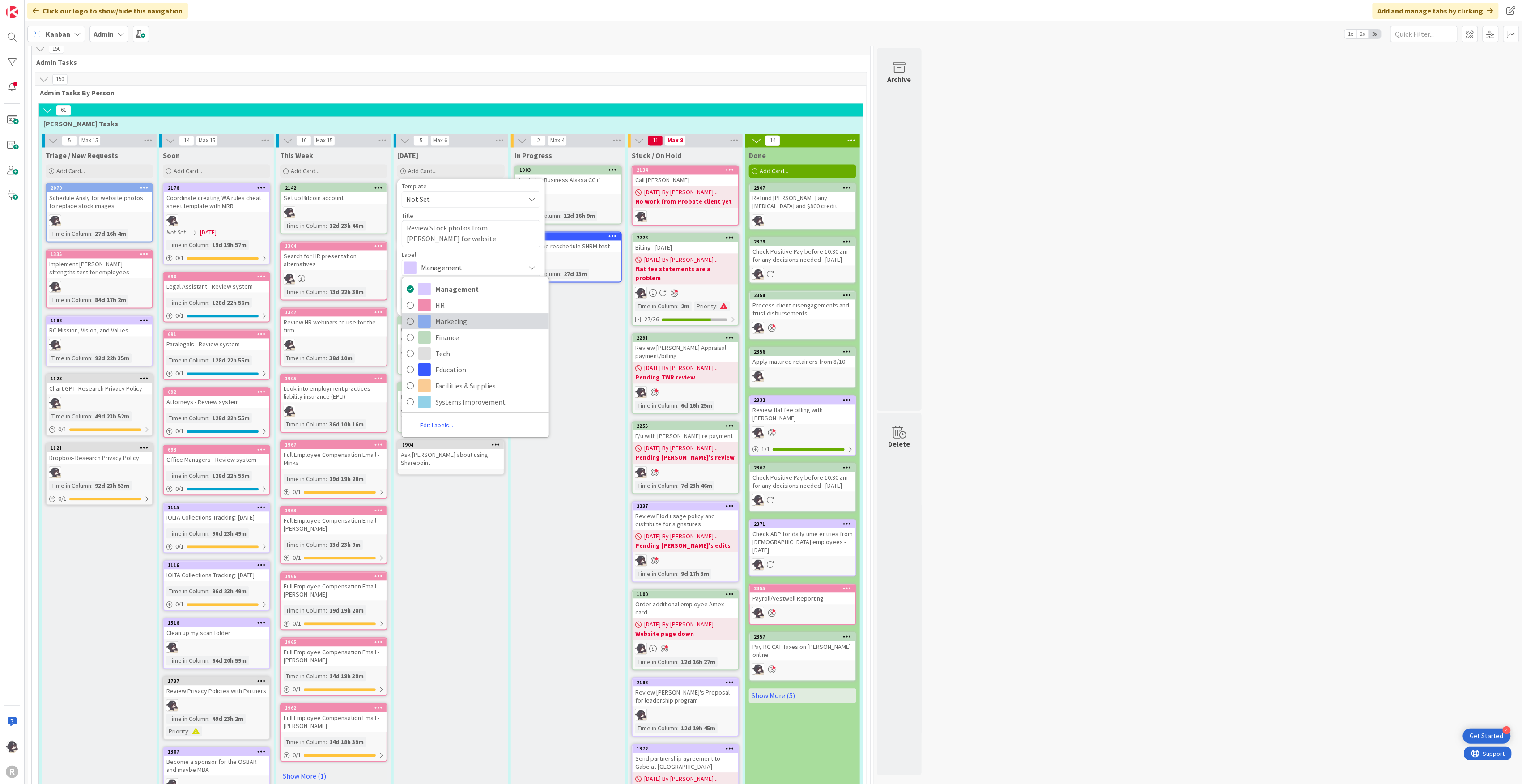
click at [452, 315] on span "Marketing" at bounding box center [489, 321] width 109 height 14
click at [418, 280] on link "Show More..." at bounding box center [471, 285] width 139 height 11
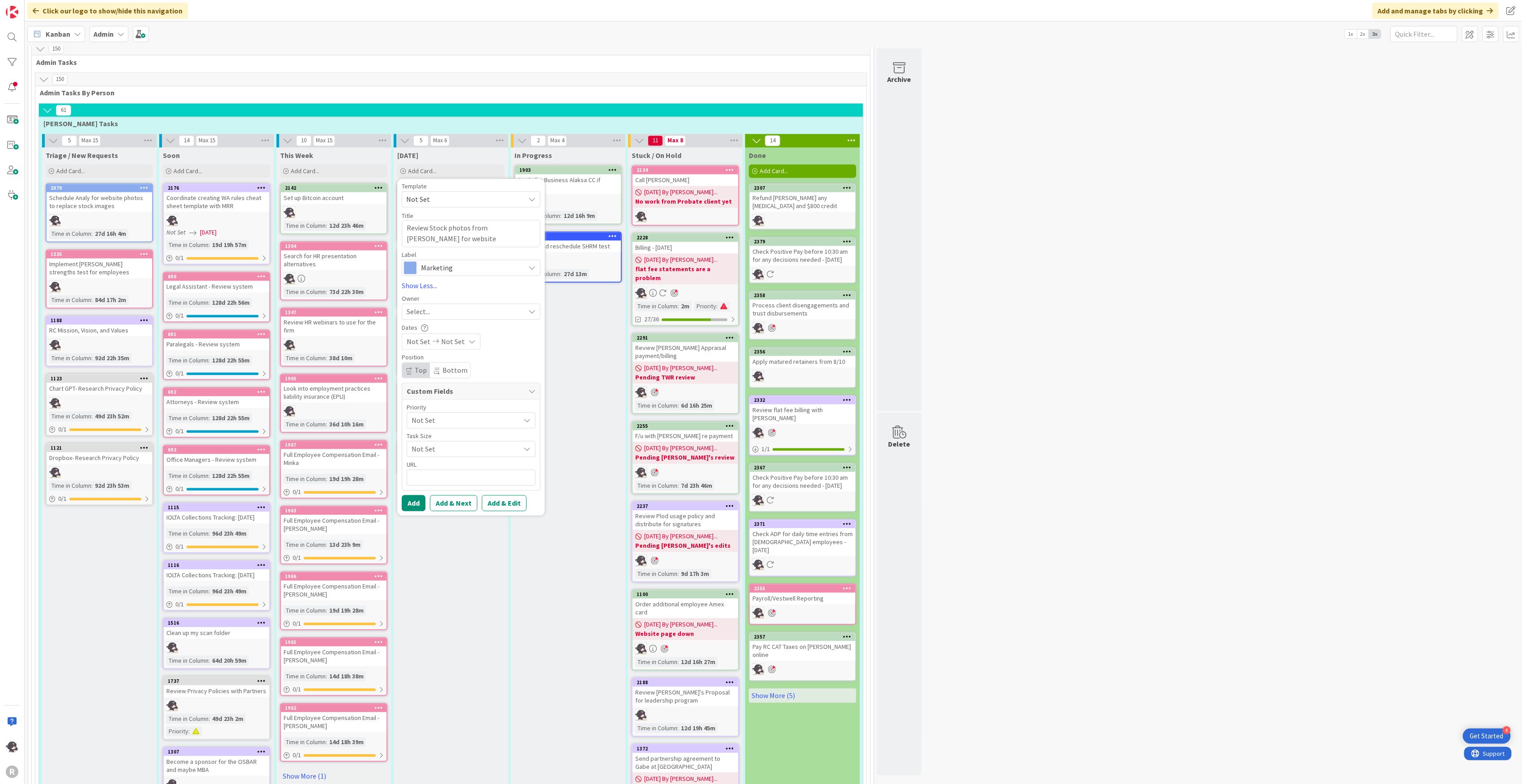
click at [436, 306] on div "Select..." at bounding box center [465, 311] width 118 height 11
click at [435, 361] on link "[PERSON_NAME]" at bounding box center [475, 370] width 147 height 17
click at [415, 429] on button "Add" at bounding box center [414, 503] width 24 height 16
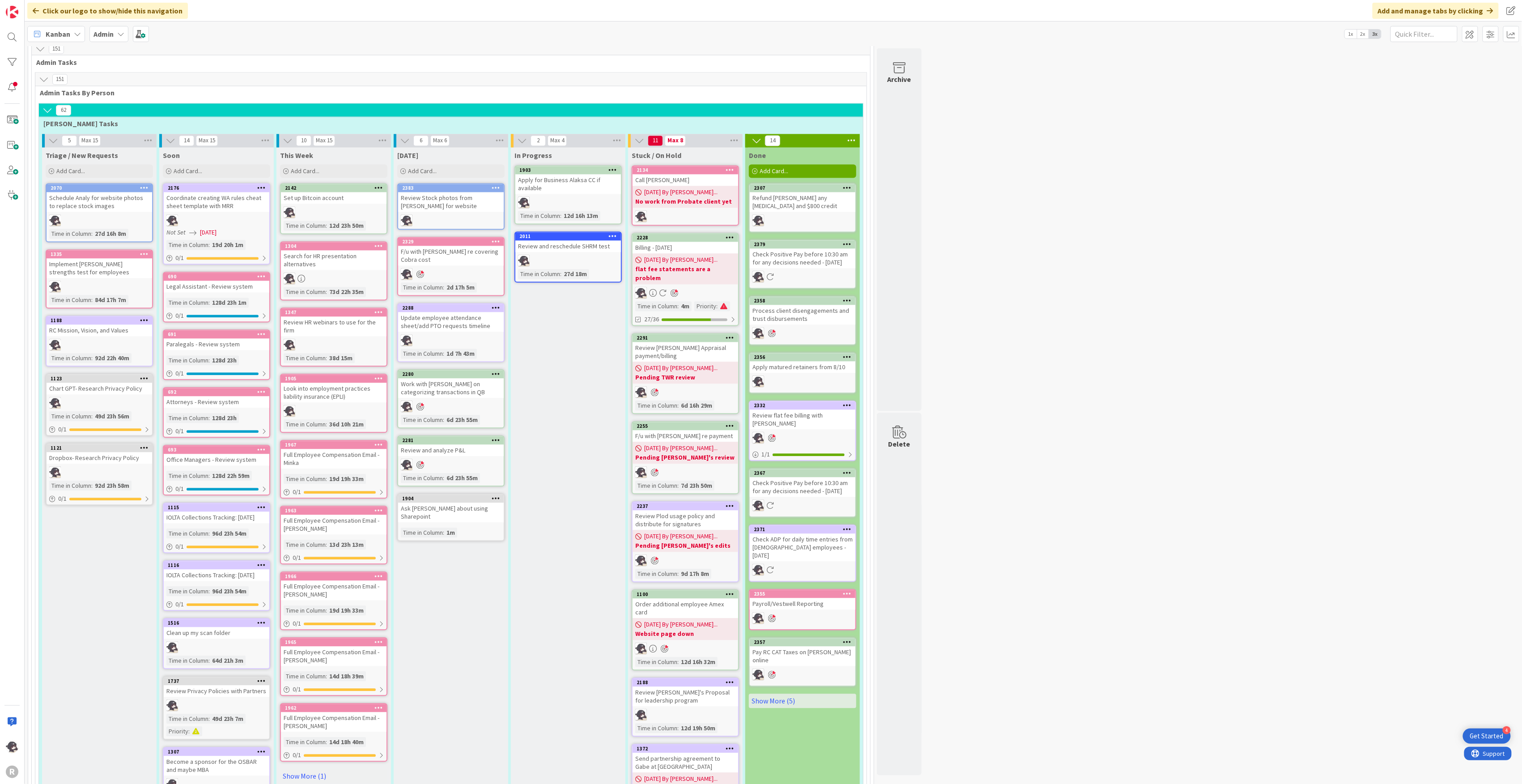
click at [614, 233] on icon at bounding box center [613, 236] width 9 height 6
click at [544, 387] on link "Add to Focus" at bounding box center [561, 393] width 121 height 13
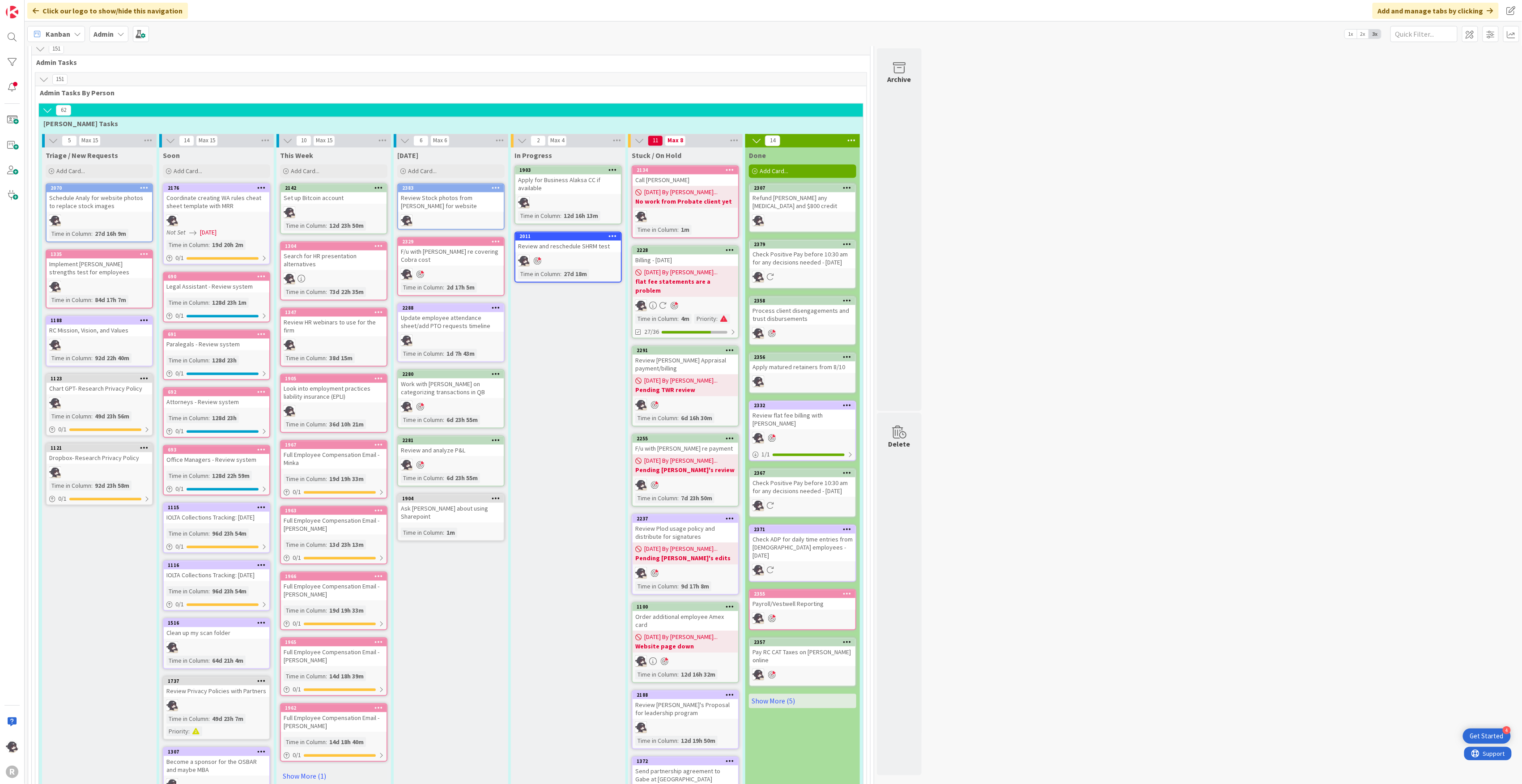
click at [501, 305] on div at bounding box center [496, 308] width 16 height 6
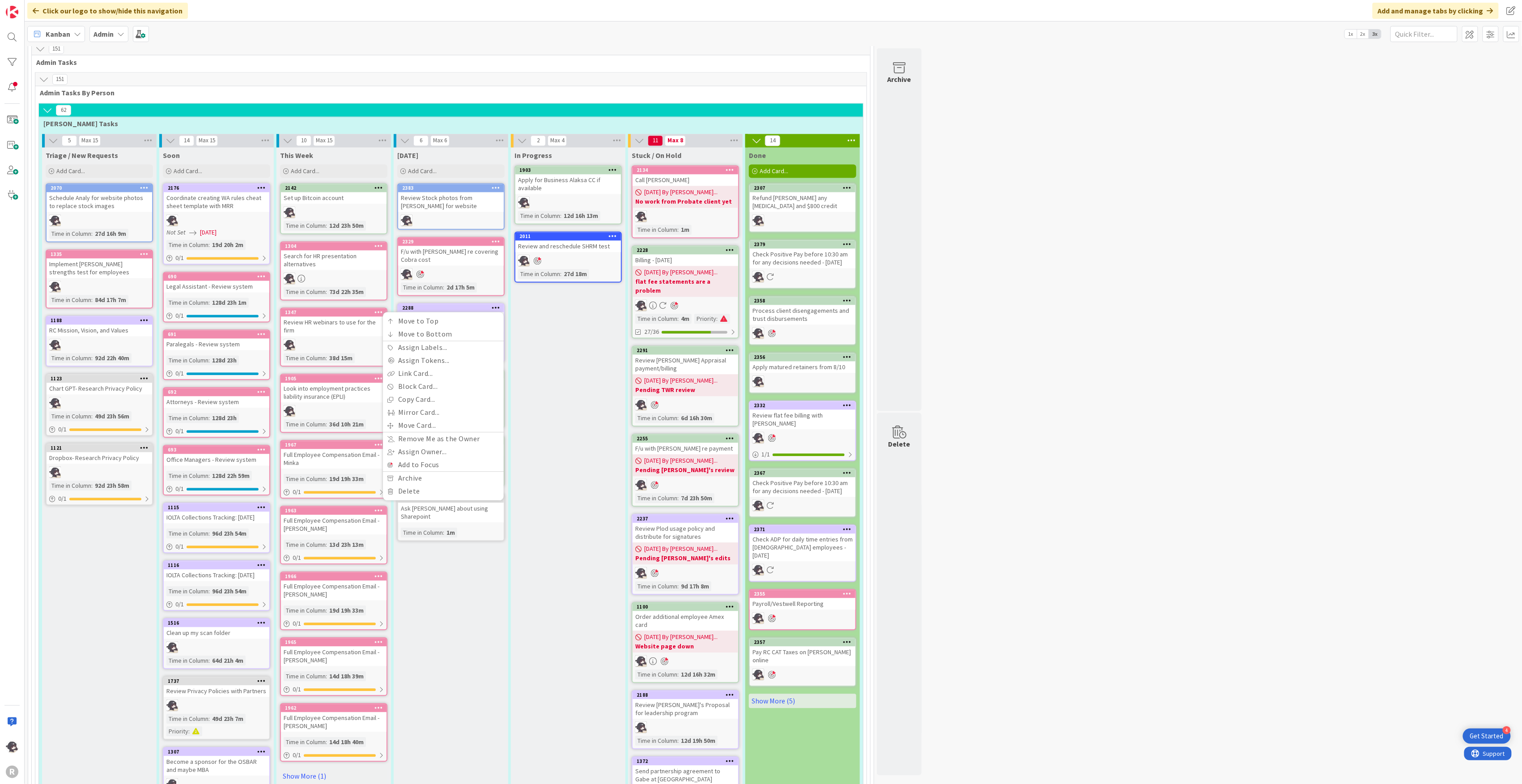
click at [441, 429] on hr at bounding box center [443, 471] width 121 height 1
click at [438, 429] on link "Add to Focus" at bounding box center [443, 465] width 121 height 13
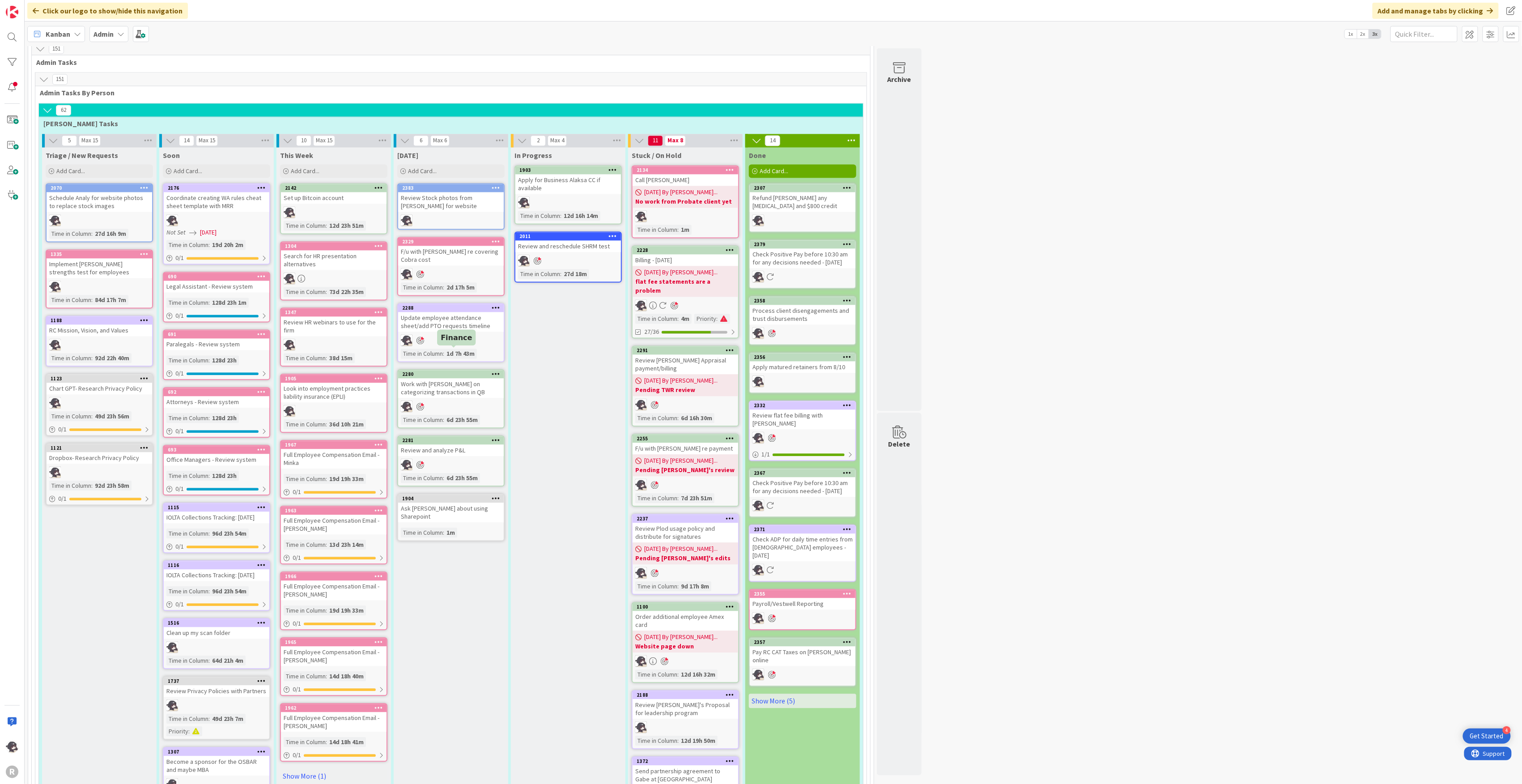
click at [469, 371] on div "2280" at bounding box center [453, 375] width 102 height 6
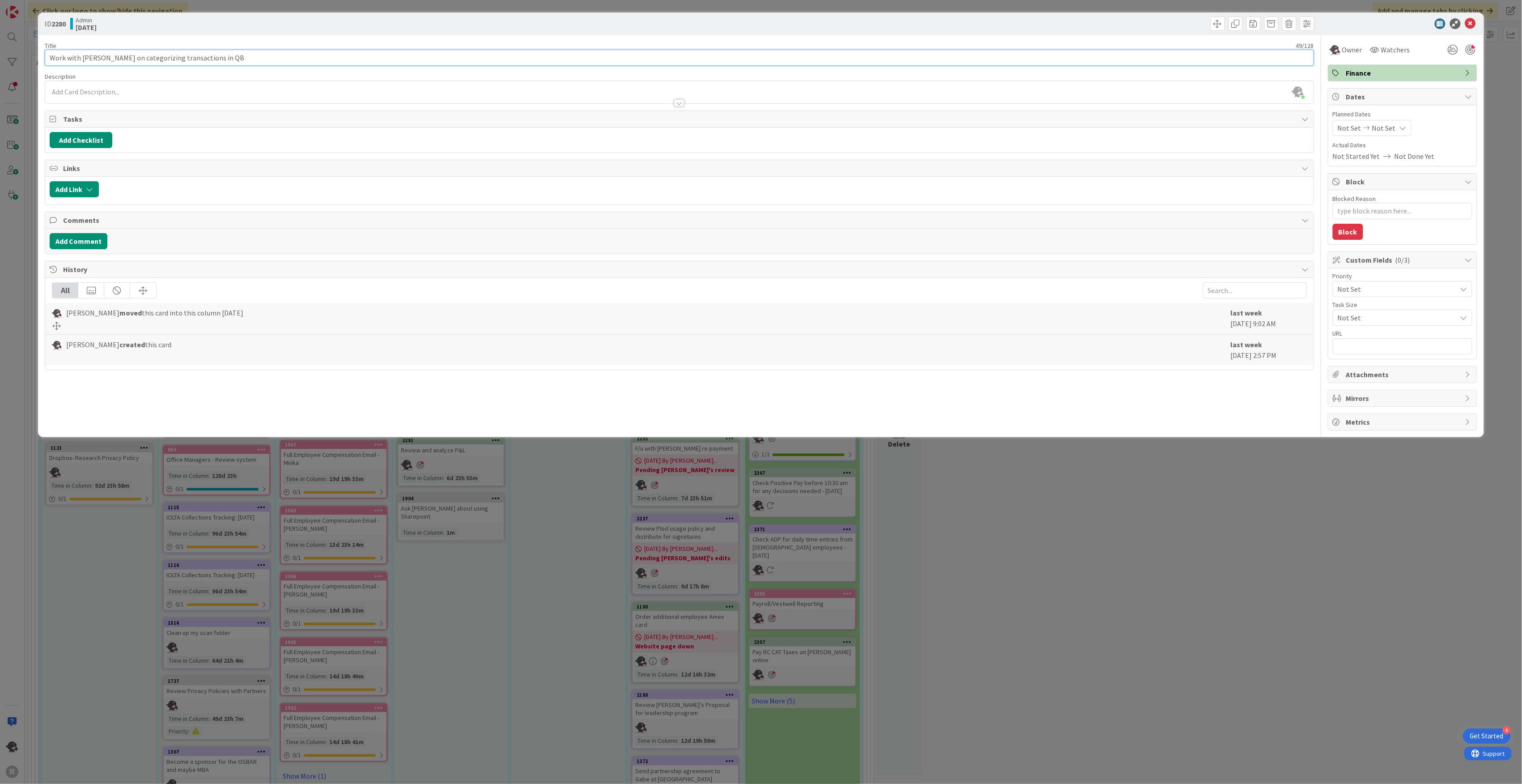
click at [79, 57] on input "Work with [PERSON_NAME] on categorizing transactions in QB" at bounding box center [679, 58] width 1269 height 16
click at [757, 24] on icon at bounding box center [1470, 23] width 11 height 11
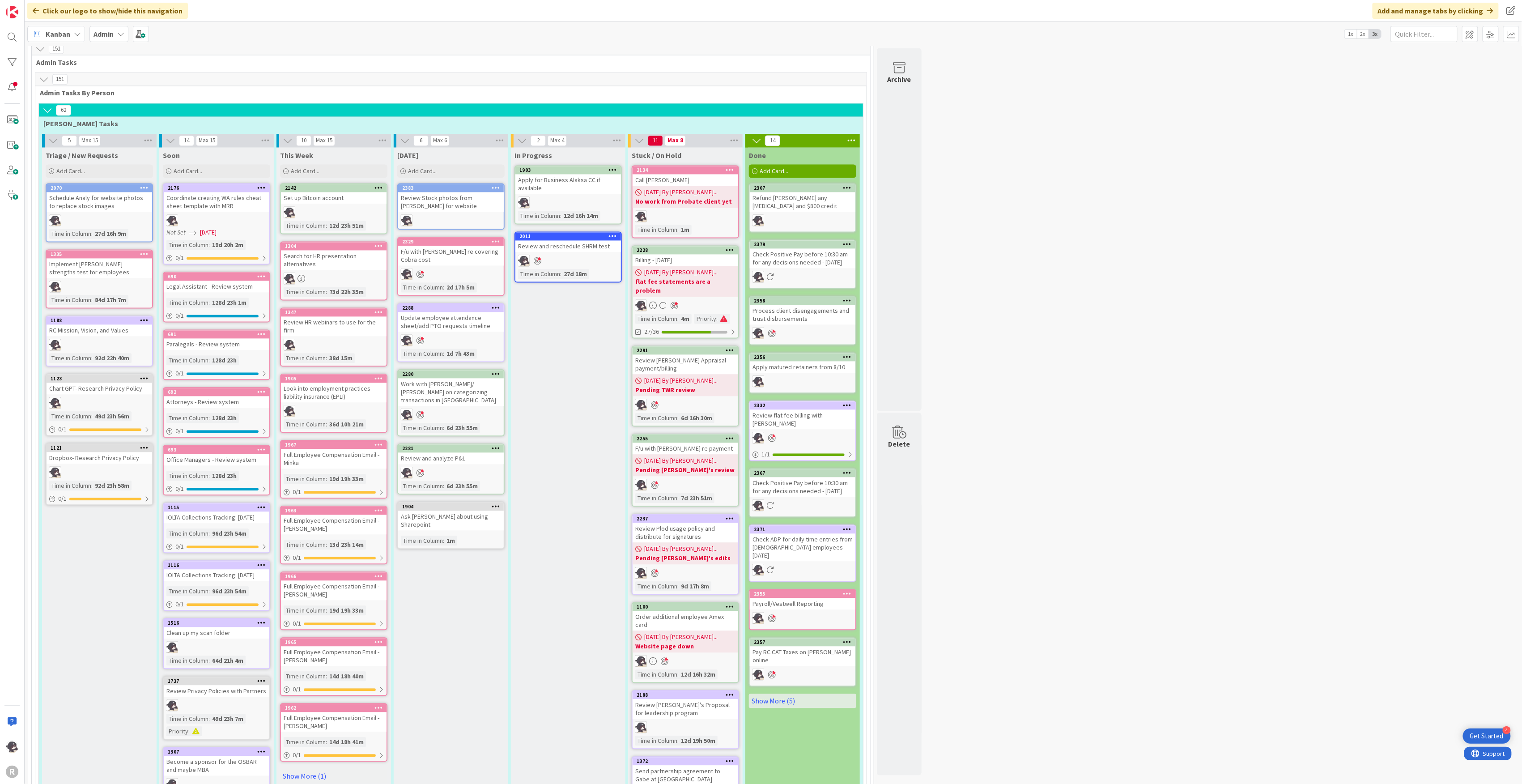
click at [500, 429] on icon at bounding box center [496, 506] width 9 height 6
click at [424, 429] on link "Add to Focus" at bounding box center [443, 664] width 121 height 13
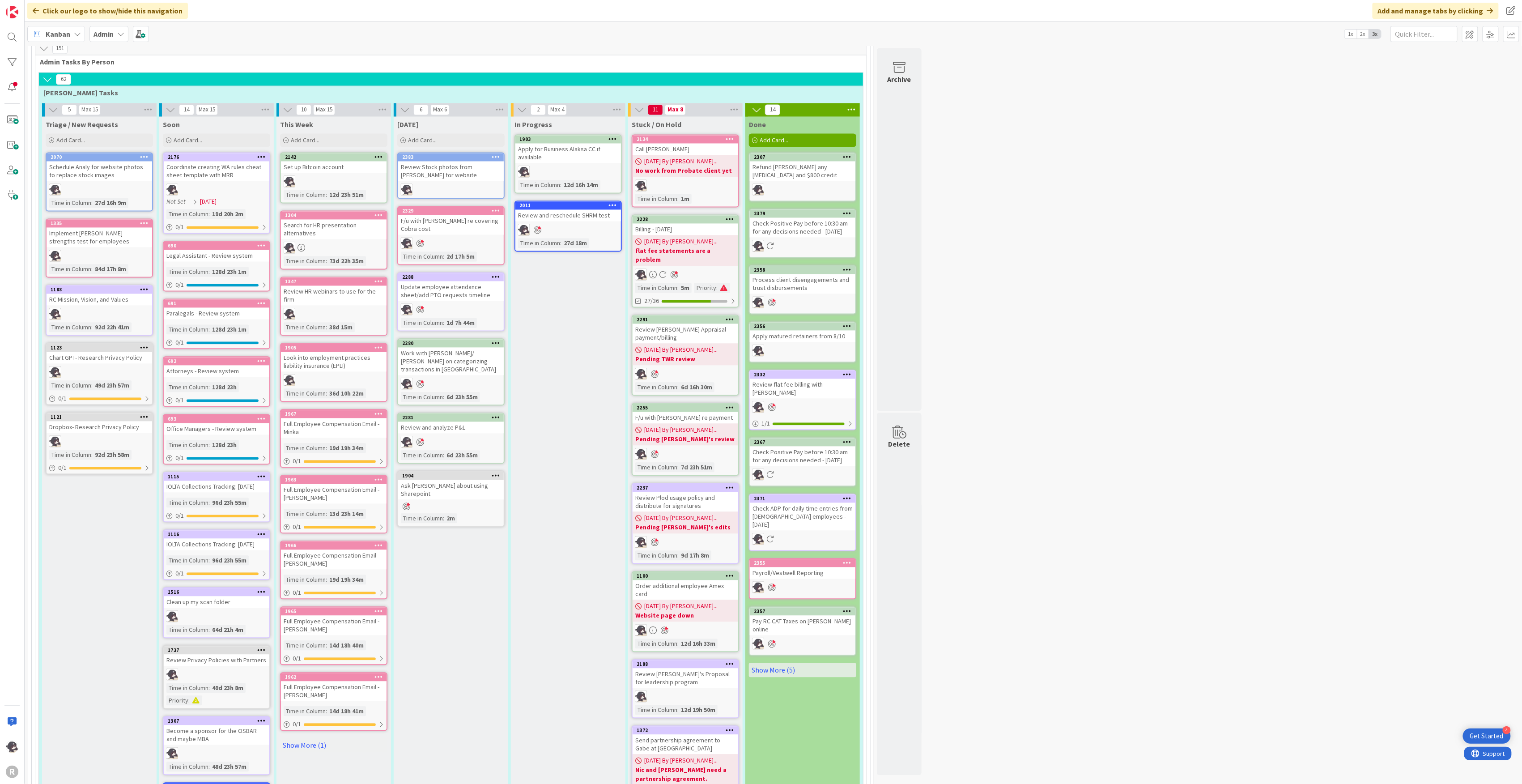
scroll to position [1171, 0]
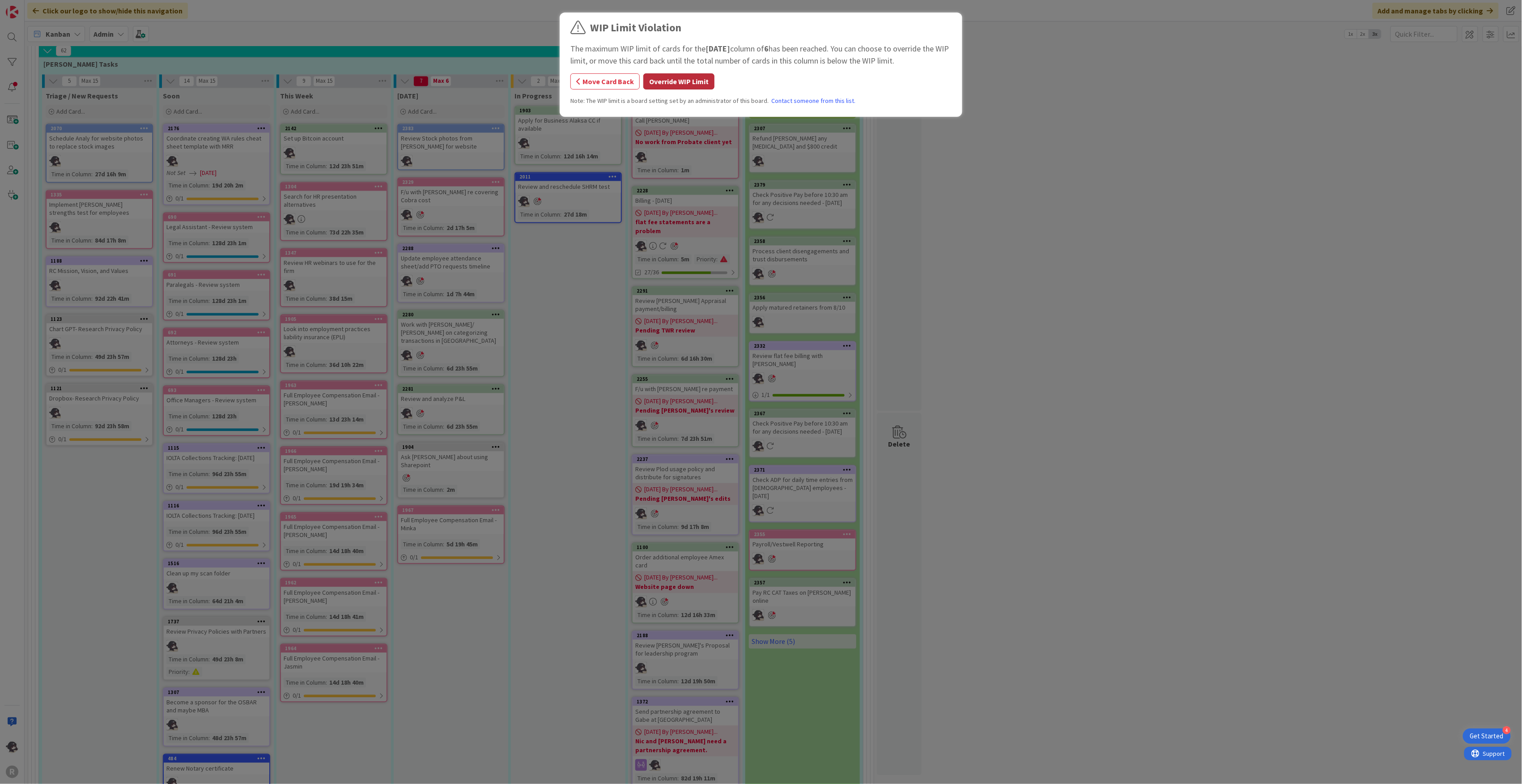
click at [686, 86] on button "Override WIP Limit" at bounding box center [679, 82] width 71 height 16
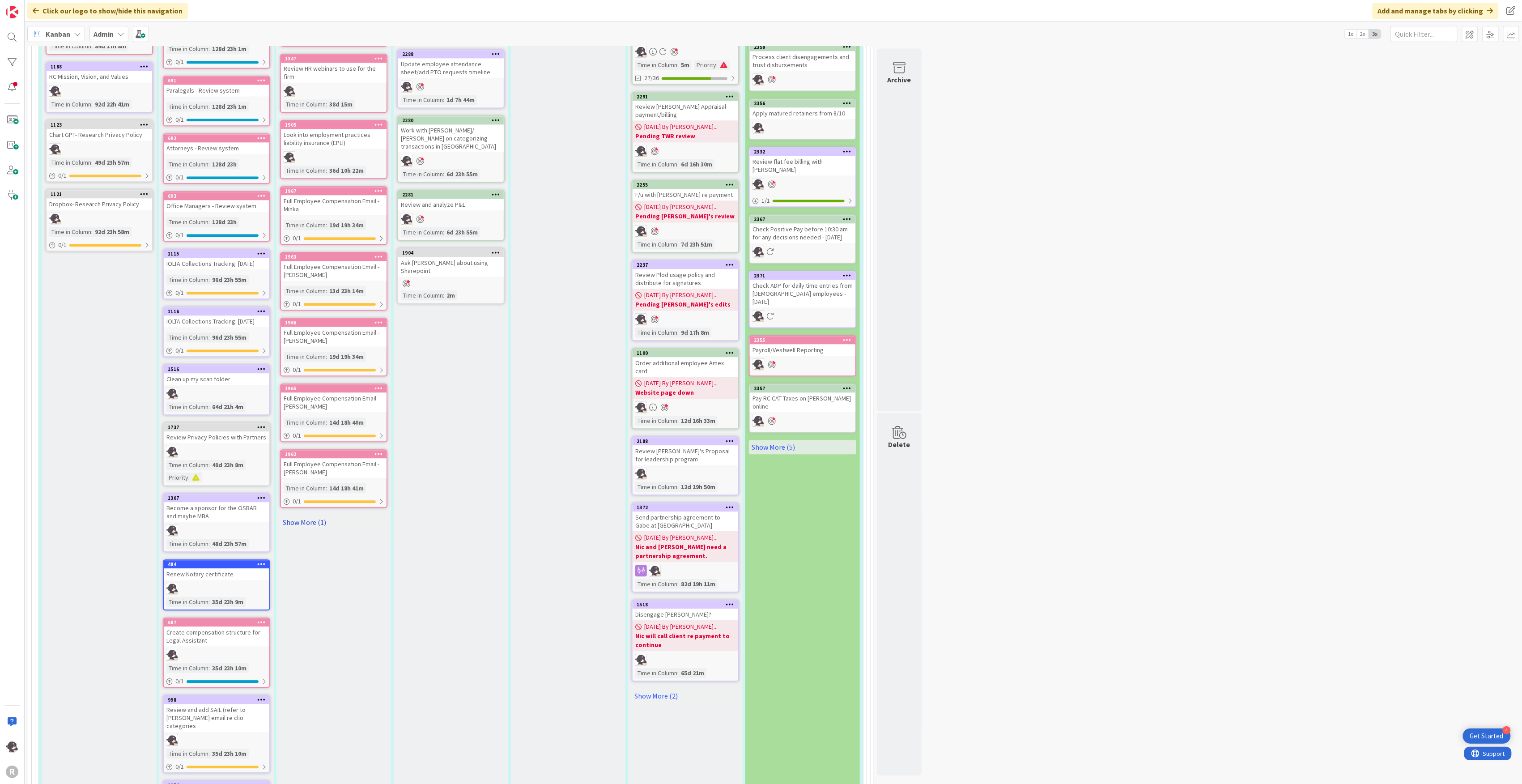
scroll to position [1350, 0]
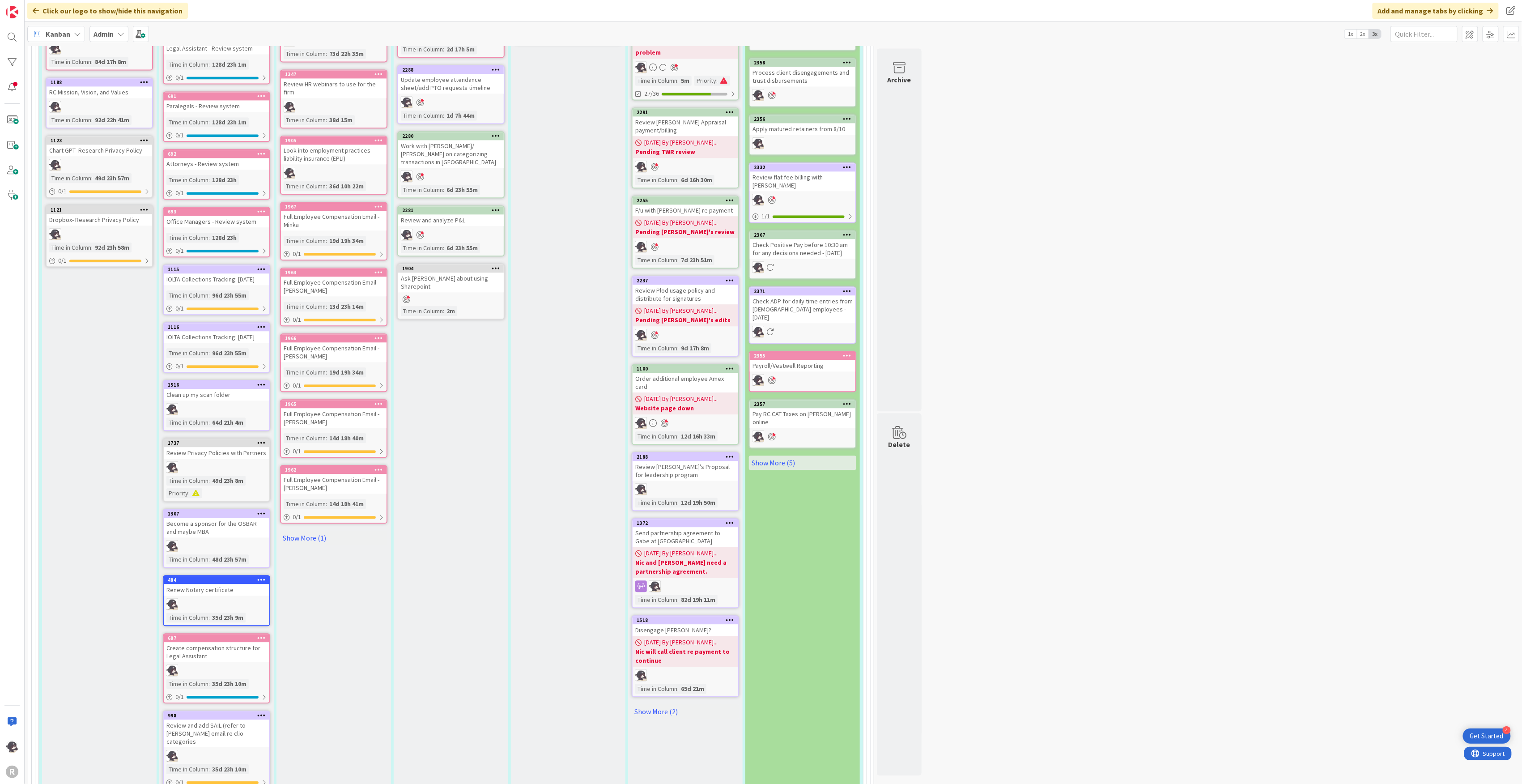
click at [71, 29] on div "Kanban" at bounding box center [56, 34] width 57 height 16
click at [72, 51] on span "My Zone" at bounding box center [79, 54] width 64 height 14
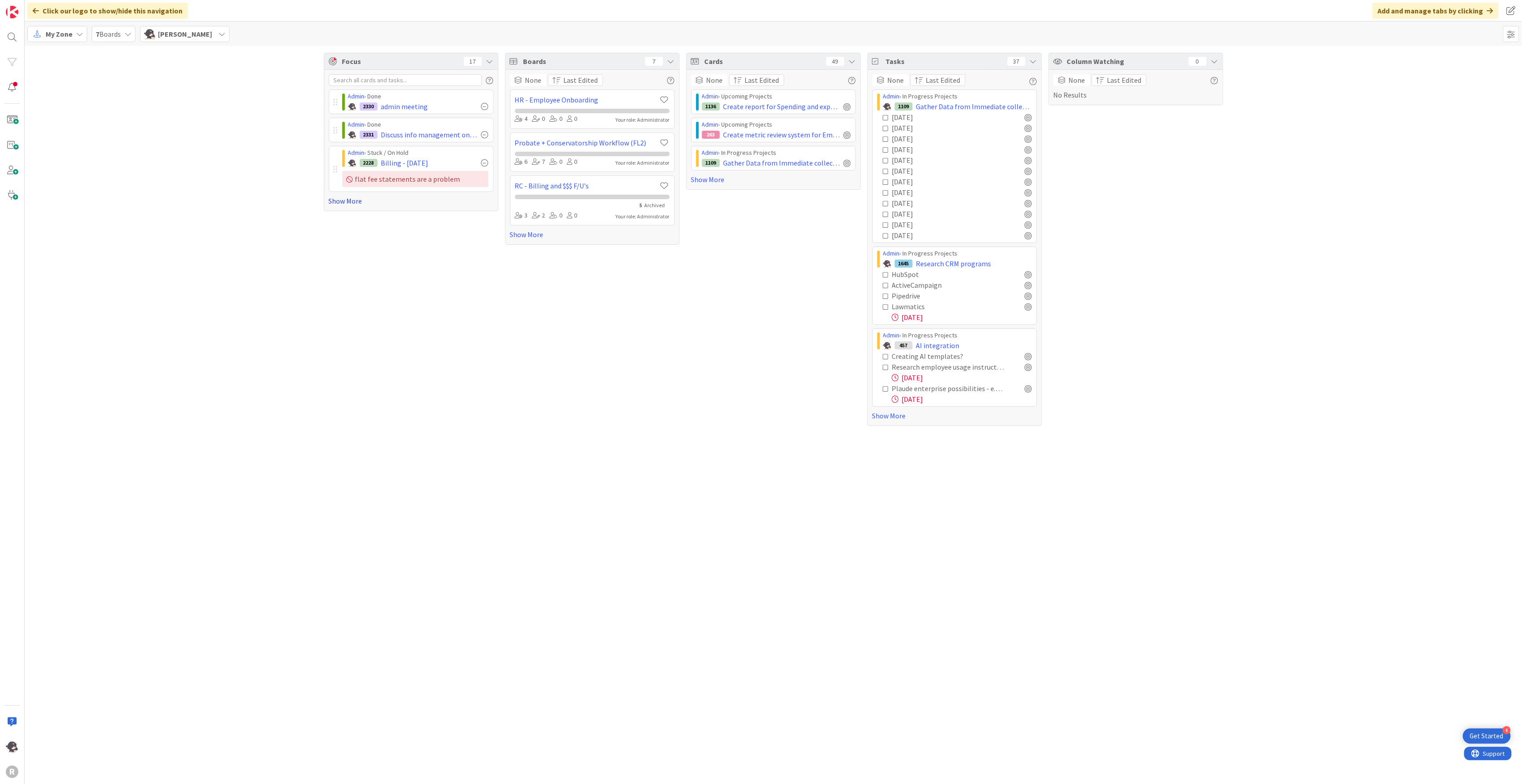
click at [350, 199] on link "Show More" at bounding box center [411, 200] width 165 height 11
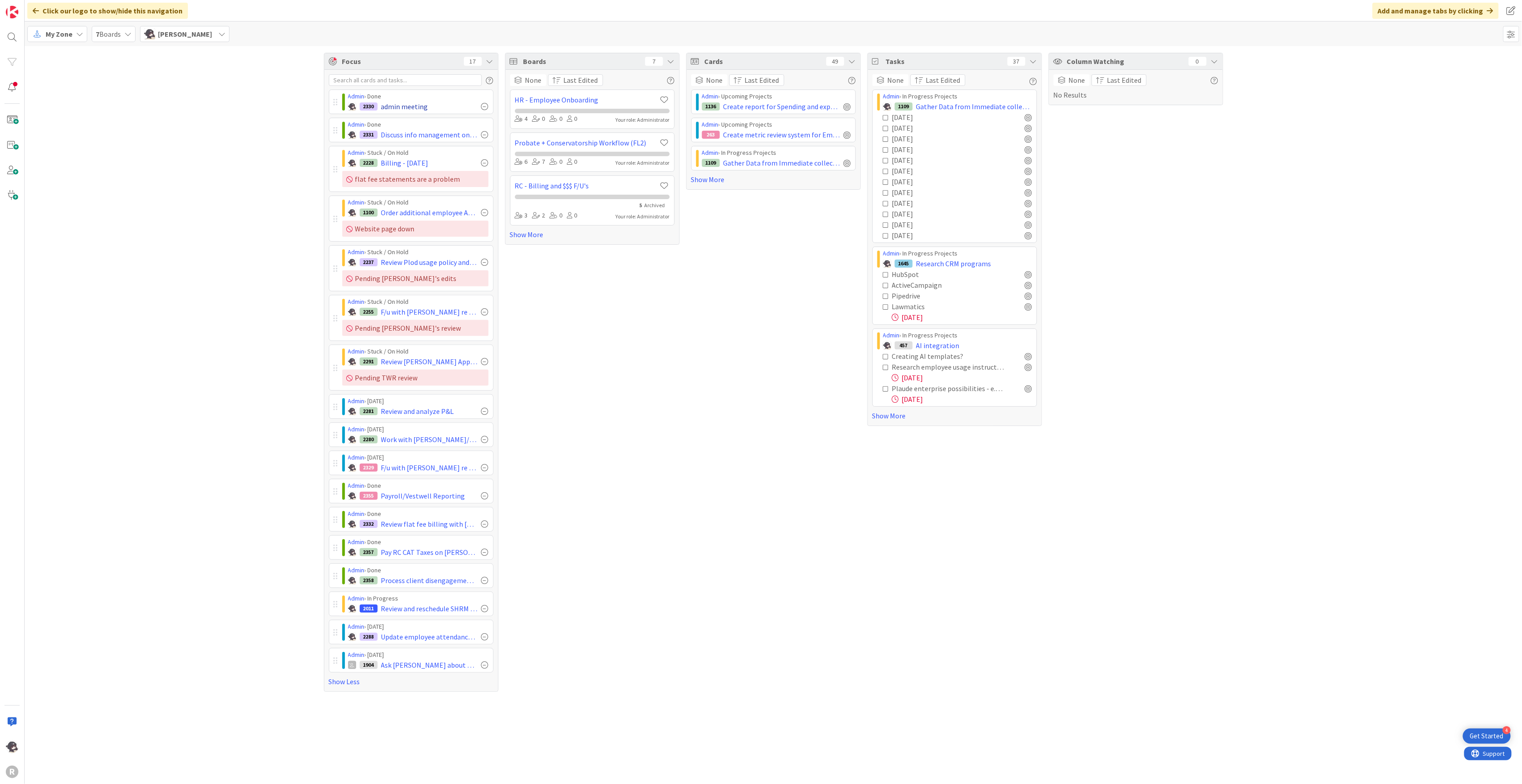
click at [485, 107] on div at bounding box center [484, 106] width 7 height 7
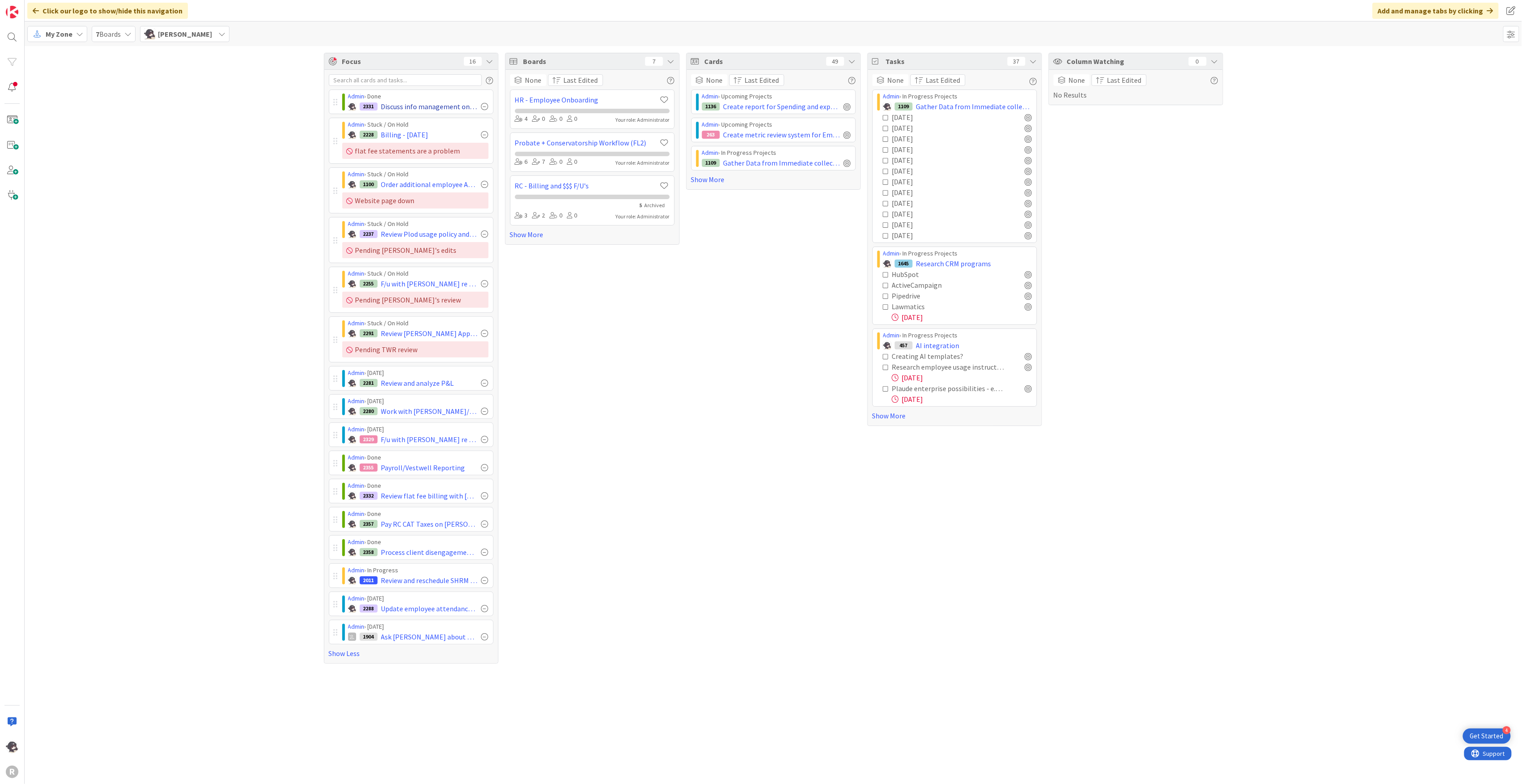
click at [485, 105] on div at bounding box center [484, 106] width 7 height 7
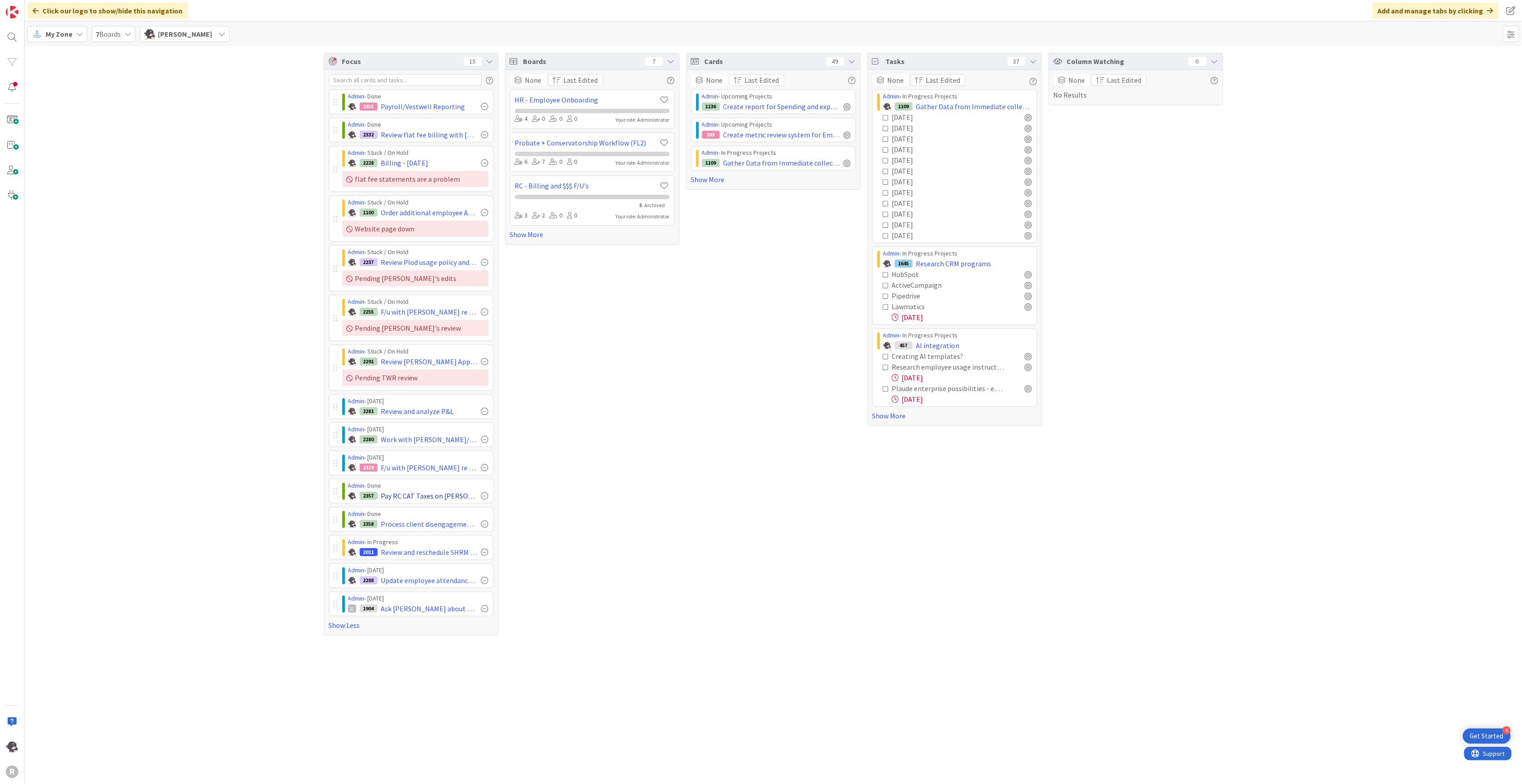
click at [484, 429] on div at bounding box center [484, 495] width 7 height 7
